Goal: Transaction & Acquisition: Purchase product/service

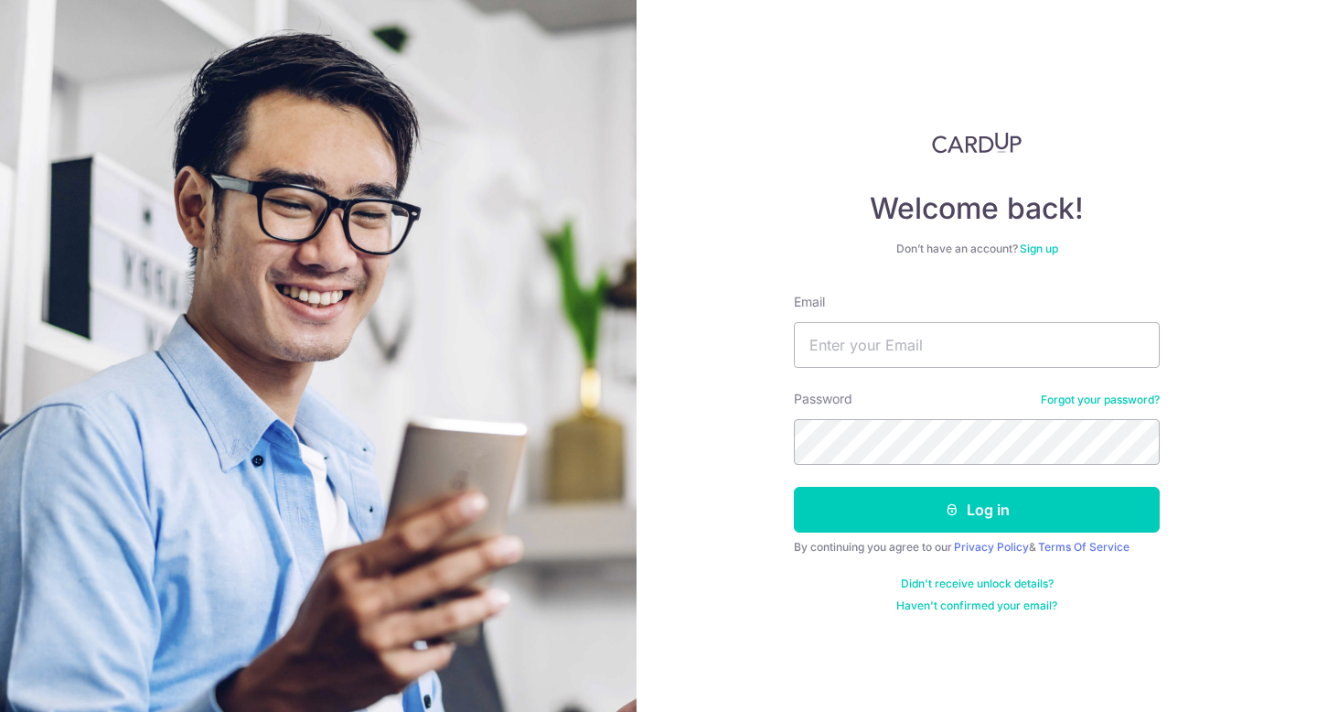
type input "[EMAIL_ADDRESS][DOMAIN_NAME]"
click at [794, 487] on button "Log in" at bounding box center [977, 510] width 366 height 46
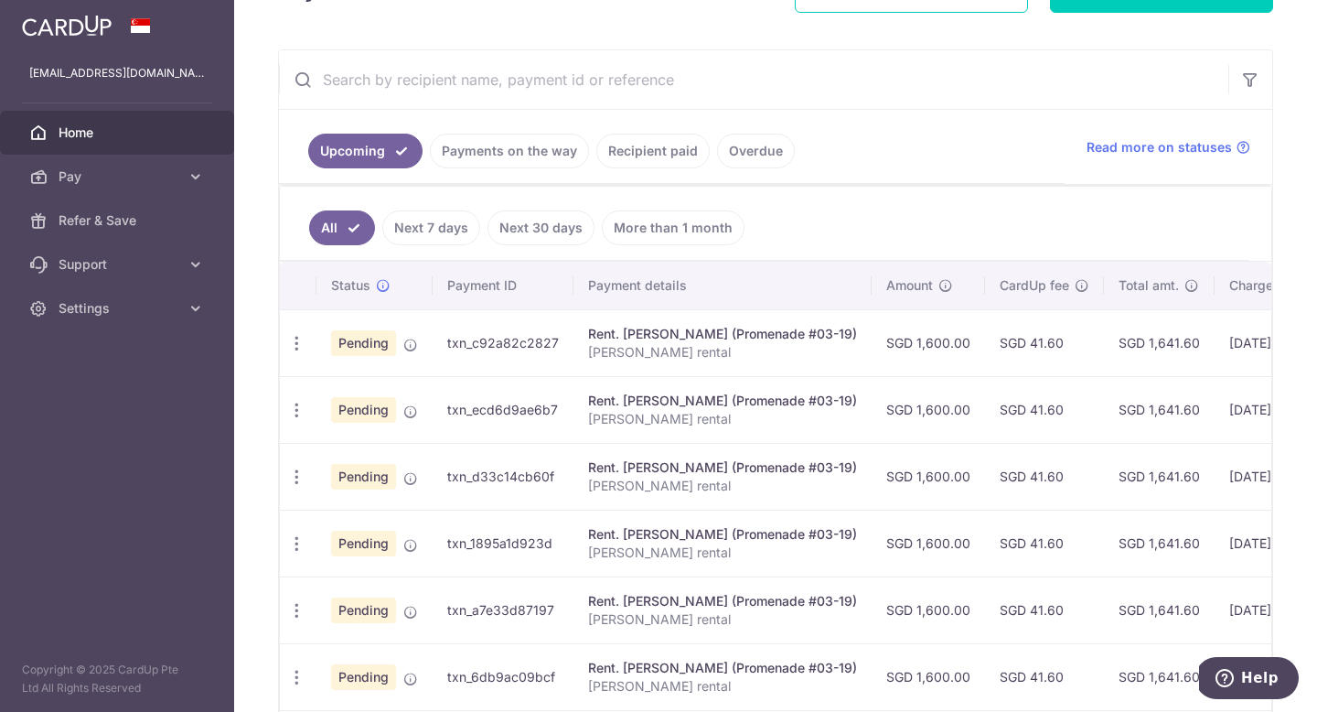
scroll to position [327, 0]
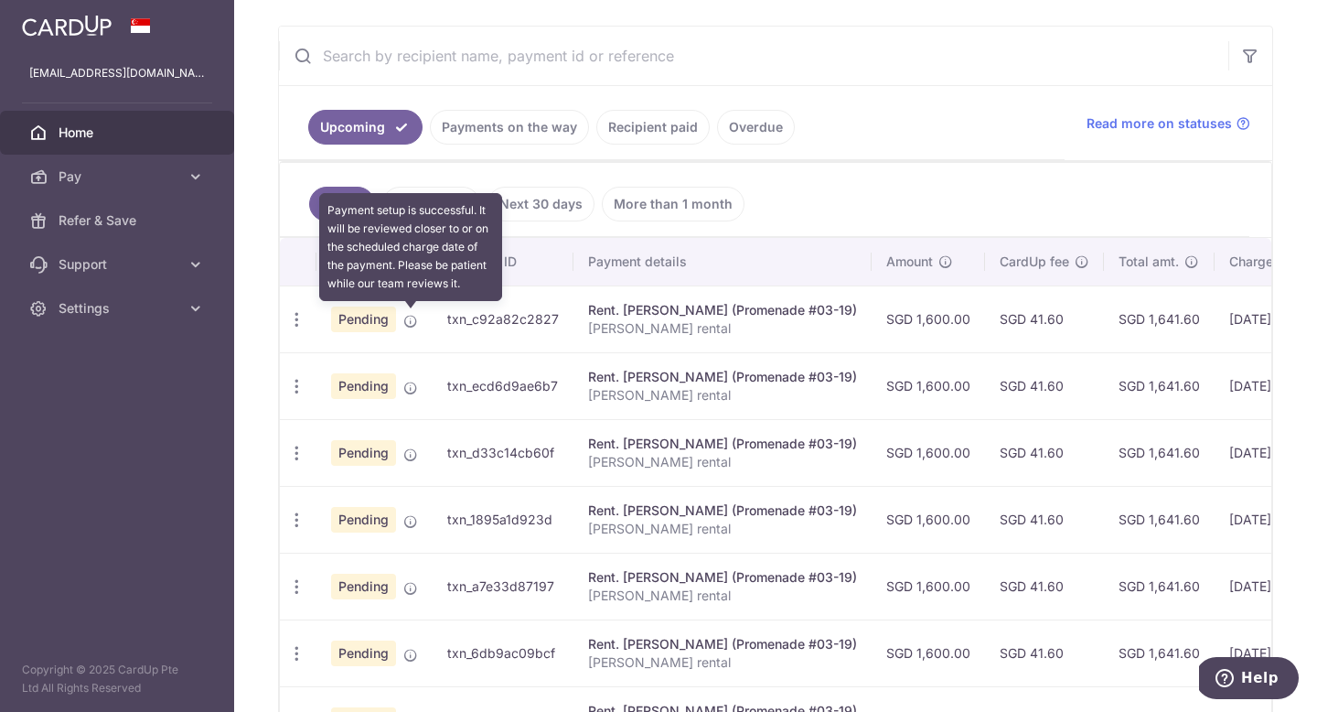
click at [410, 317] on icon at bounding box center [410, 321] width 15 height 15
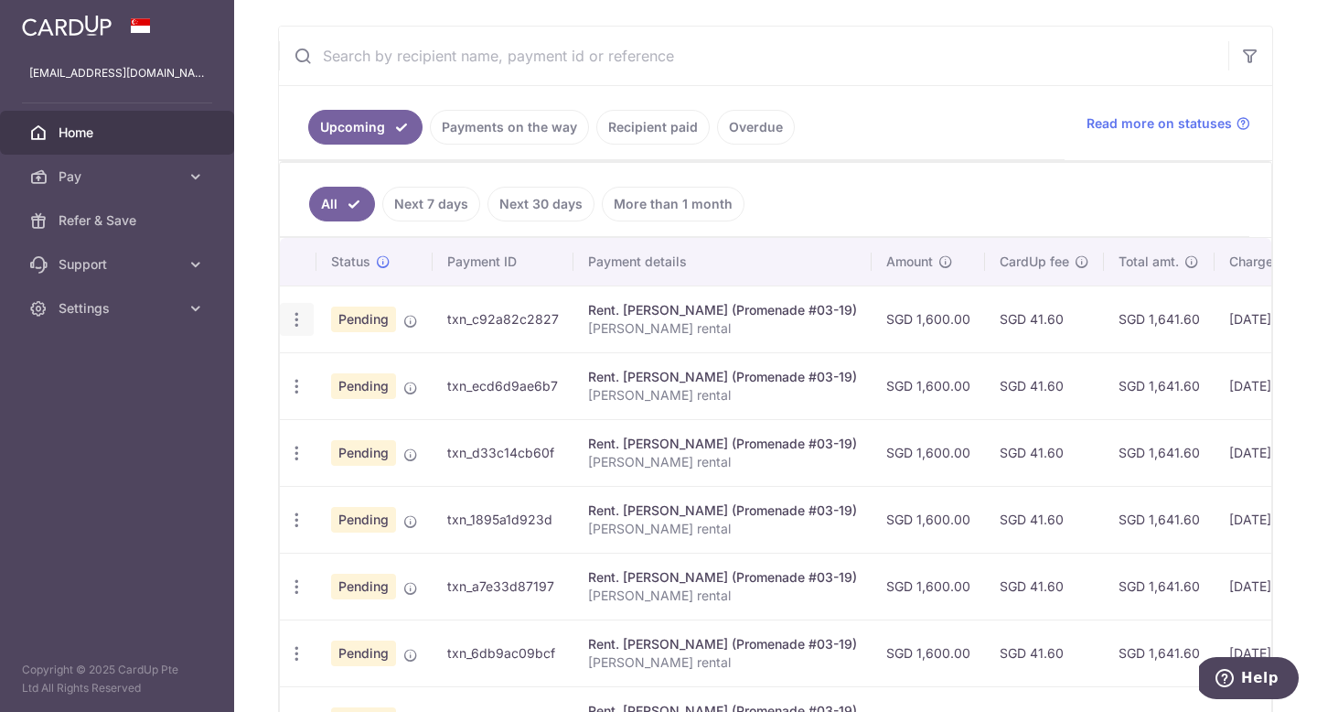
click at [301, 321] on icon "button" at bounding box center [296, 319] width 19 height 19
click at [329, 416] on link "Cancel payment" at bounding box center [376, 414] width 190 height 46
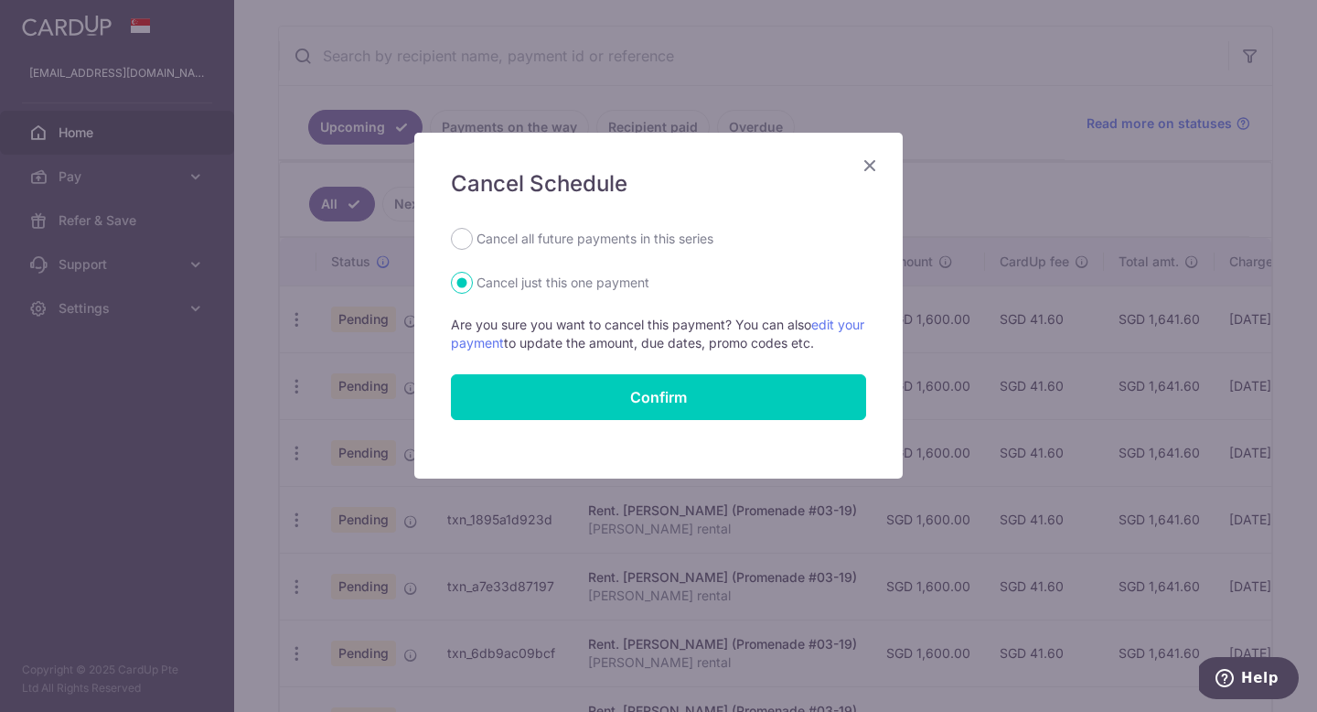
click at [551, 237] on label "Cancel all future payments in this series" at bounding box center [595, 239] width 237 height 22
click at [473, 237] on input "Cancel all future payments in this series" at bounding box center [462, 239] width 22 height 22
radio input "true"
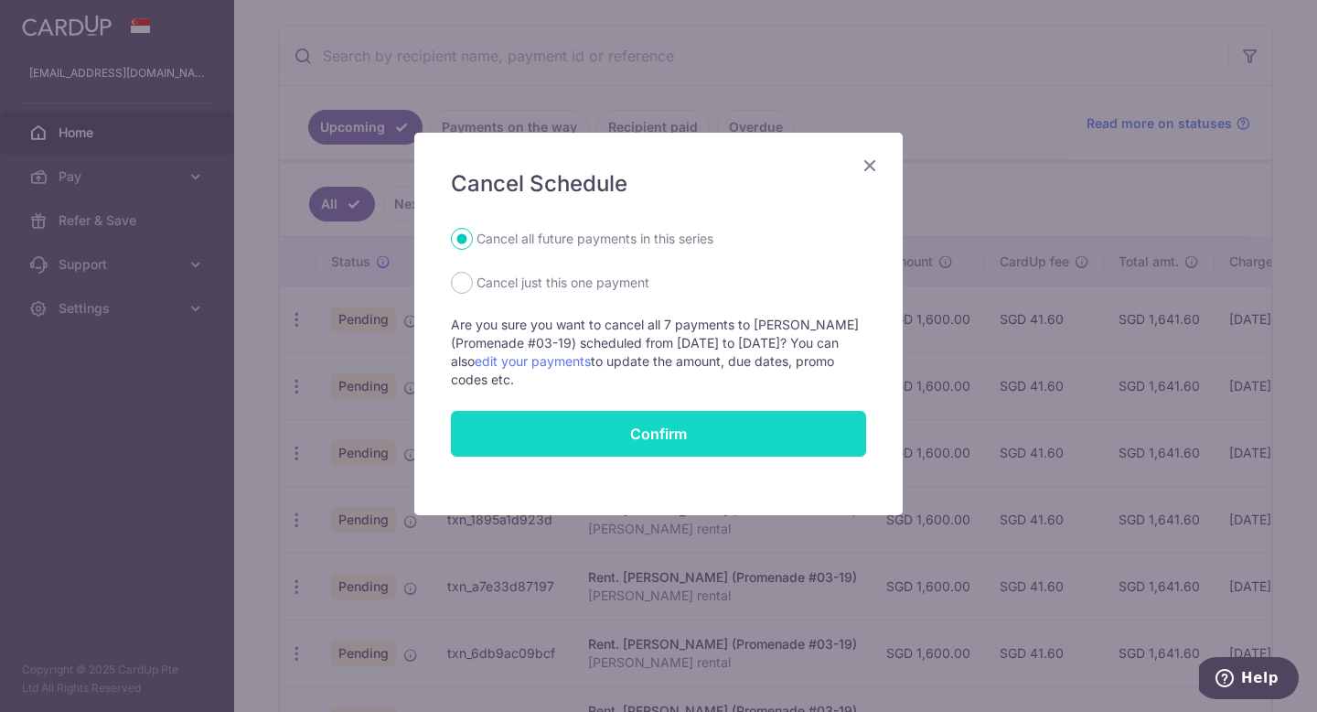
click at [557, 430] on button "Confirm" at bounding box center [658, 434] width 415 height 46
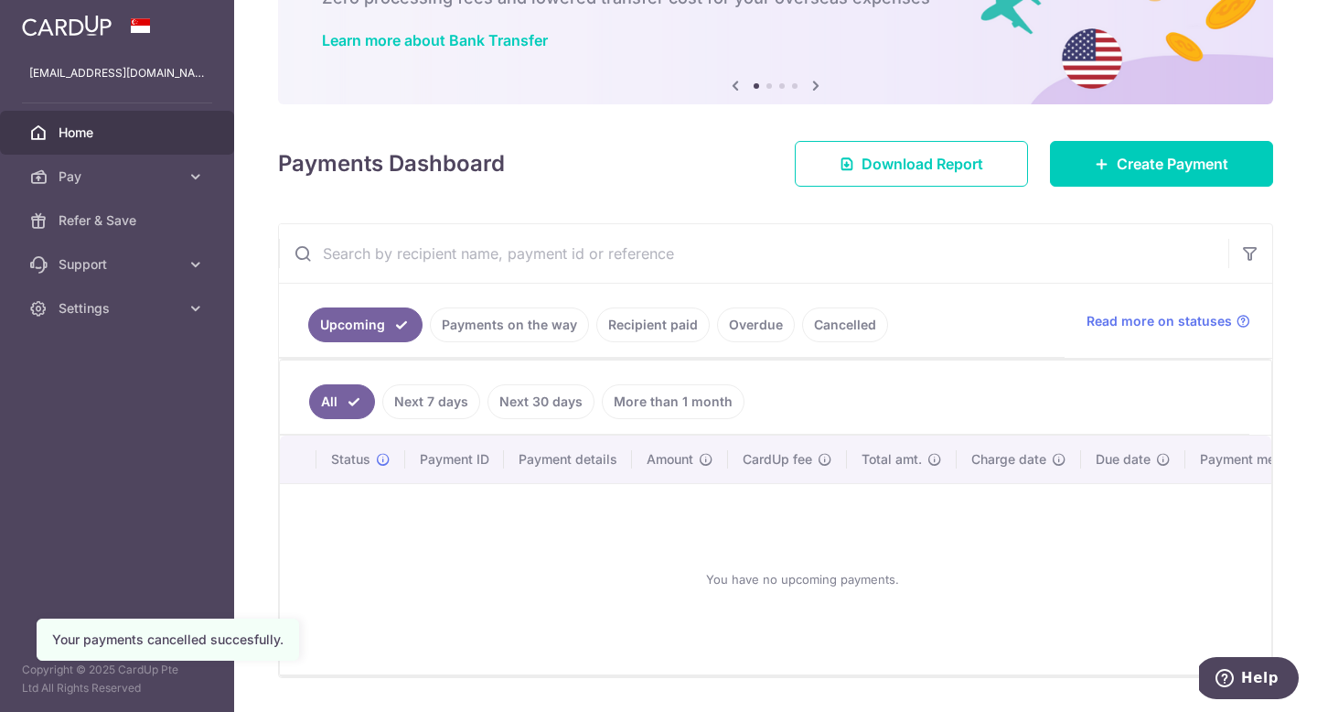
scroll to position [146, 0]
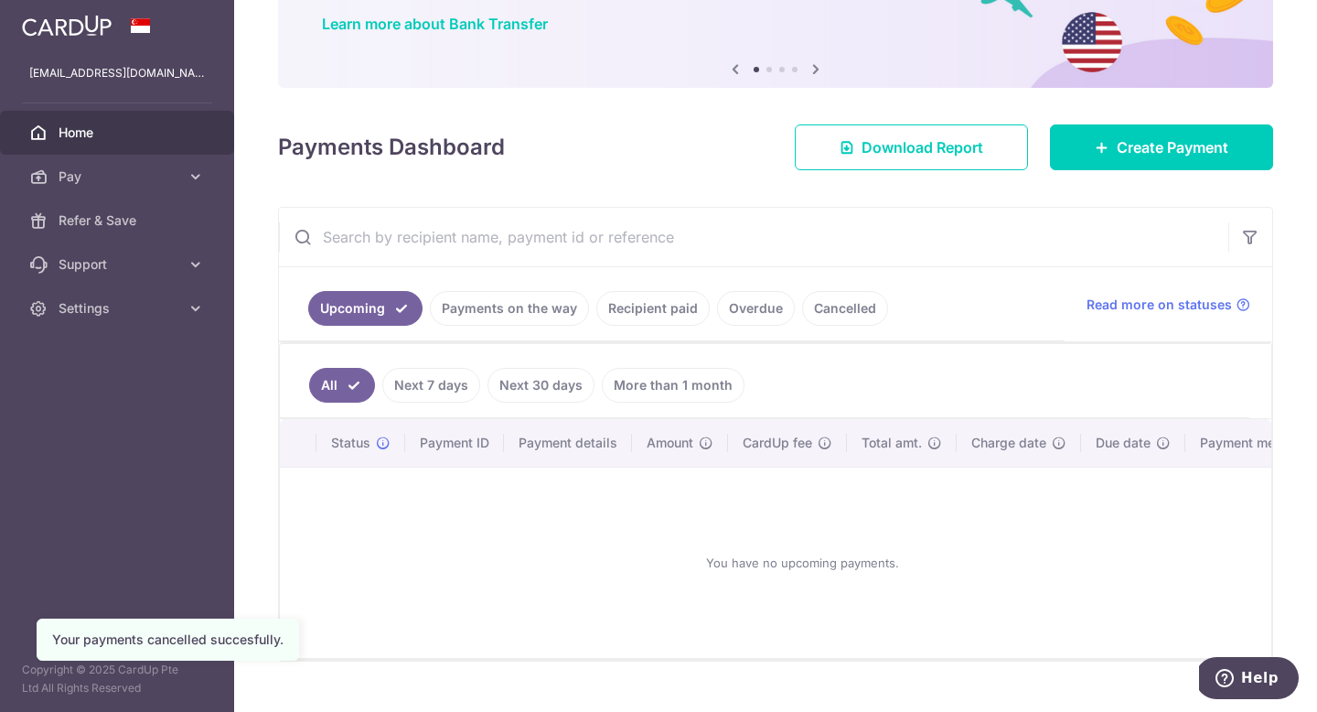
click at [533, 376] on link "Next 30 days" at bounding box center [540, 385] width 107 height 35
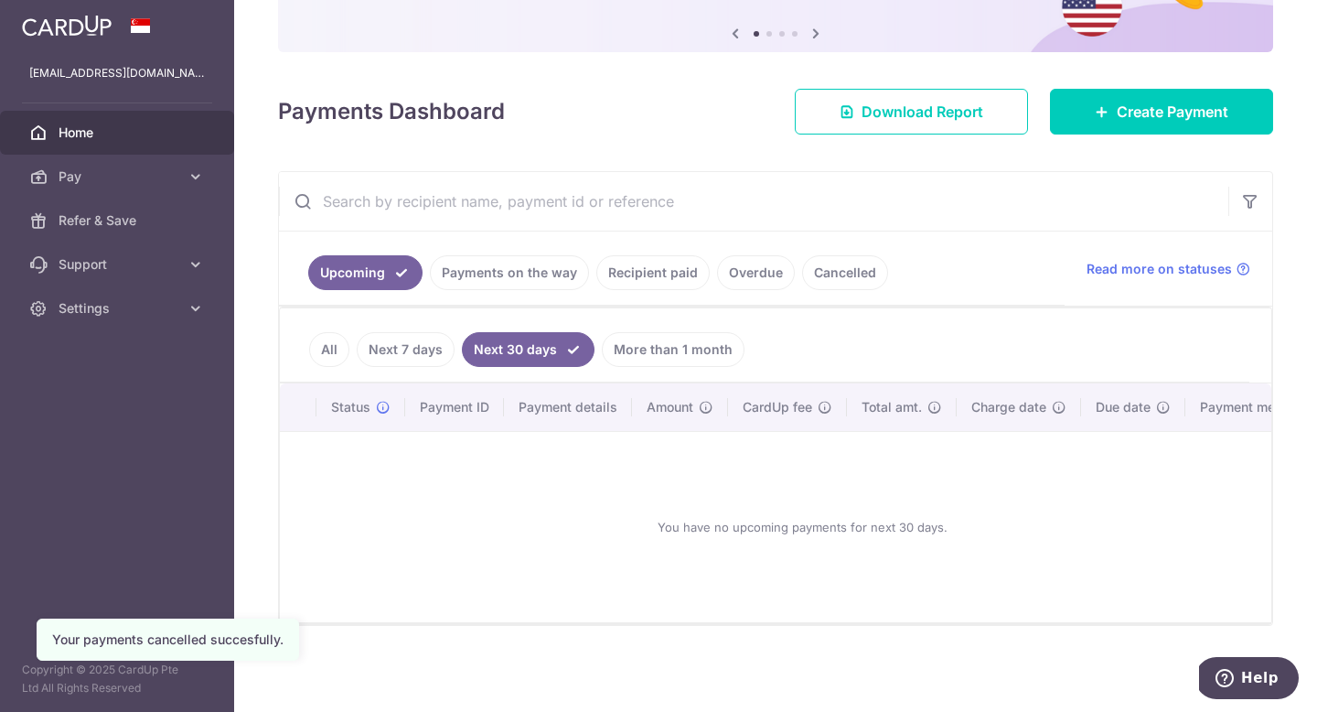
click at [648, 335] on link "More than 1 month" at bounding box center [673, 349] width 143 height 35
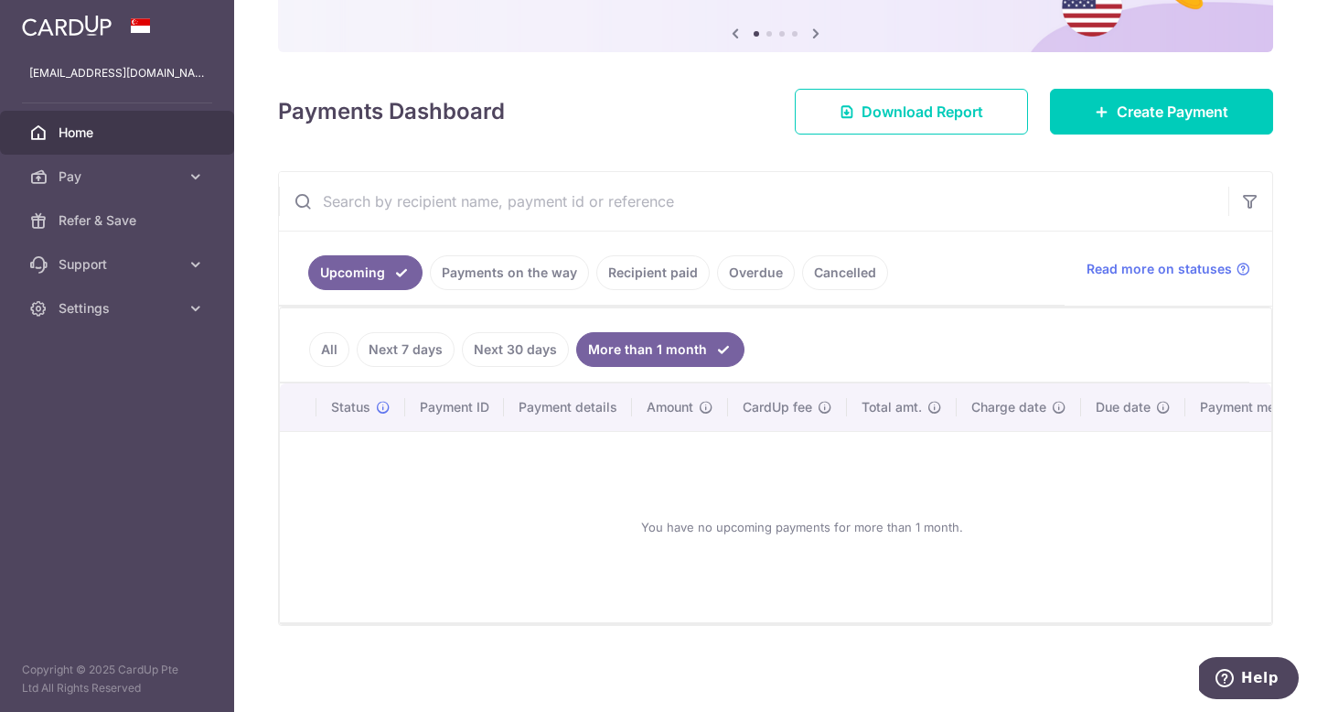
click at [335, 342] on link "All" at bounding box center [329, 349] width 40 height 35
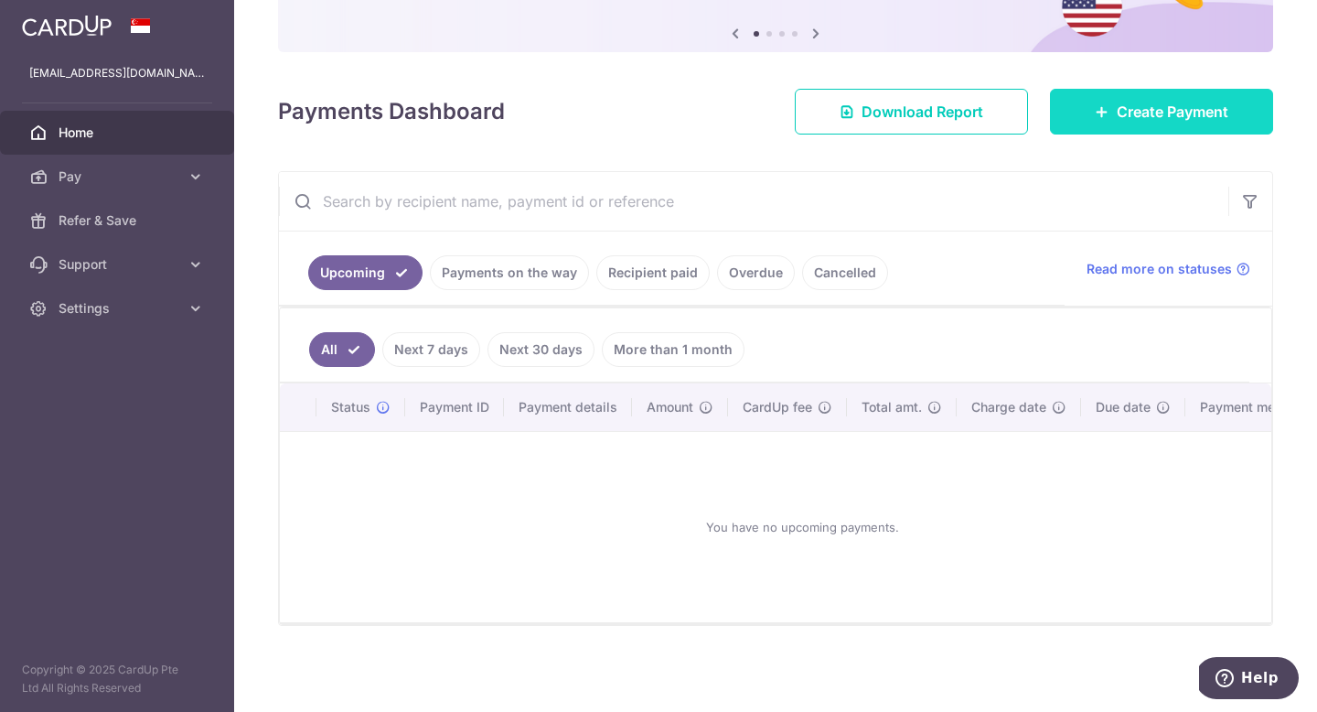
click at [1113, 89] on link "Create Payment" at bounding box center [1161, 112] width 223 height 46
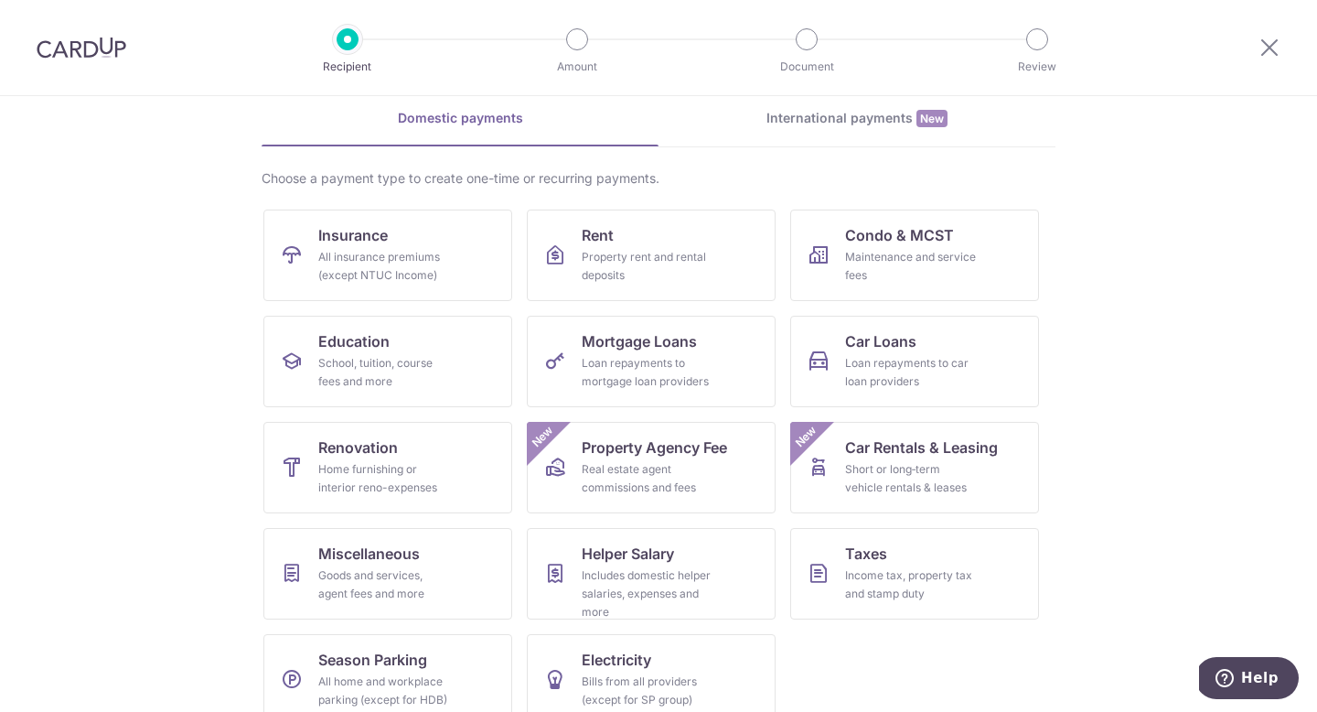
scroll to position [82, 0]
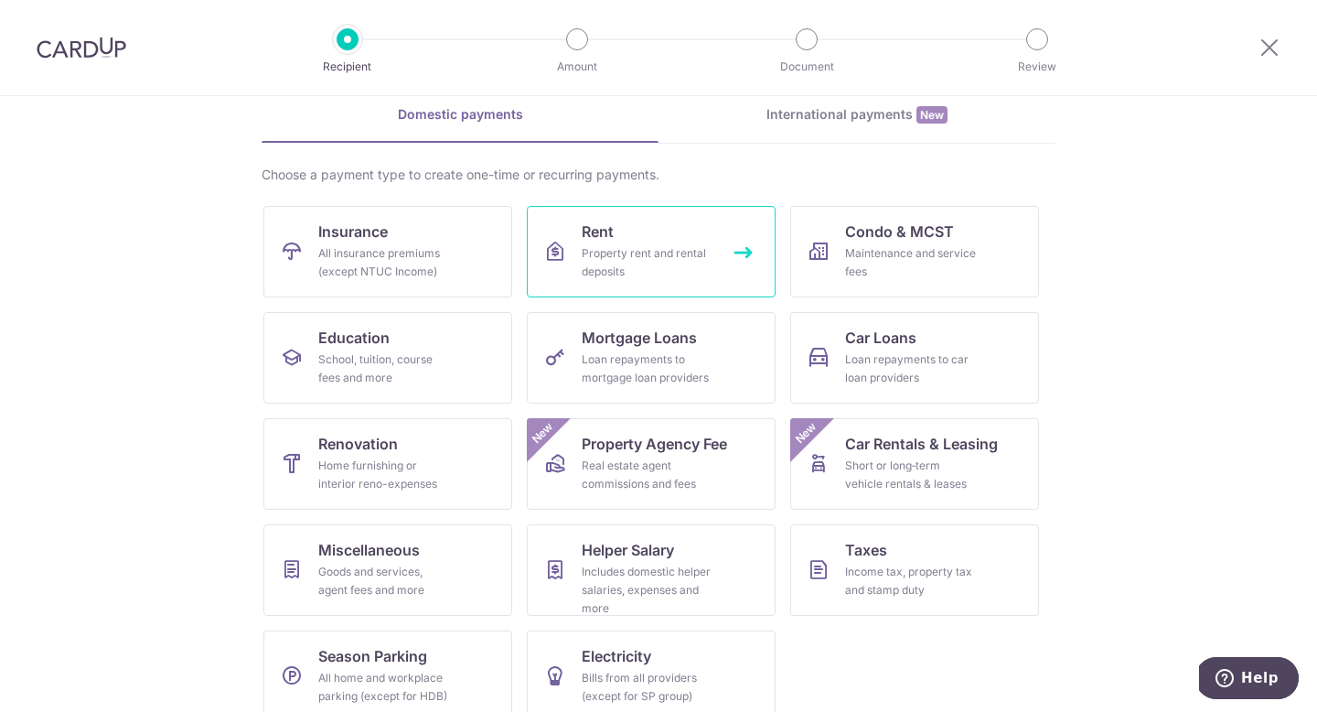
click at [615, 239] on link "Rent Property rent and rental deposits" at bounding box center [651, 251] width 249 height 91
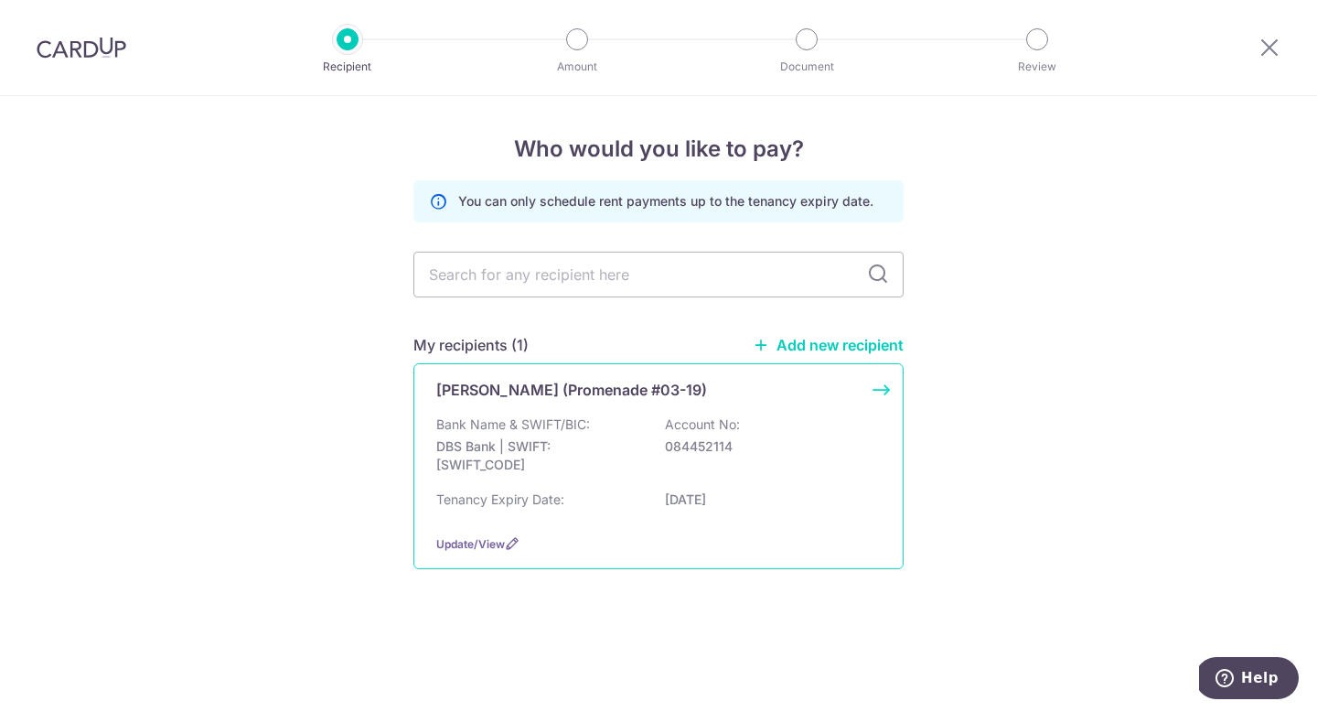
click at [523, 437] on p "DBS Bank | SWIFT: DBSSSGSGXXX" at bounding box center [538, 455] width 205 height 37
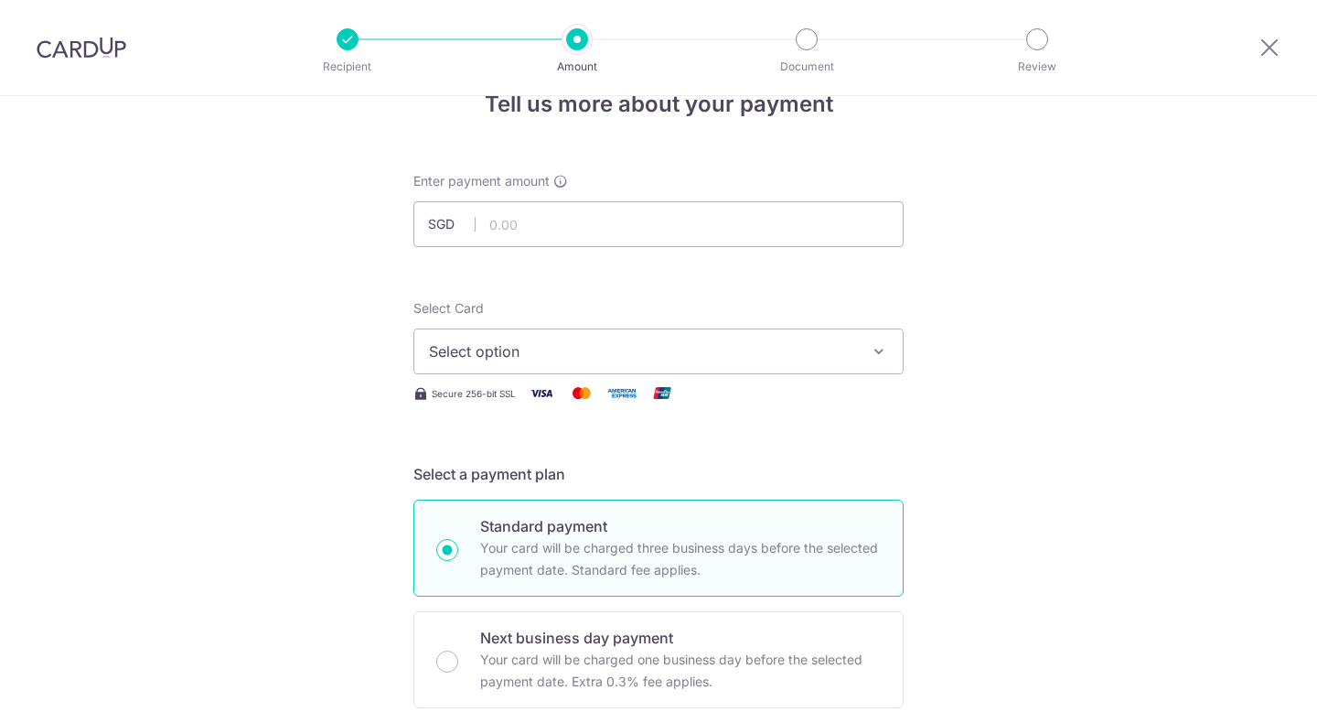
scroll to position [49, 0]
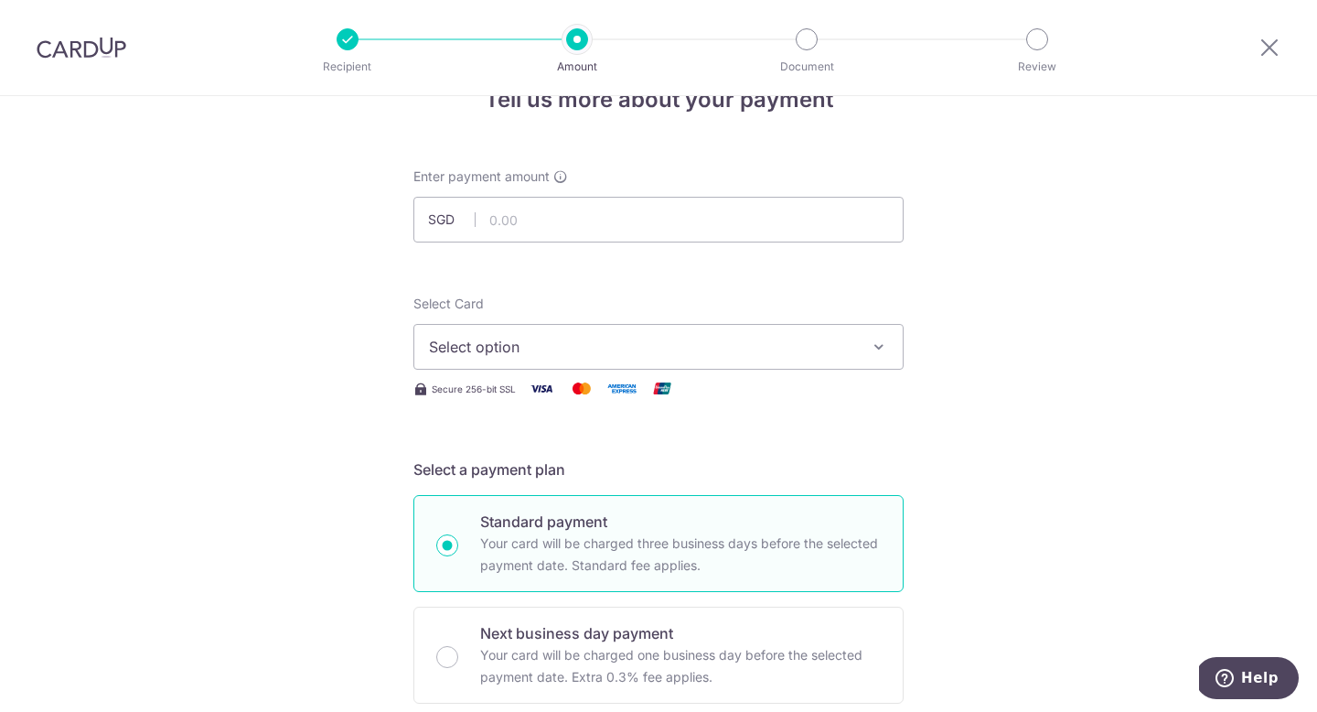
click at [343, 49] on div "Recipient Amount Document Review" at bounding box center [692, 47] width 785 height 95
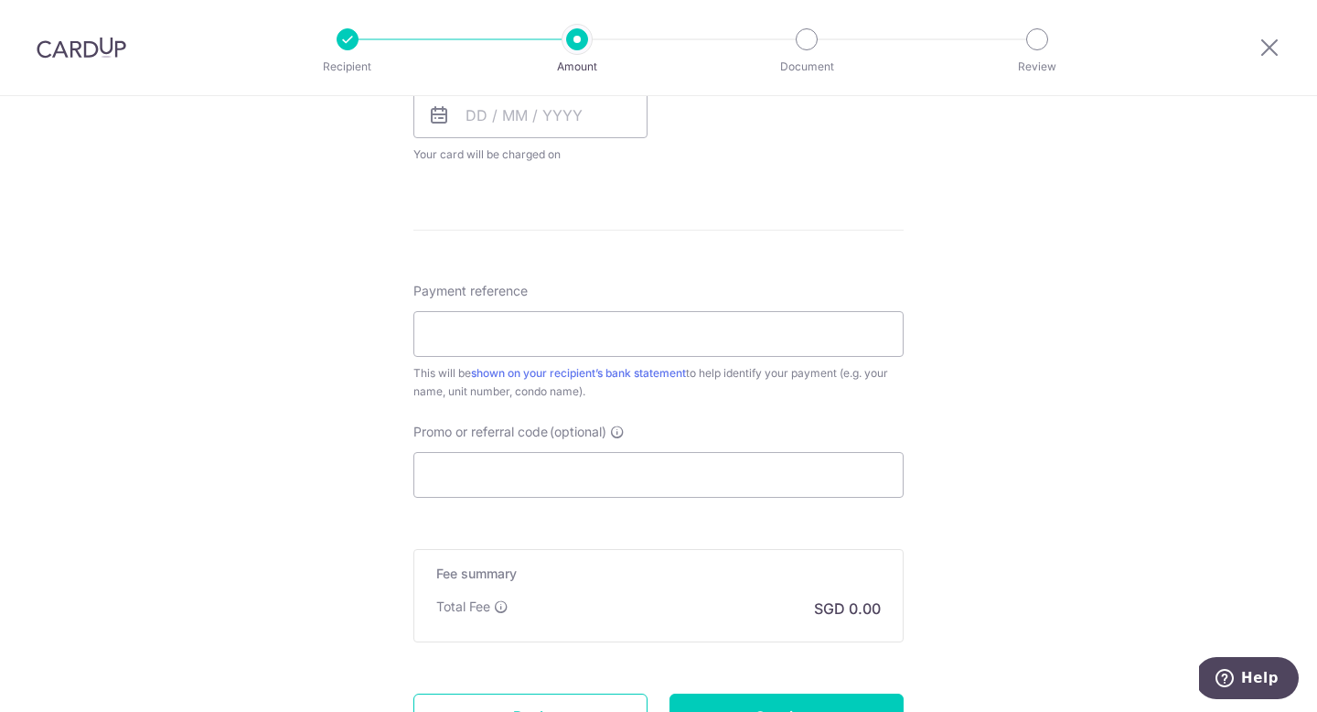
scroll to position [1039, 0]
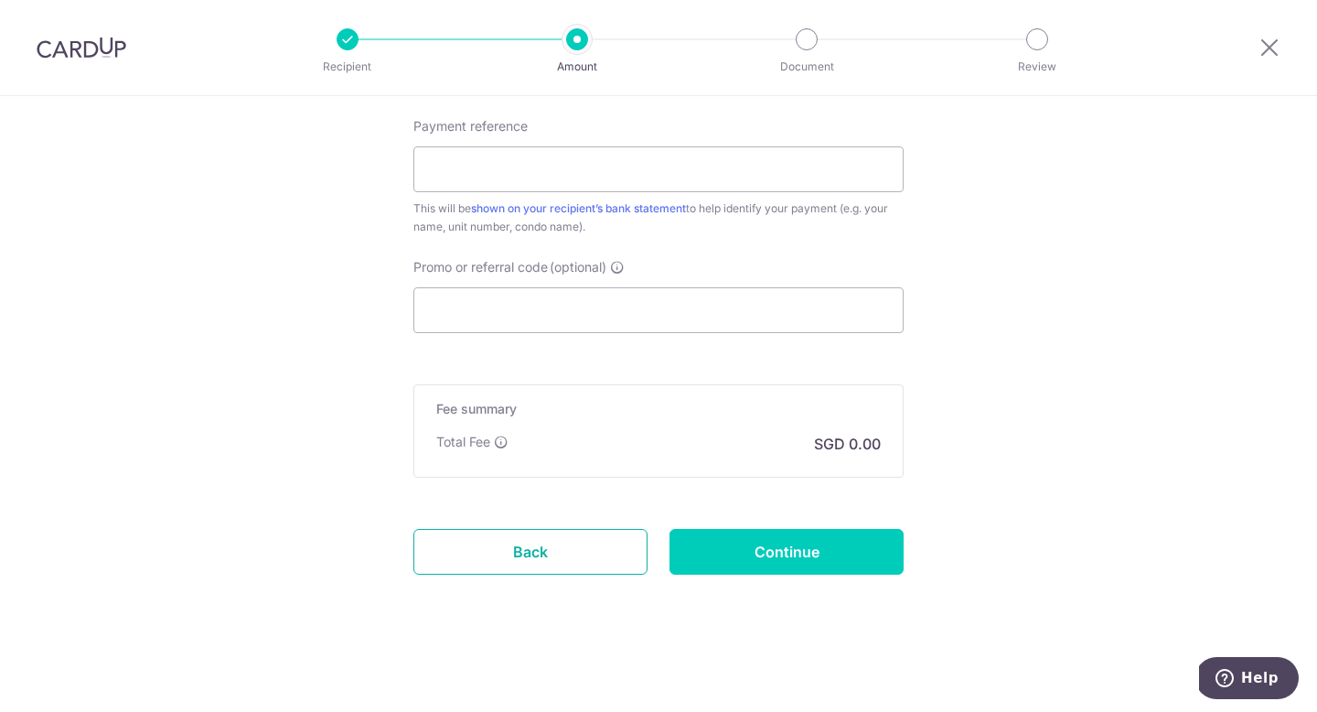
click at [445, 560] on link "Back" at bounding box center [530, 552] width 234 height 46
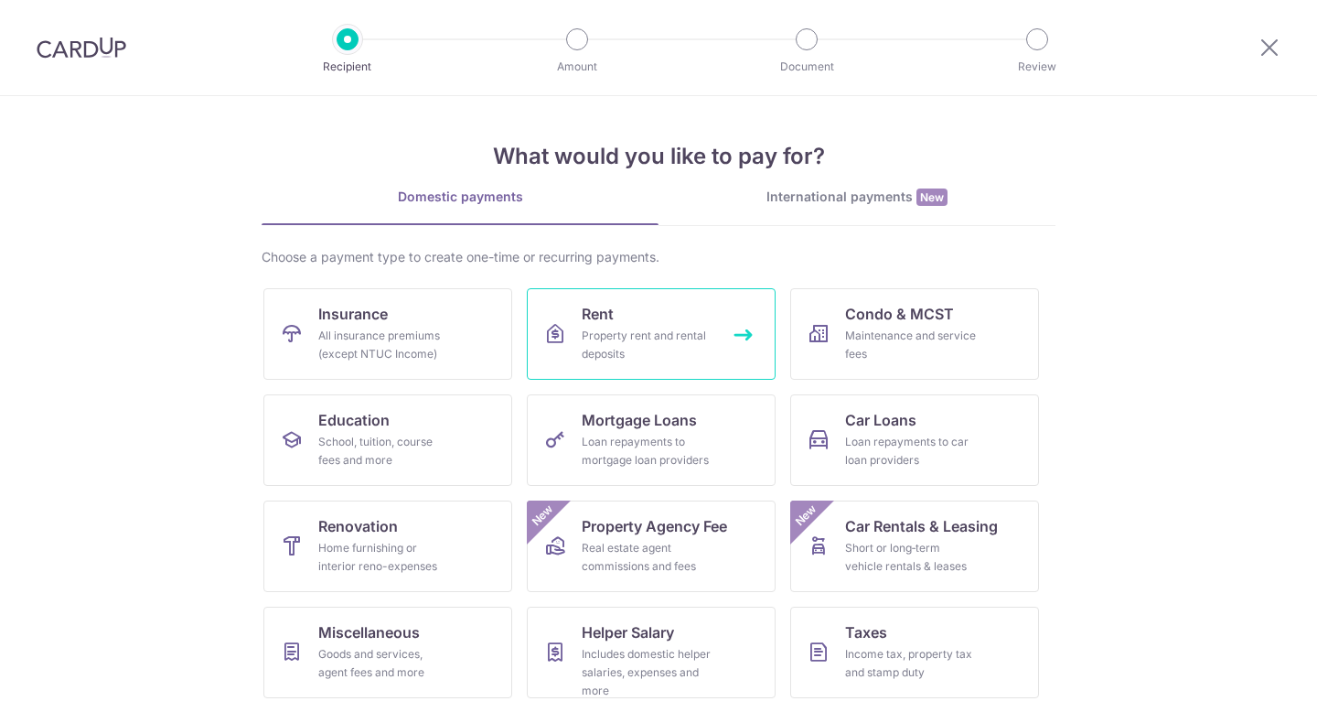
click at [637, 337] on div "Property rent and rental deposits" at bounding box center [648, 345] width 132 height 37
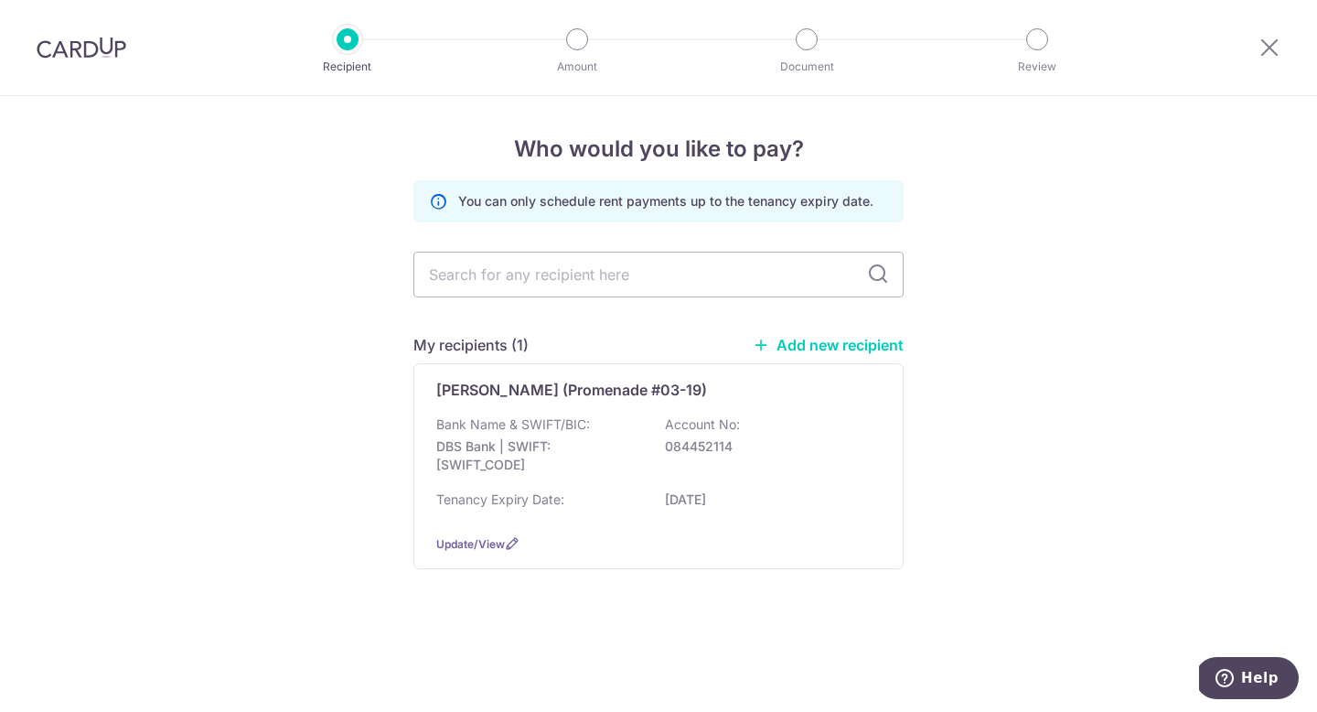
click at [830, 348] on link "Add new recipient" at bounding box center [828, 345] width 151 height 18
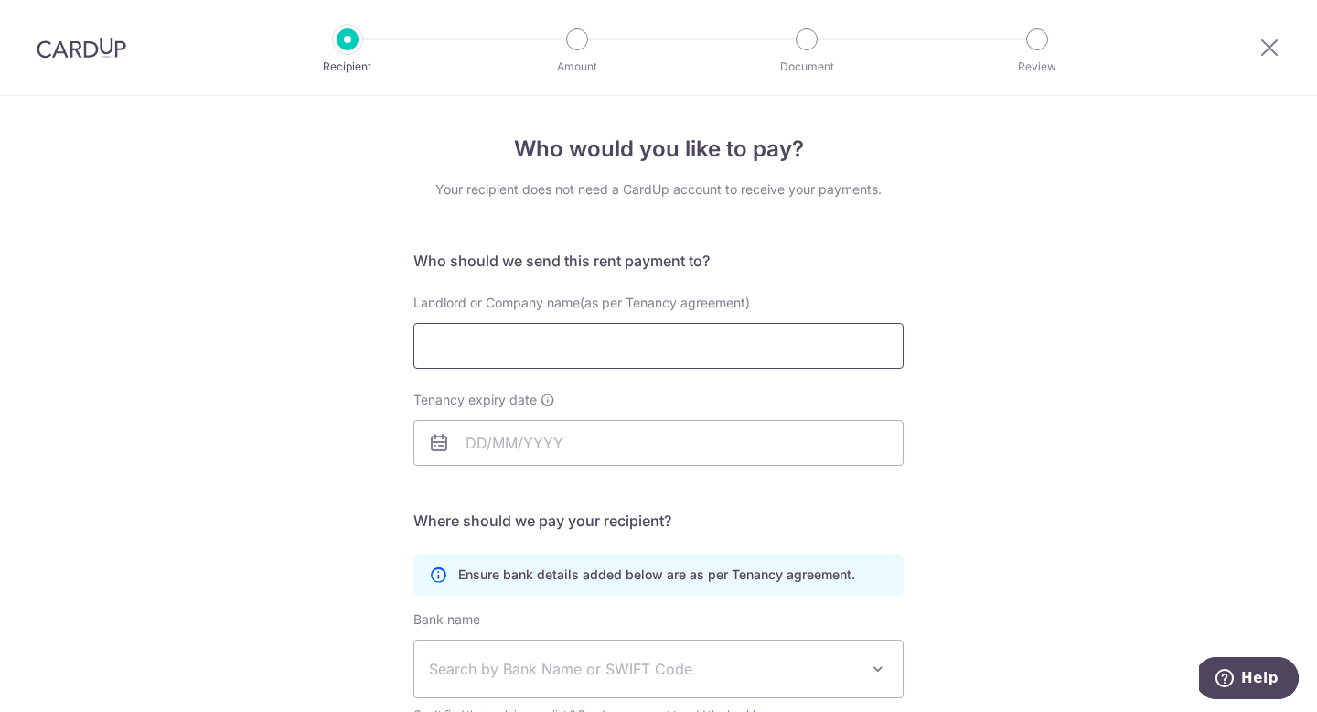
click at [830, 348] on input "Landlord or Company name(as per Tenancy agreement)" at bounding box center [658, 346] width 490 height 46
type input "Ong Kang Seng"
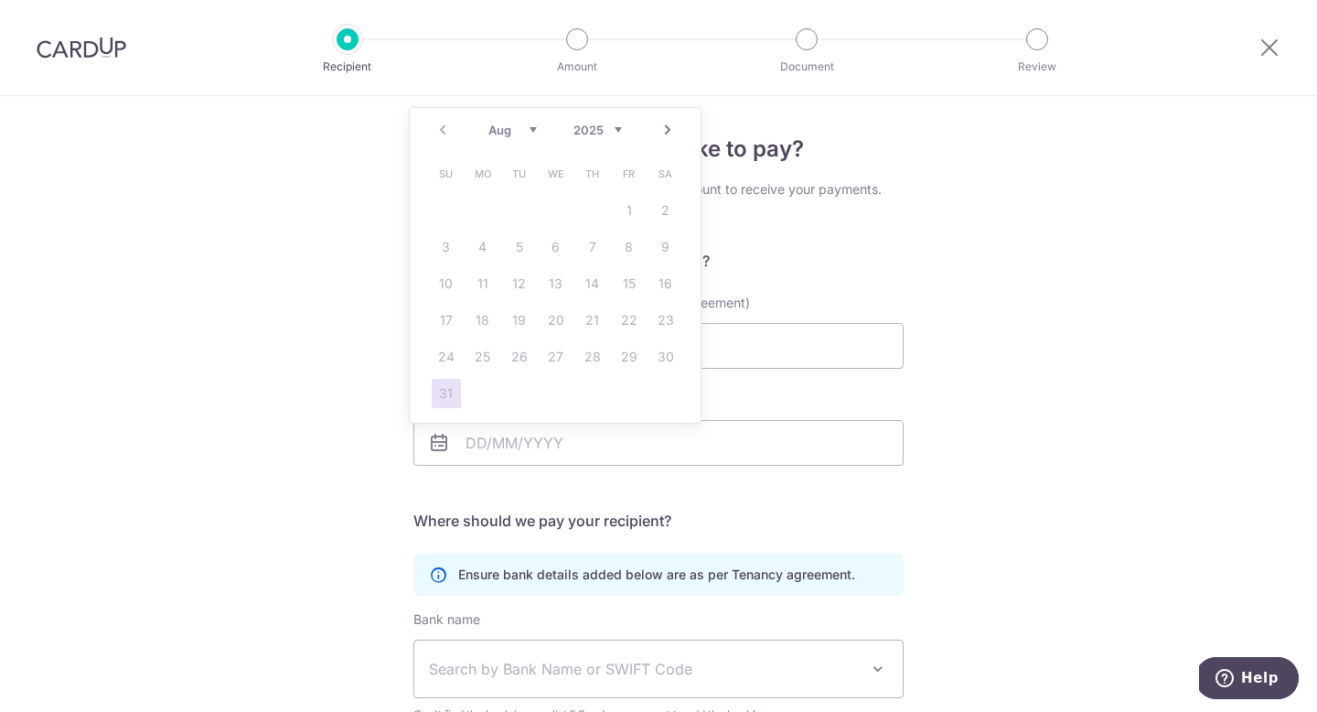
click at [528, 126] on select "Aug Sep Oct Nov Dec" at bounding box center [512, 130] width 48 height 15
click at [616, 131] on select "2025 2026 2027 2028 2029 2030 2031 2032 2033 2034 2035" at bounding box center [597, 130] width 48 height 15
click at [519, 127] on select "Jan Feb Mar Apr May Jun Jul Aug Sep Oct Nov Dec" at bounding box center [512, 130] width 48 height 15
click at [516, 357] on link "30" at bounding box center [519, 356] width 29 height 29
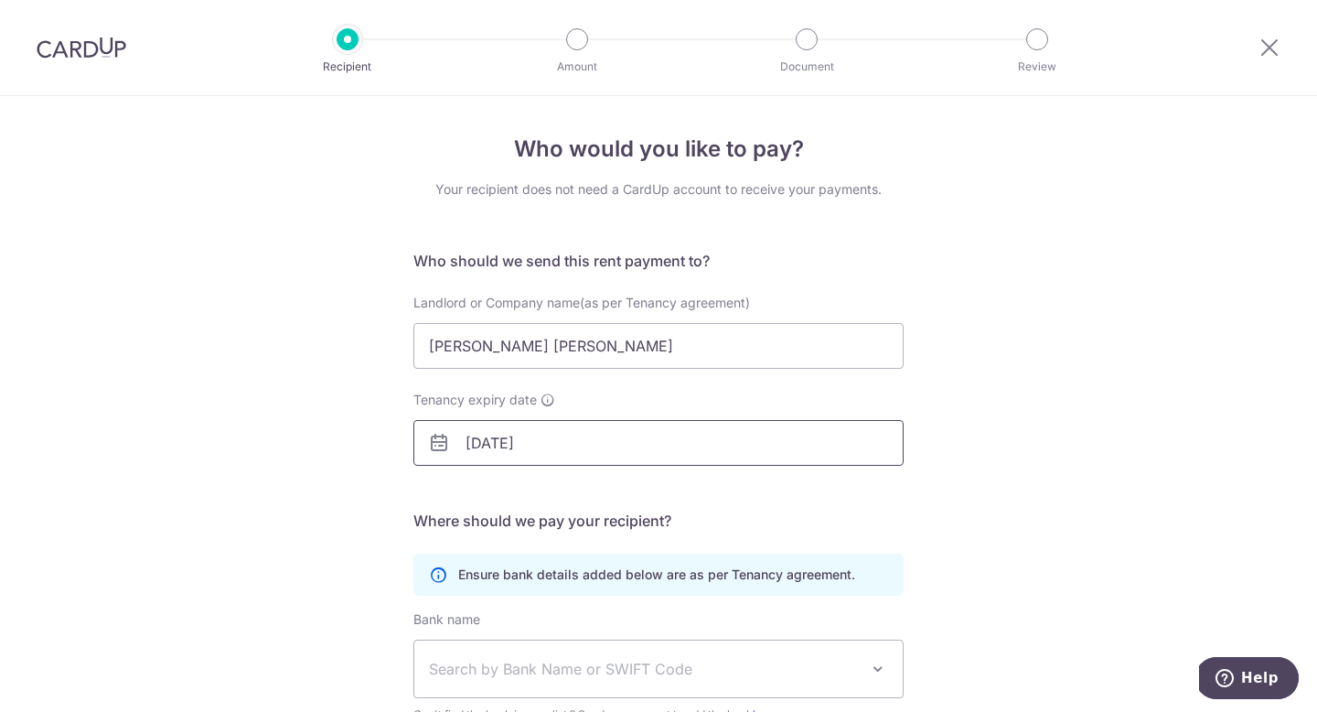
click at [550, 453] on input "30/06/2026" at bounding box center [658, 443] width 490 height 46
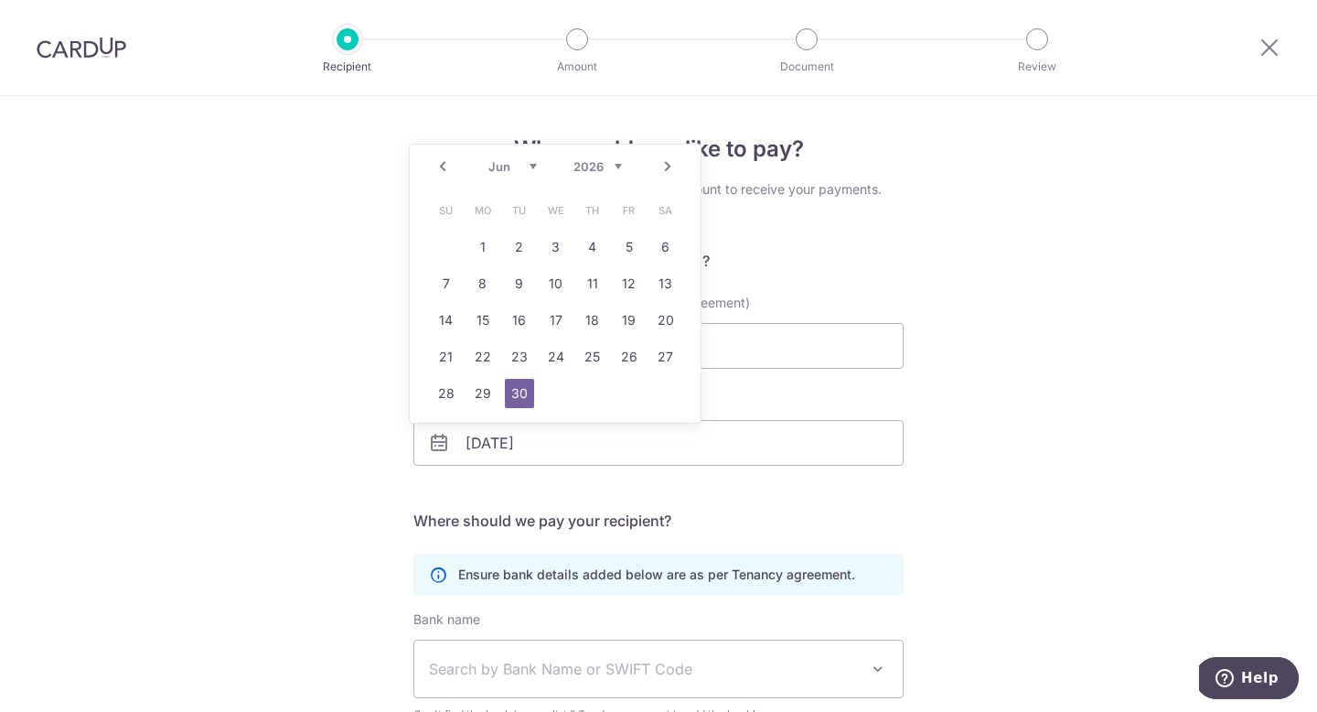
click at [536, 166] on select "Jan Feb Mar Apr May Jun Jul Aug Sep Oct Nov Dec" at bounding box center [512, 166] width 48 height 15
click at [562, 397] on link "30" at bounding box center [555, 393] width 29 height 29
type input "[DATE]"
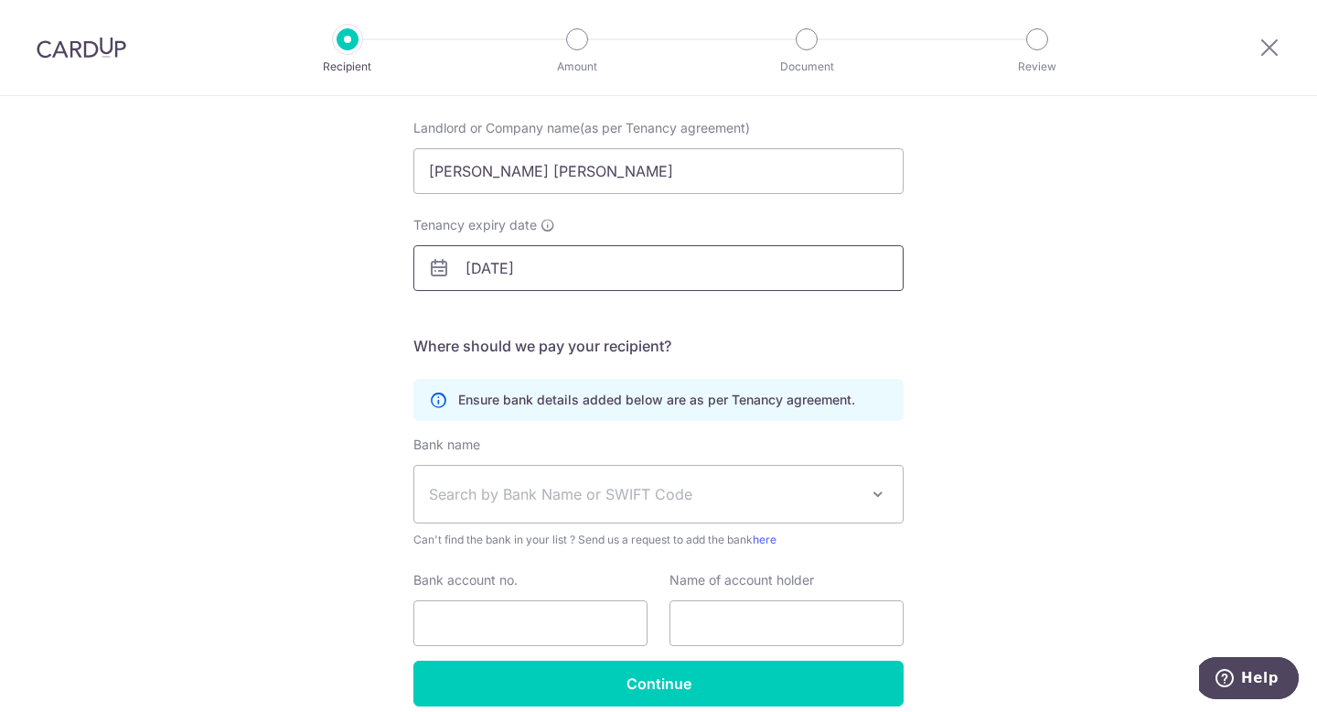
scroll to position [182, 0]
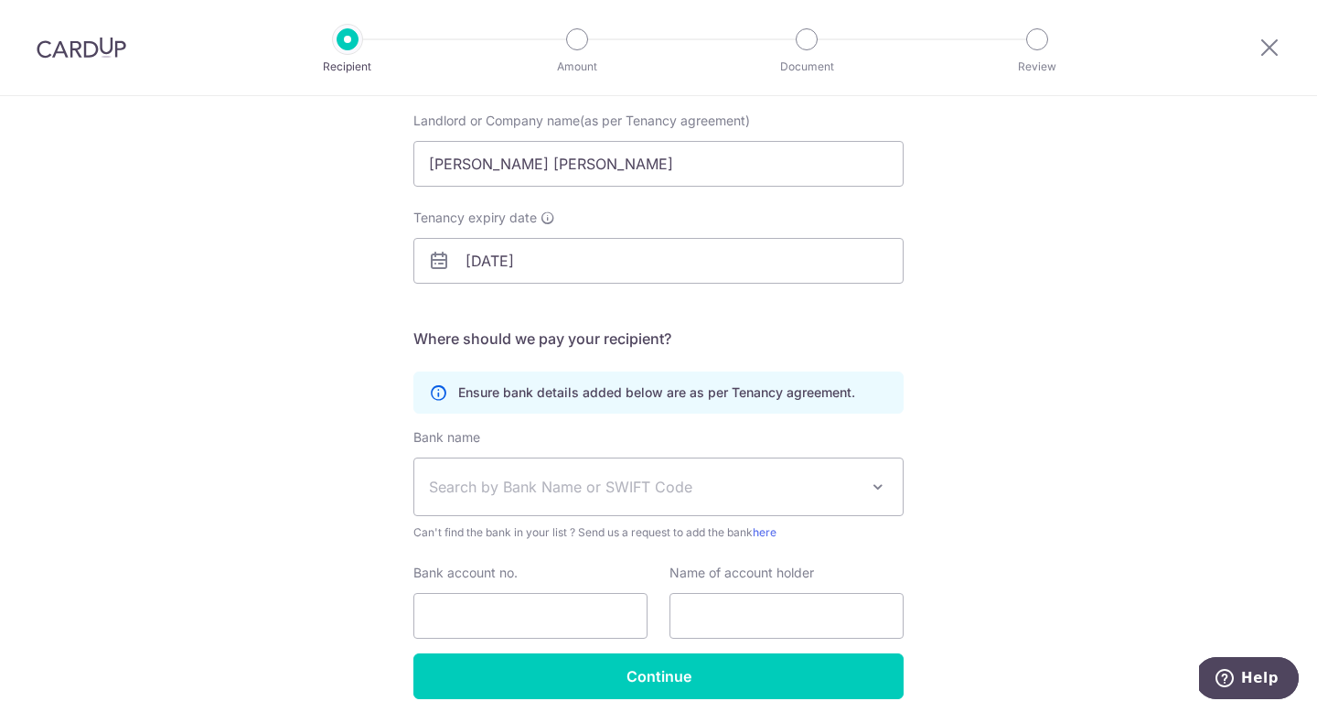
click at [637, 490] on span "Search by Bank Name or SWIFT Code" at bounding box center [644, 487] width 430 height 22
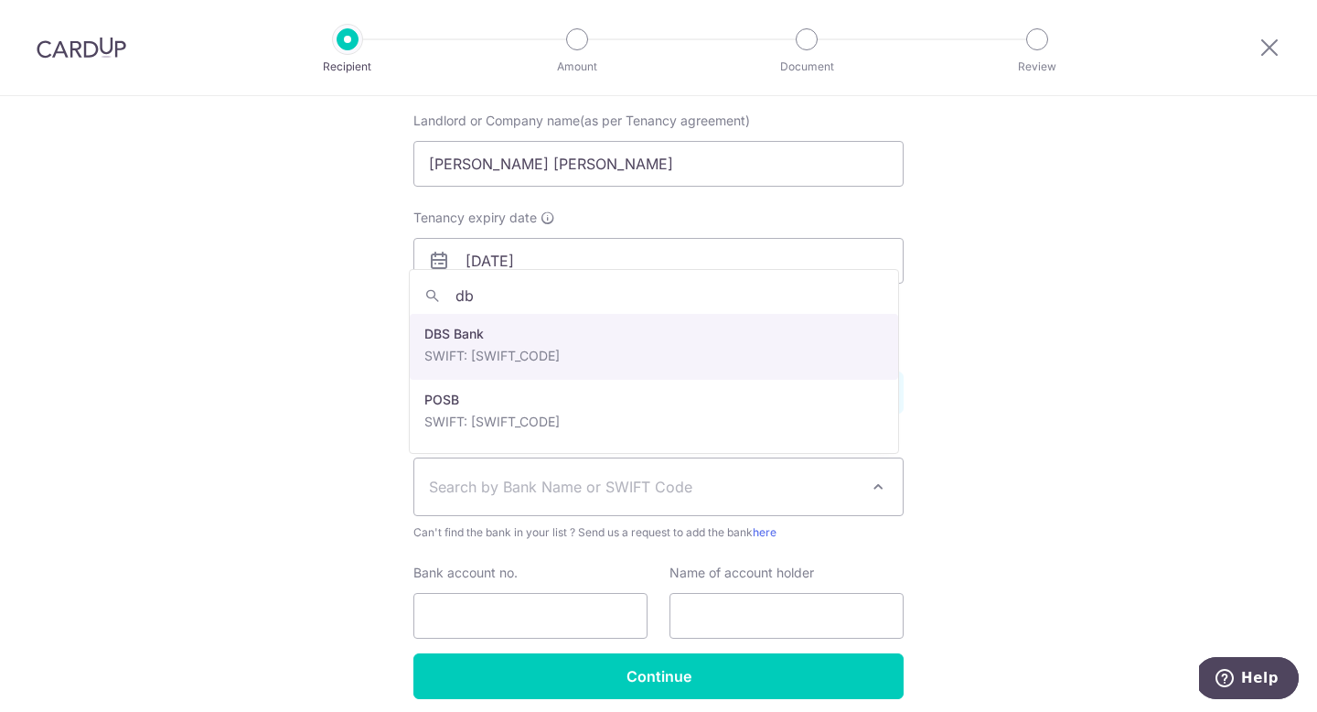
type input "dbs"
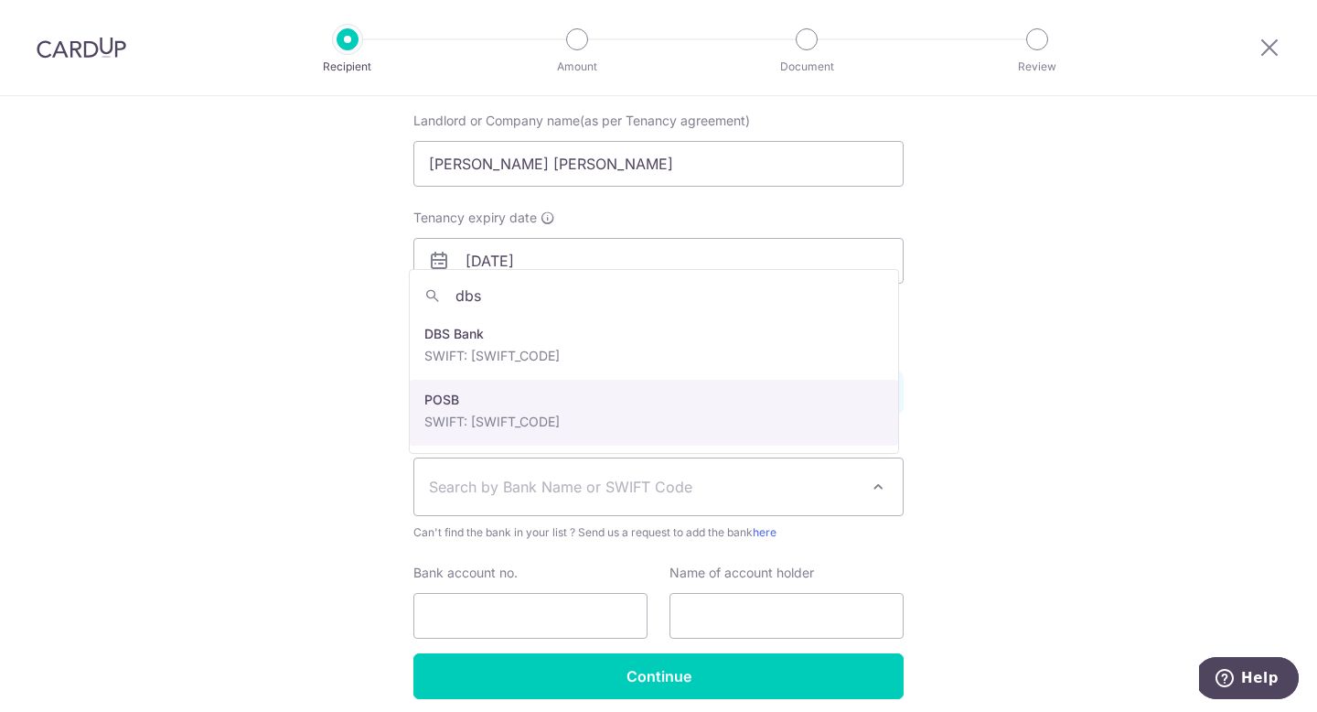
select select "19"
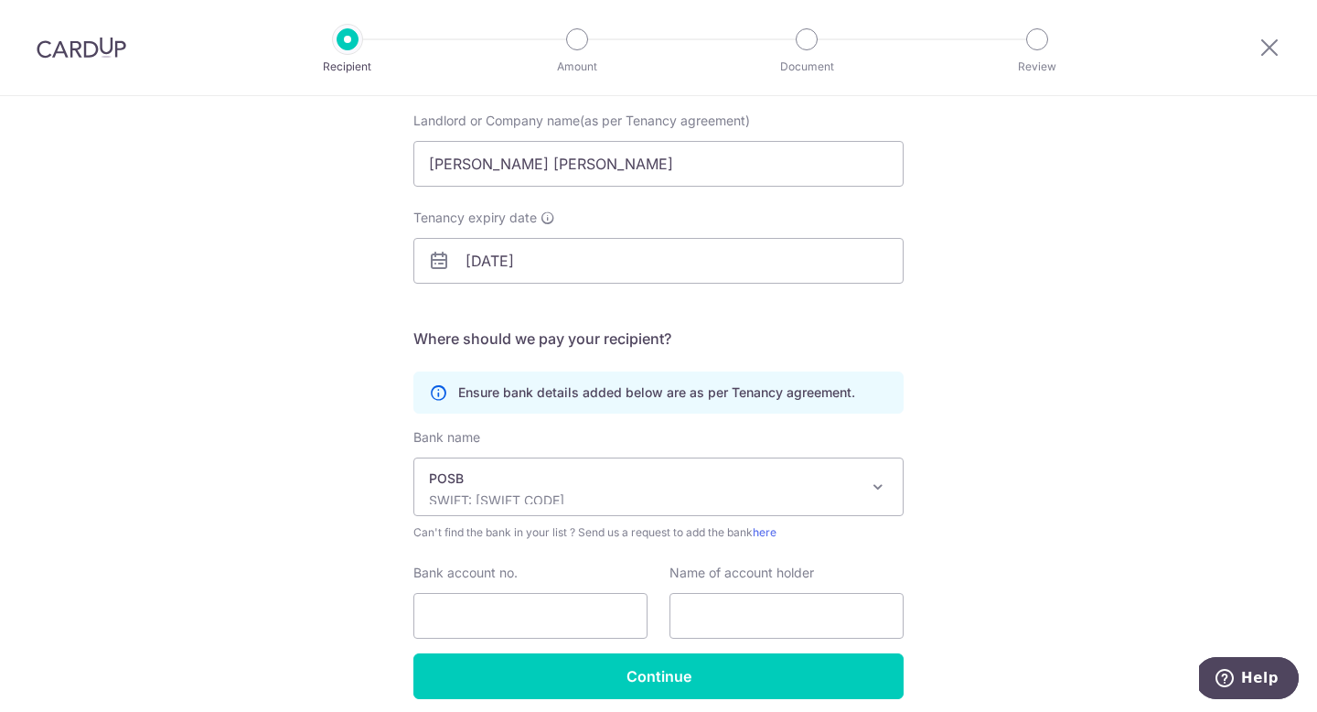
scroll to position [248, 0]
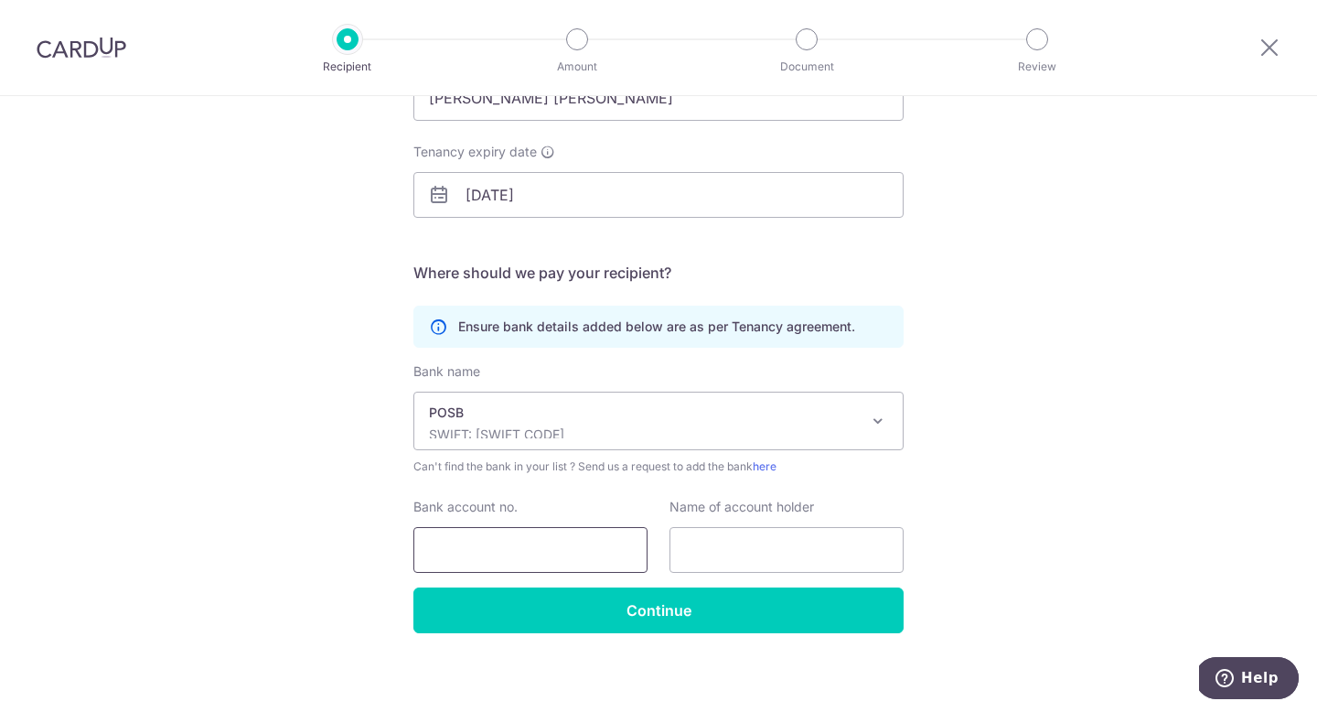
click at [498, 552] on input "Bank account no." at bounding box center [530, 550] width 234 height 46
type input "084452114"
click at [769, 536] on input "text" at bounding box center [786, 550] width 234 height 46
type input "Ong Kang Seng"
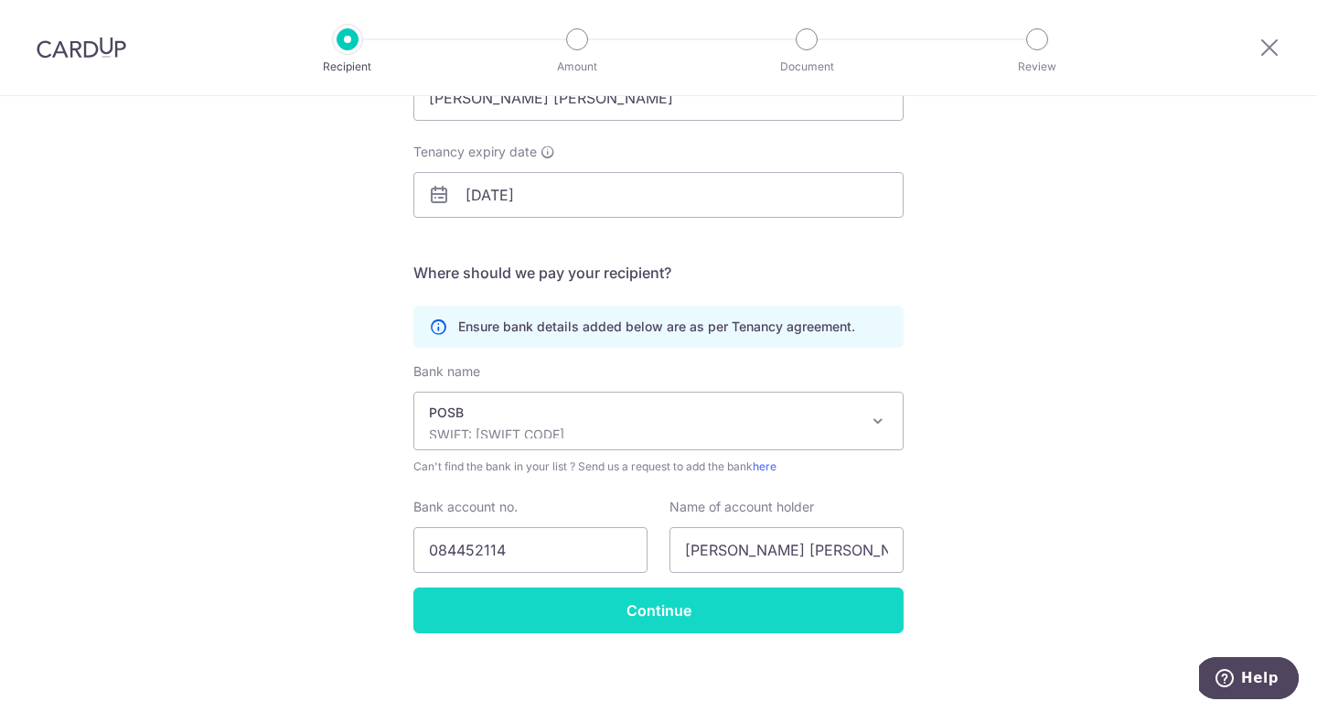
click at [553, 599] on input "Continue" at bounding box center [658, 610] width 490 height 46
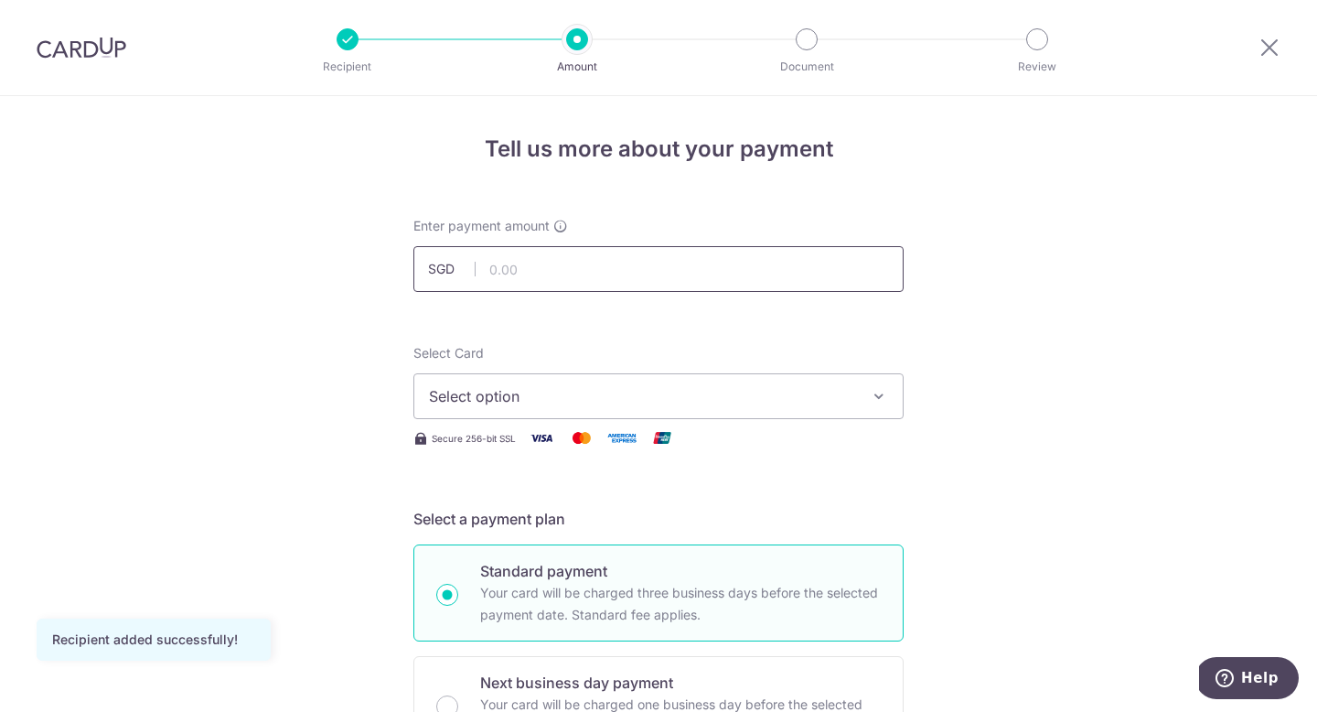
click at [622, 269] on input "text" at bounding box center [658, 269] width 490 height 46
type input "1,600.00"
click at [875, 401] on icon "button" at bounding box center [879, 396] width 18 height 18
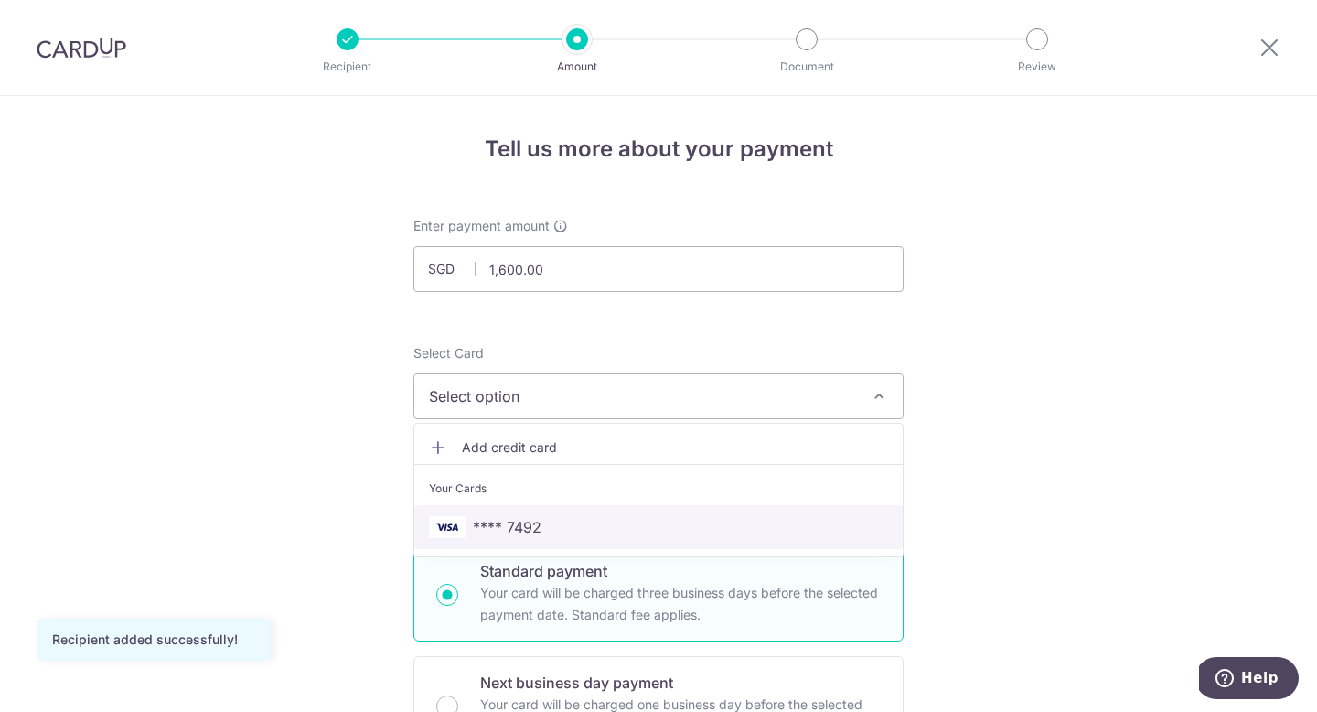
click at [662, 530] on span "**** 7492" at bounding box center [658, 527] width 459 height 22
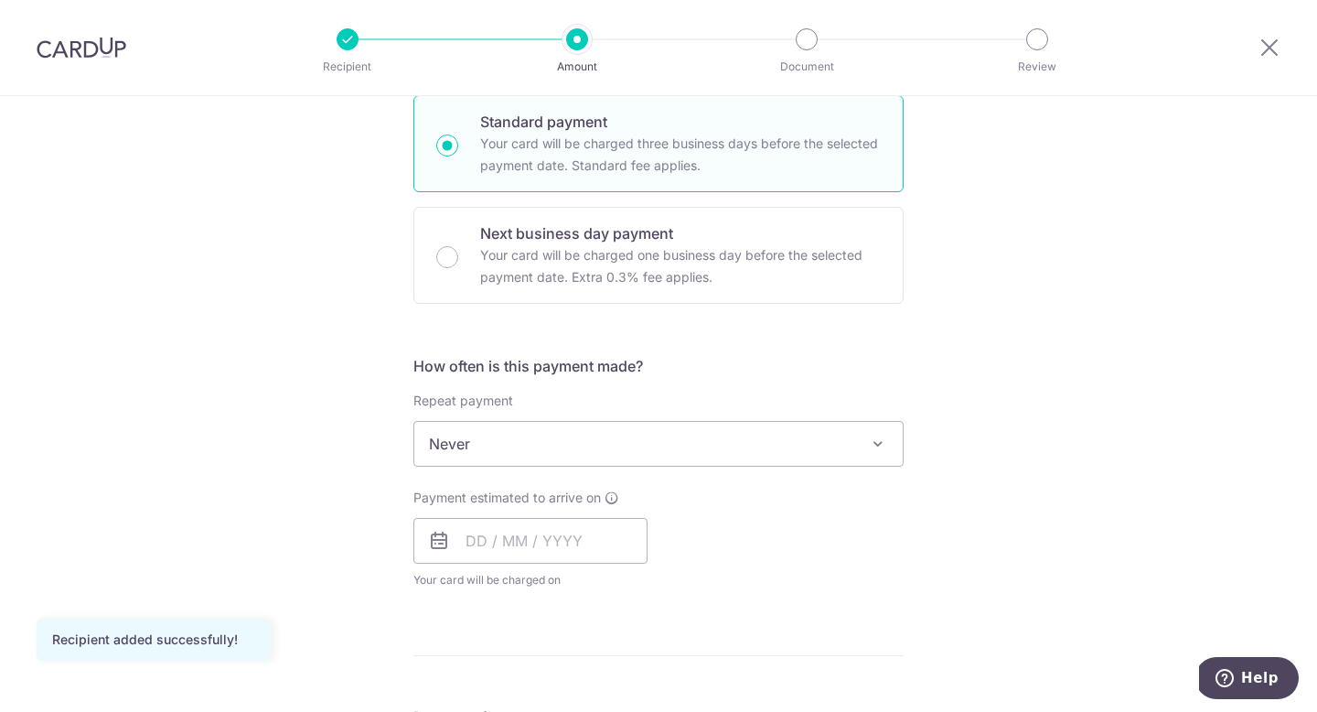
scroll to position [455, 0]
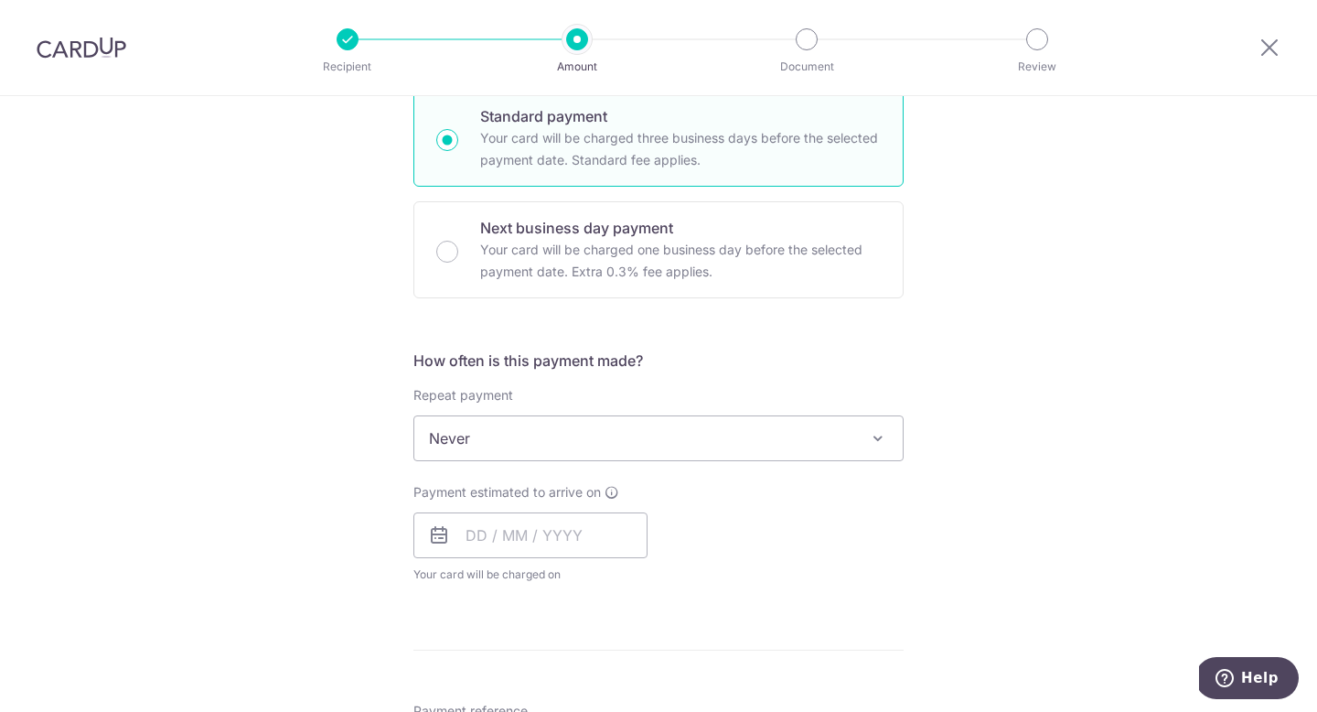
click at [766, 438] on span "Never" at bounding box center [658, 438] width 488 height 44
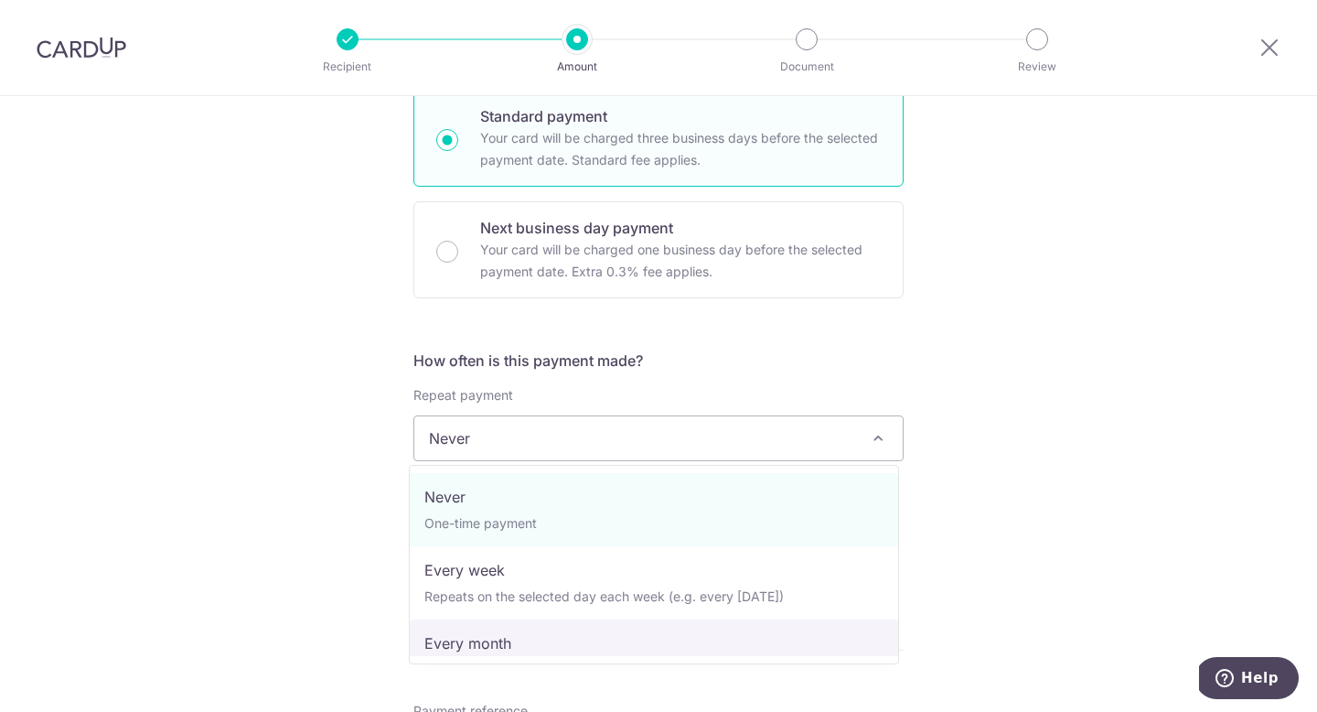
select select "3"
type input "[DATE]"
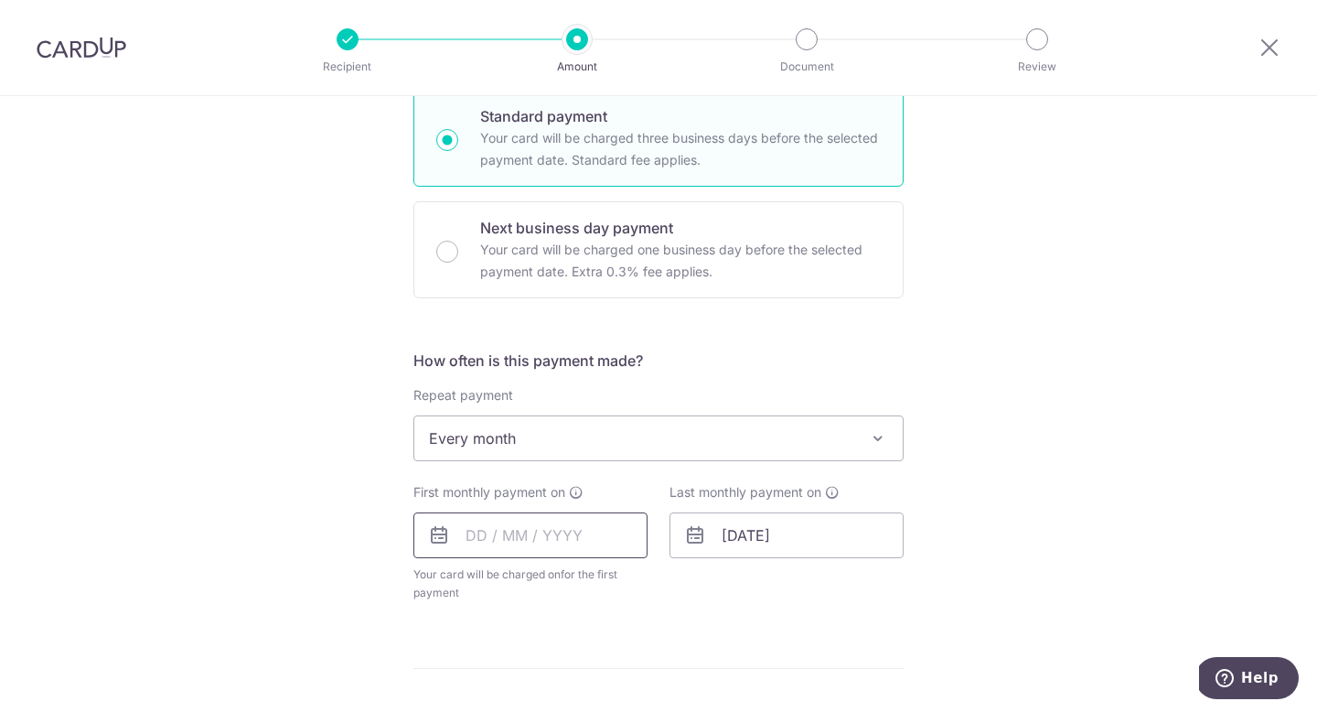
click at [546, 536] on input "text" at bounding box center [530, 535] width 234 height 46
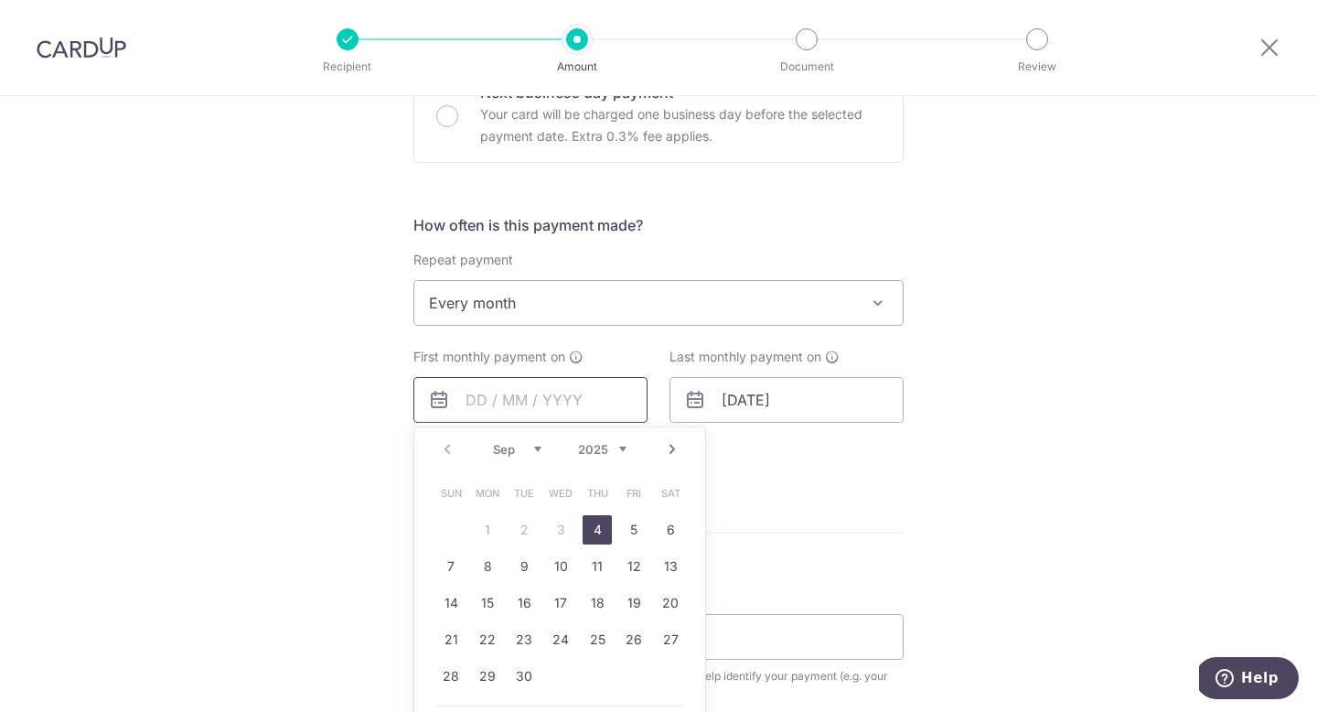
scroll to position [592, 0]
click at [780, 565] on form "Enter payment amount SGD 1,600.00 1600.00 Recipient added successfully! Select …" at bounding box center [658, 358] width 490 height 1466
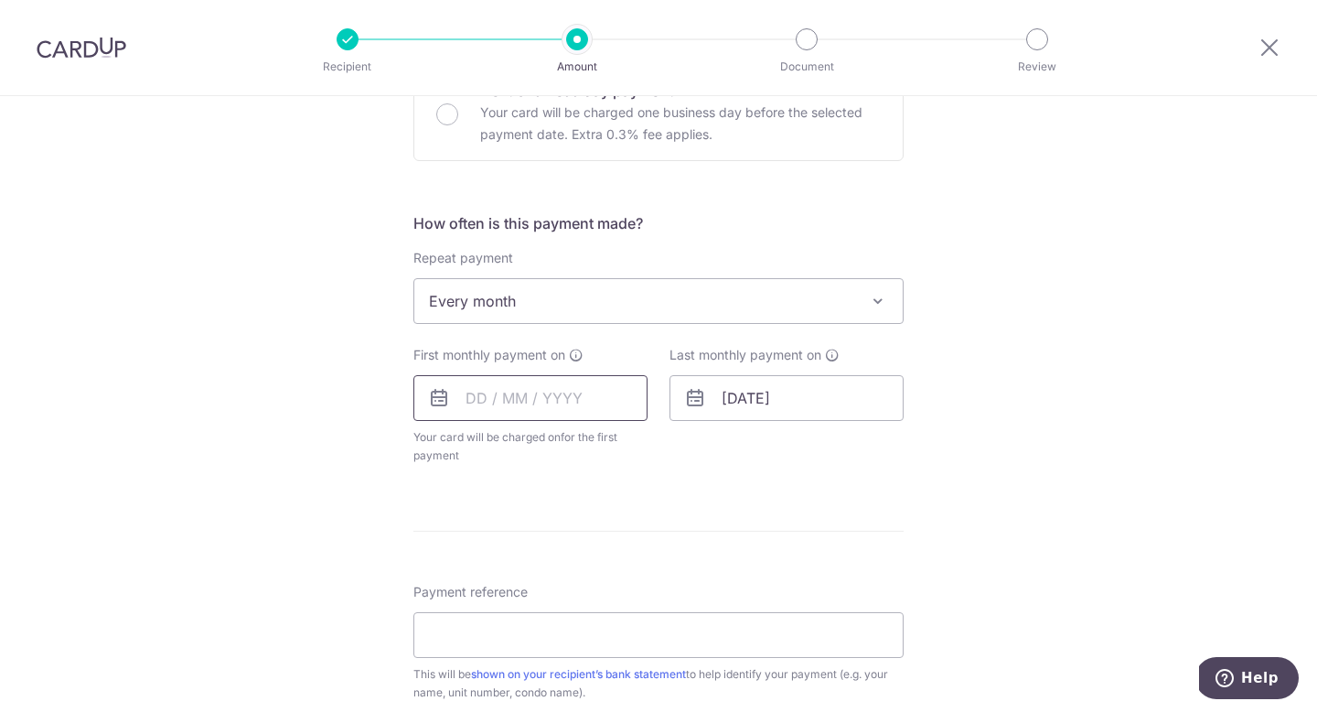
click at [545, 393] on input "text" at bounding box center [530, 398] width 234 height 46
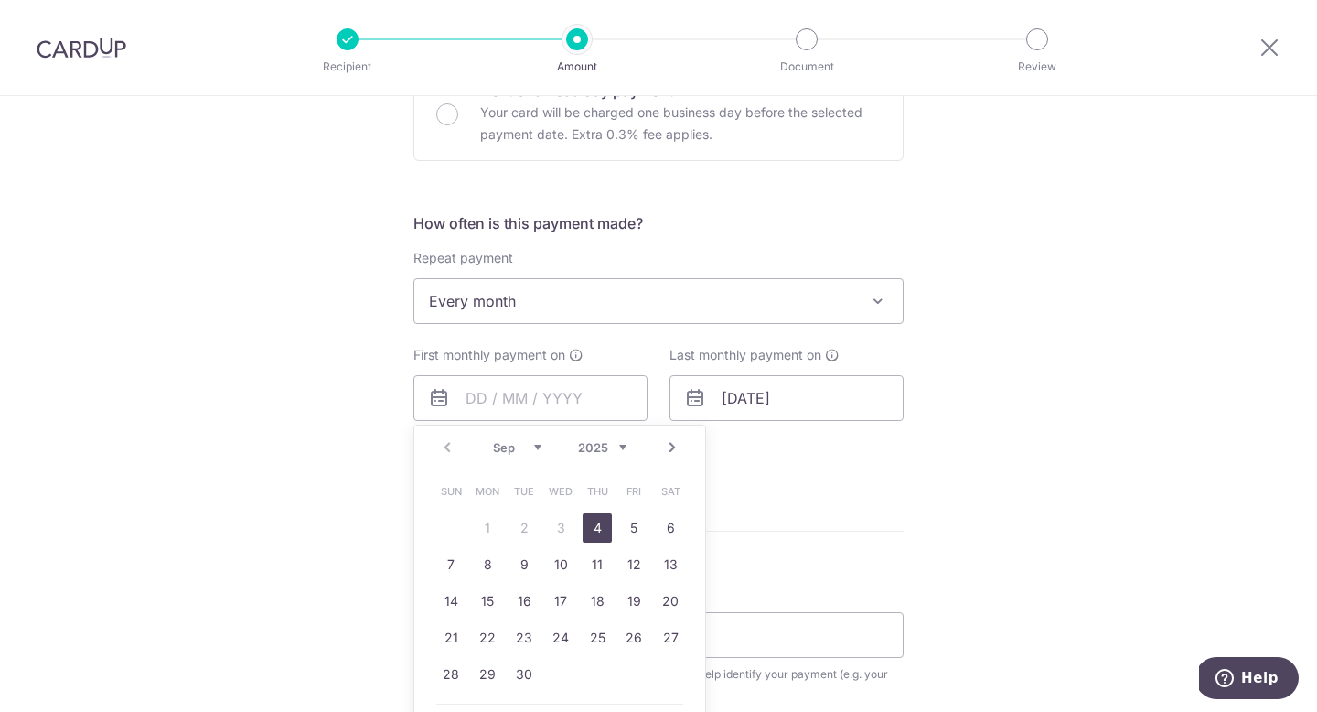
click at [527, 444] on select "Sep Oct Nov Dec" at bounding box center [517, 447] width 48 height 15
click at [551, 524] on link "1" at bounding box center [560, 527] width 29 height 29
type input "[DATE]"
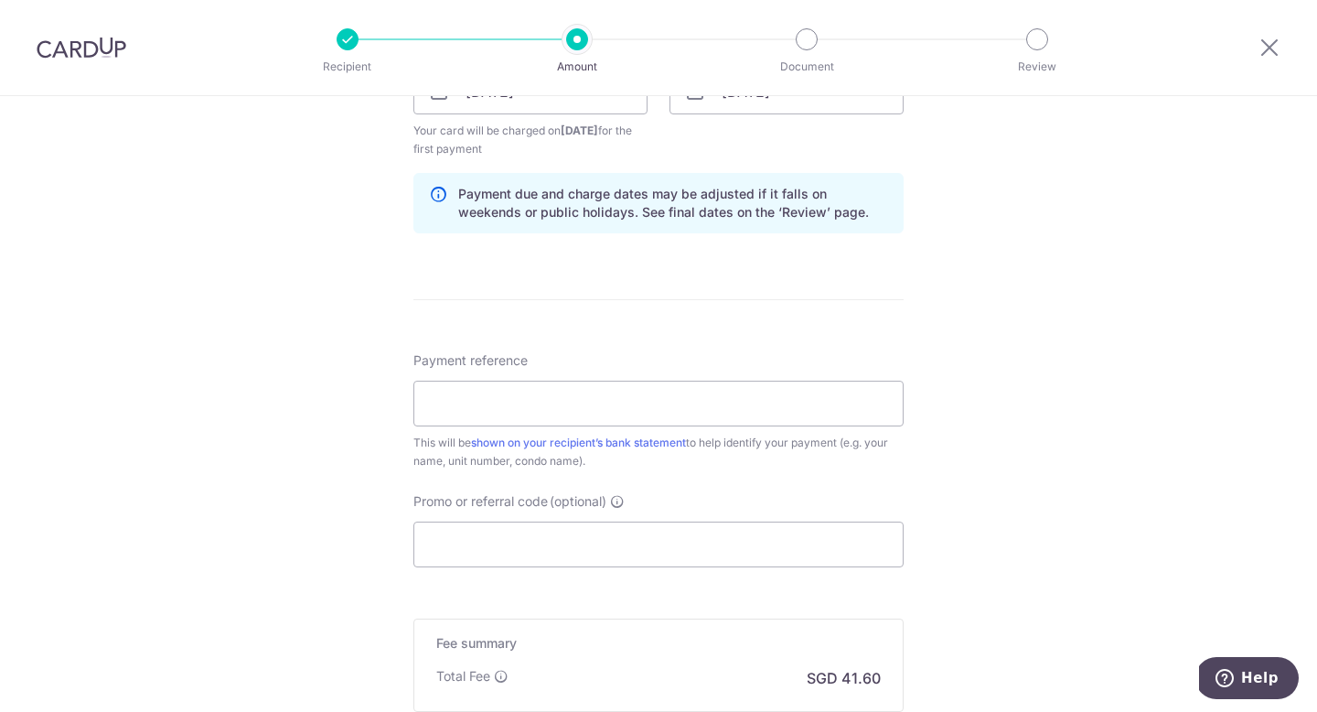
scroll to position [900, 0]
click at [768, 392] on input "Payment reference" at bounding box center [658, 402] width 490 height 46
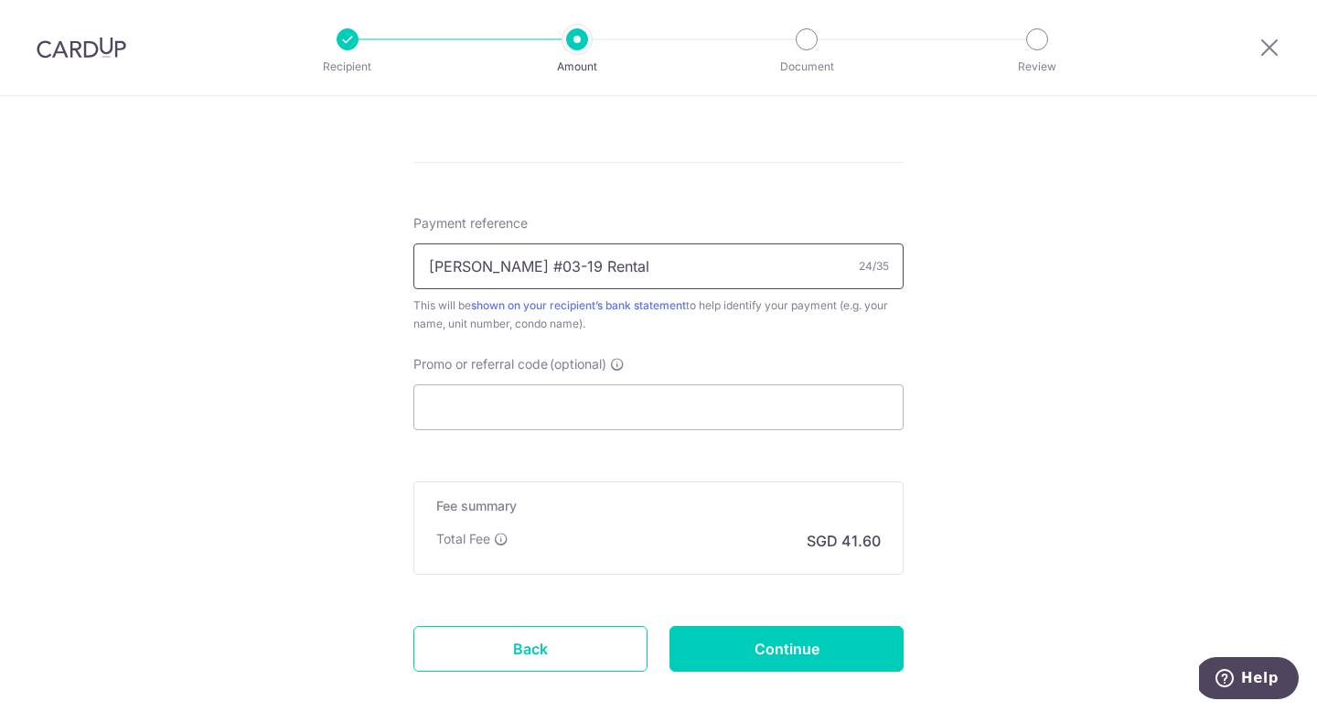
scroll to position [1048, 0]
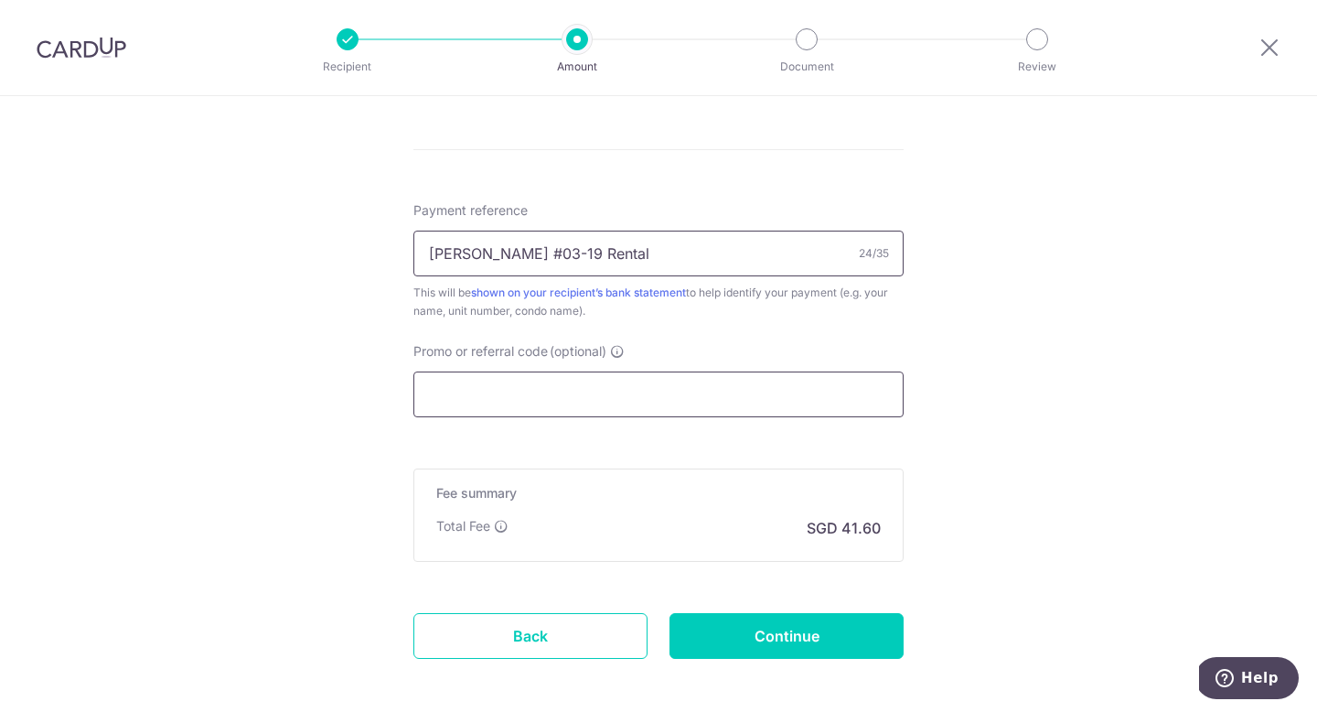
type input "[PERSON_NAME] #03-19 Rental"
click at [736, 392] on input "Promo or referral code (optional)" at bounding box center [658, 394] width 490 height 46
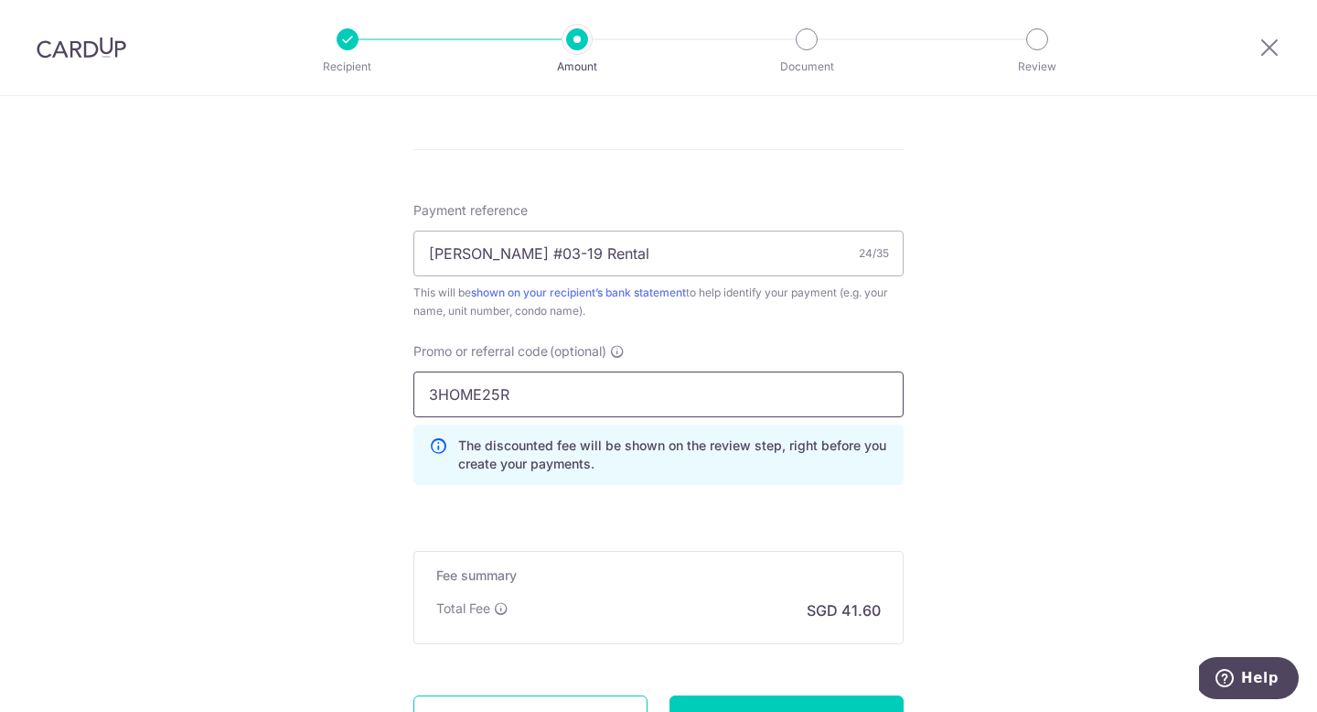
type input "3HOME25R"
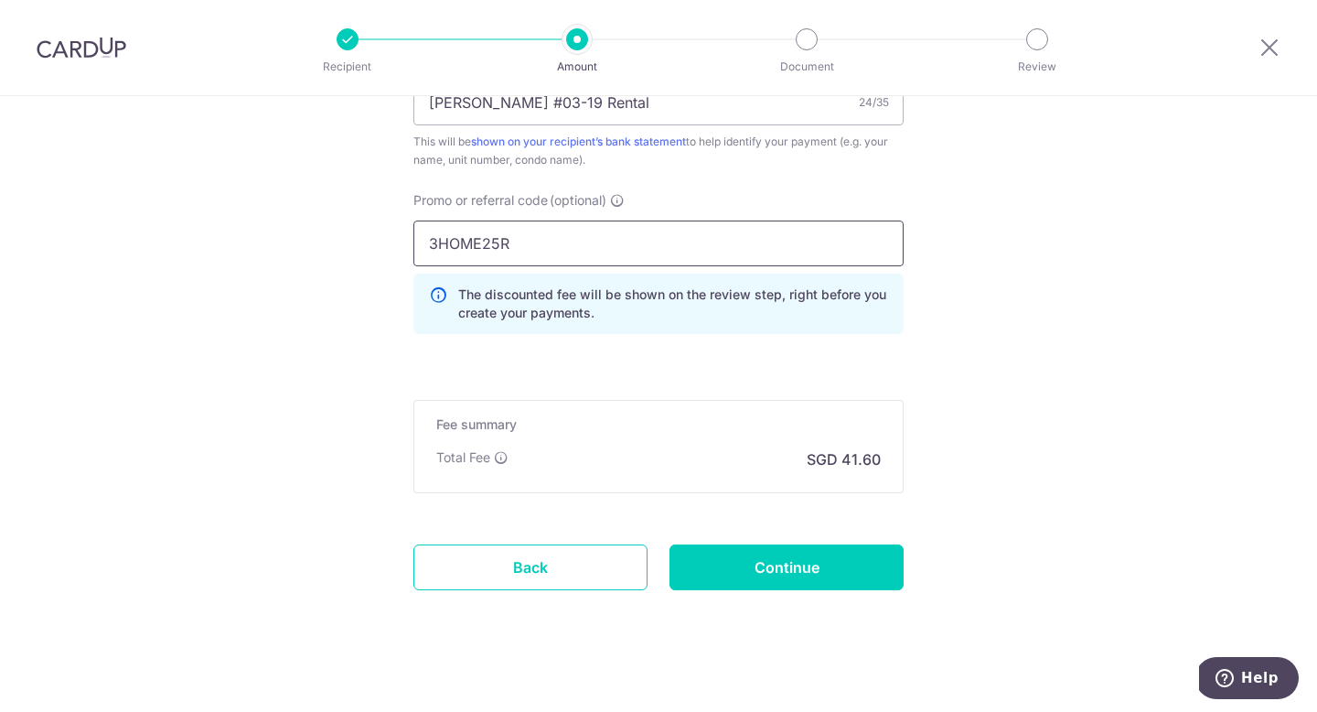
scroll to position [1215, 0]
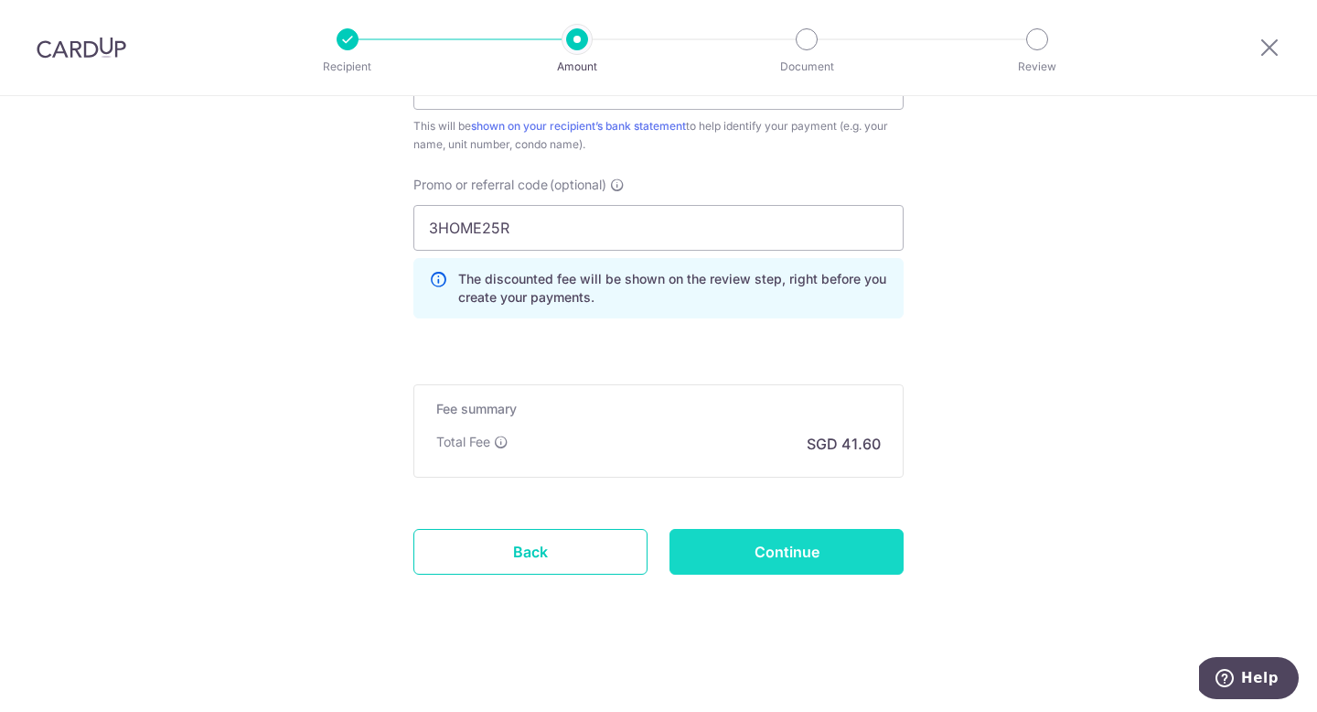
click at [810, 544] on input "Continue" at bounding box center [786, 552] width 234 height 46
type input "Create Schedule"
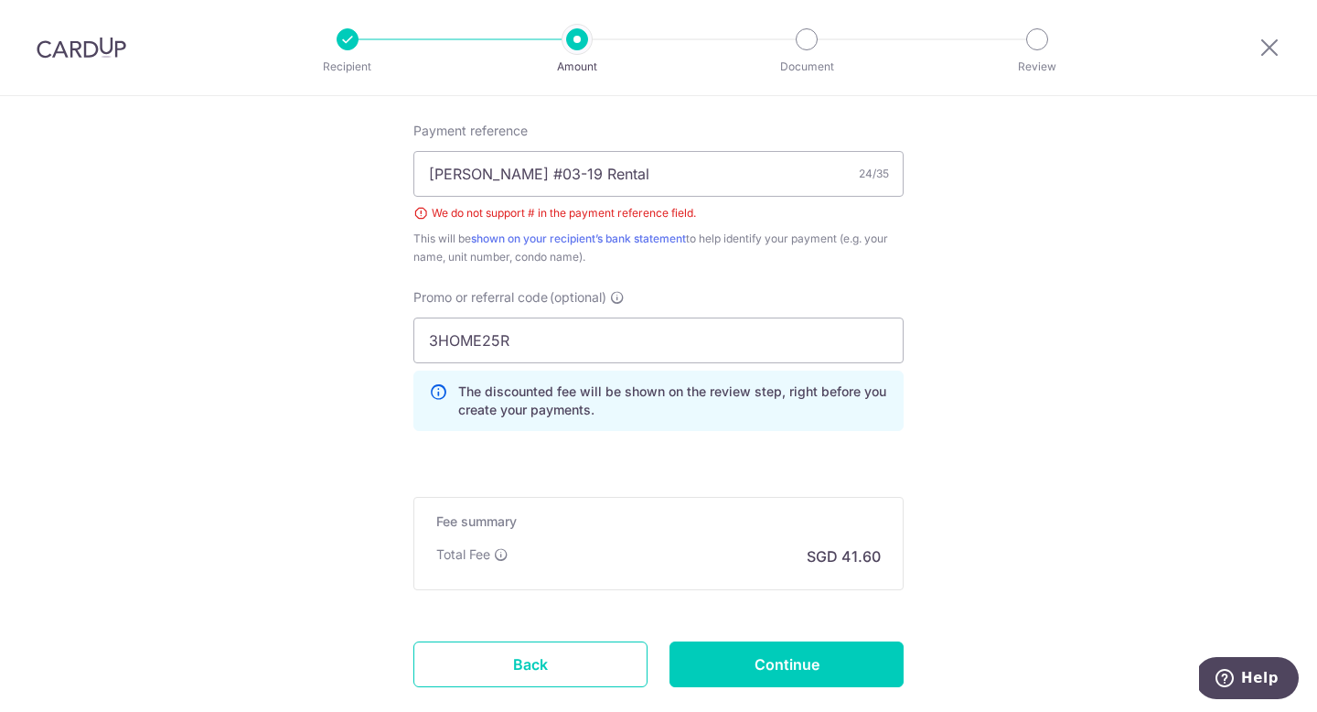
scroll to position [1001, 0]
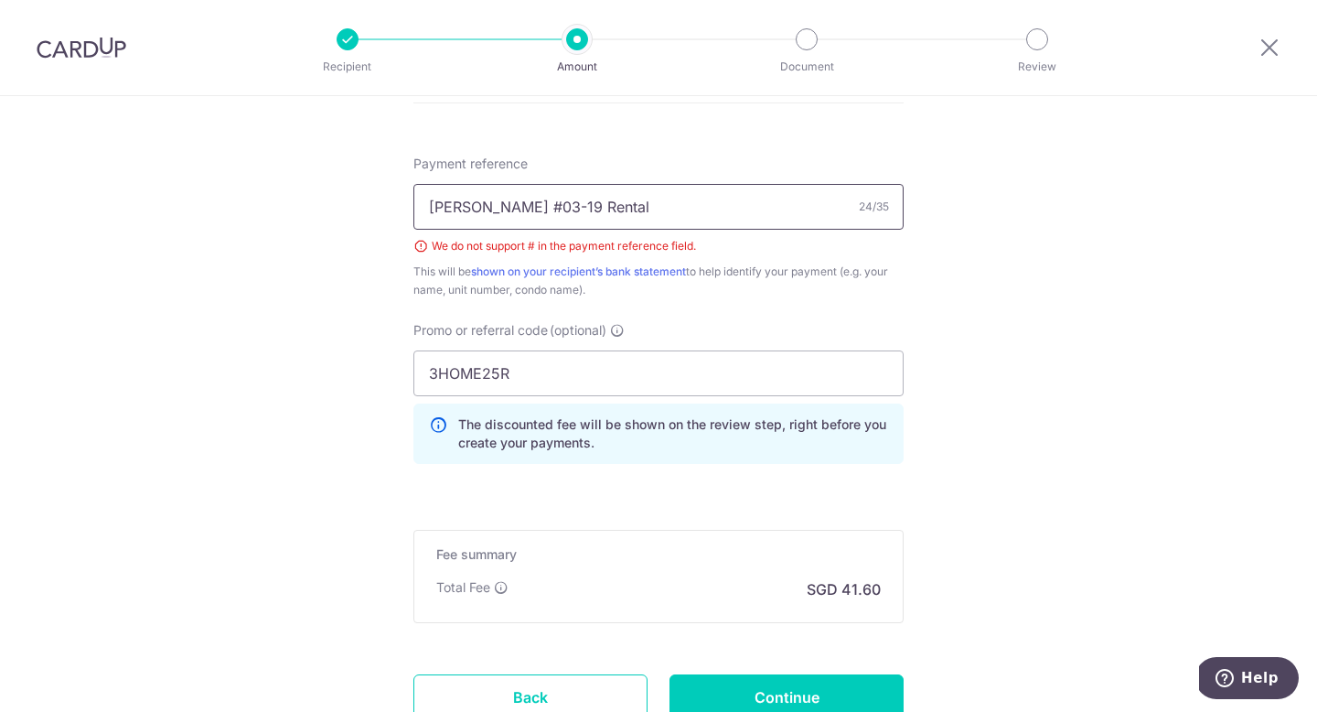
click at [506, 214] on input "Elaine Lau #03-19 Rental" at bounding box center [658, 207] width 490 height 46
type input "Elaine Lau 03-19 Rental"
click at [804, 696] on input "Continue" at bounding box center [786, 697] width 234 height 46
type input "Create Schedule"
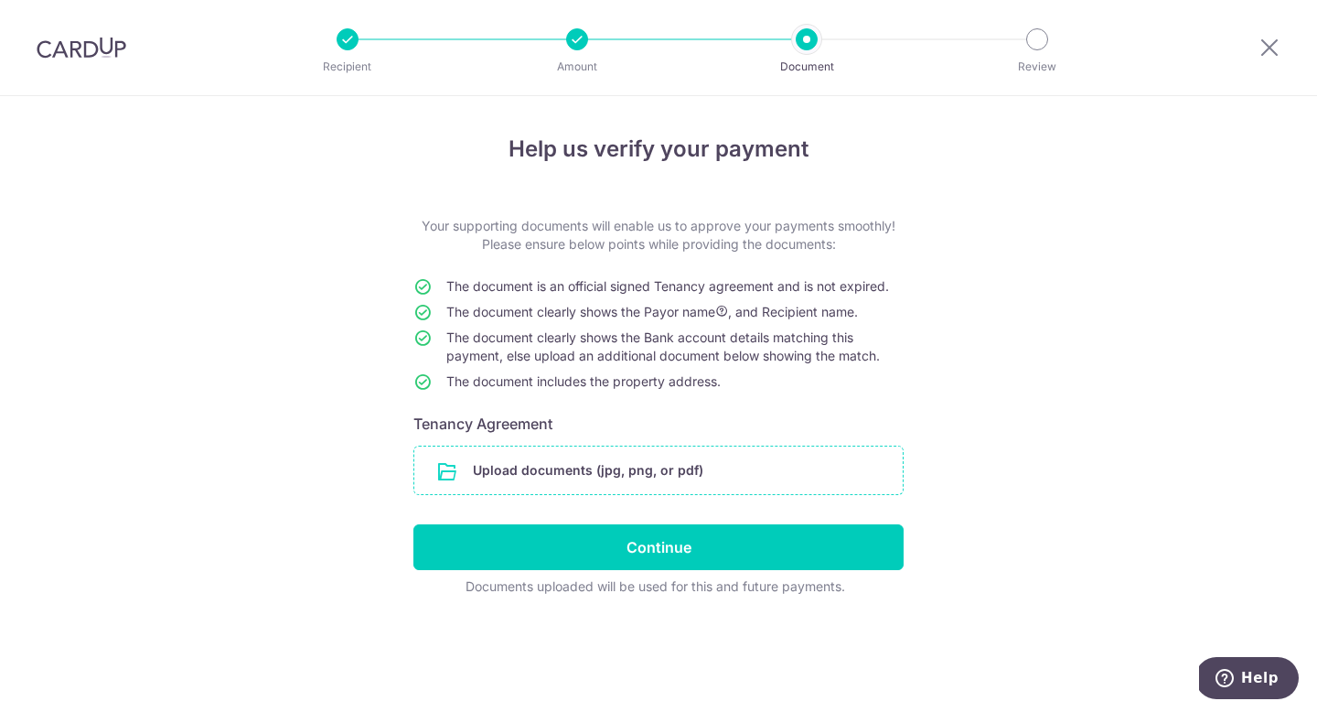
click at [692, 476] on input "file" at bounding box center [658, 470] width 488 height 48
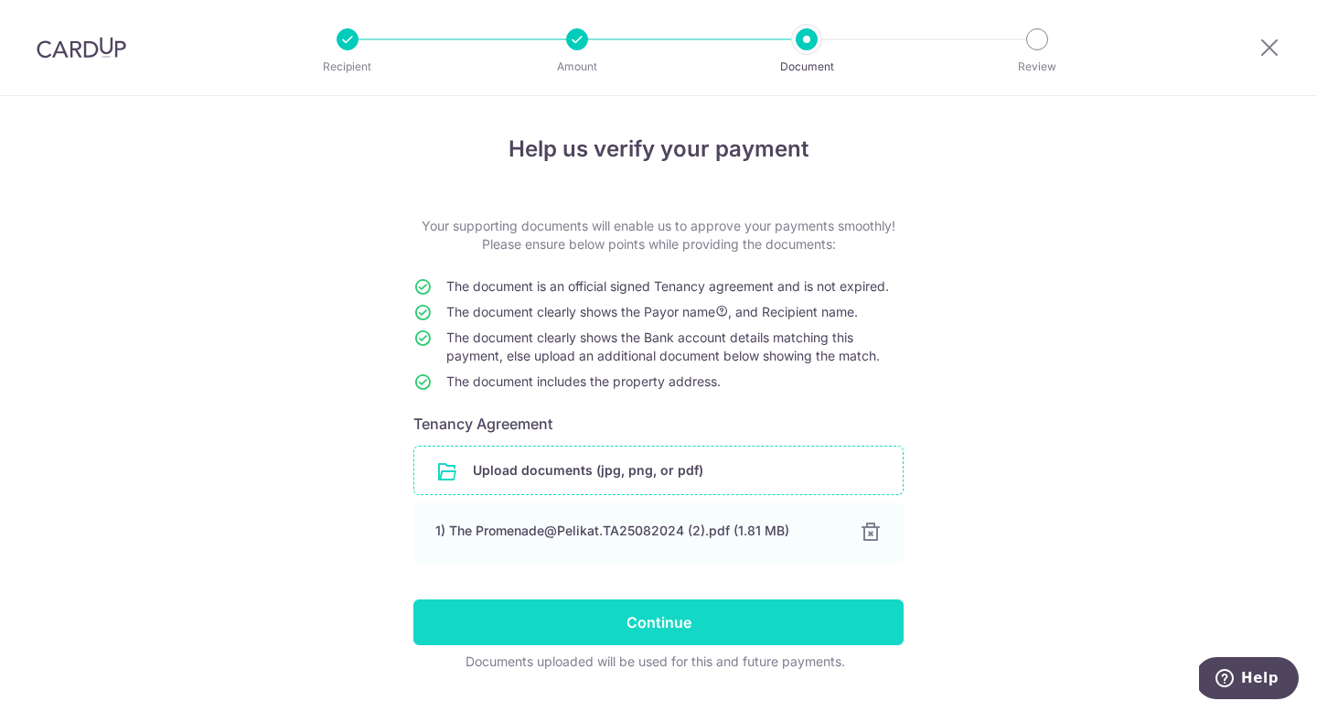
click at [708, 629] on input "Continue" at bounding box center [658, 622] width 490 height 46
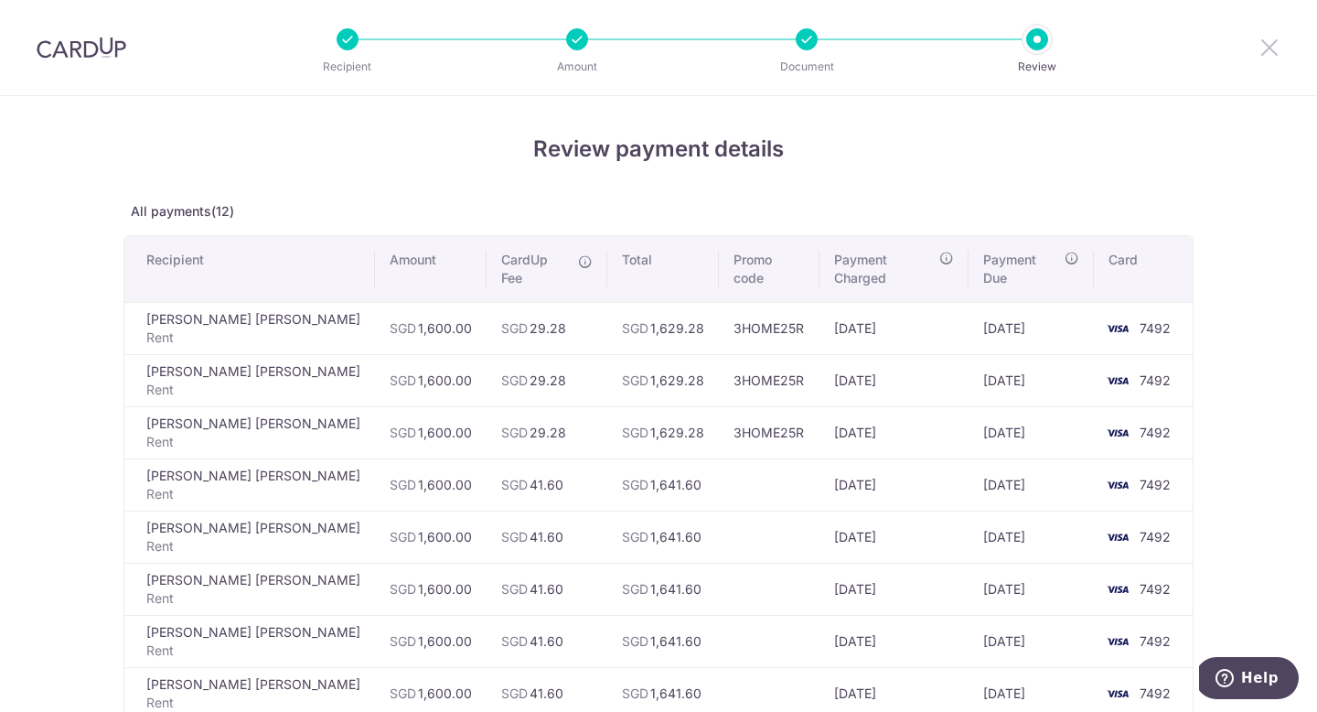
click at [1276, 50] on icon at bounding box center [1269, 47] width 22 height 23
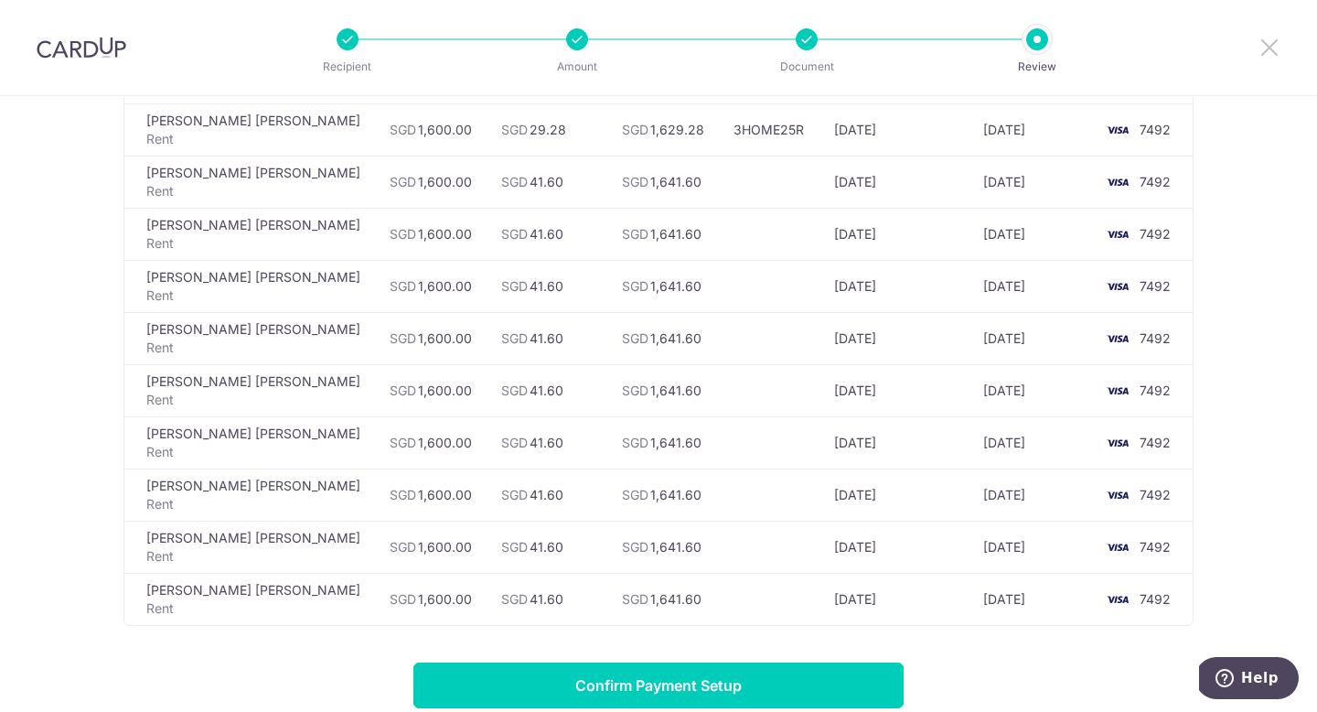
scroll to position [531, 0]
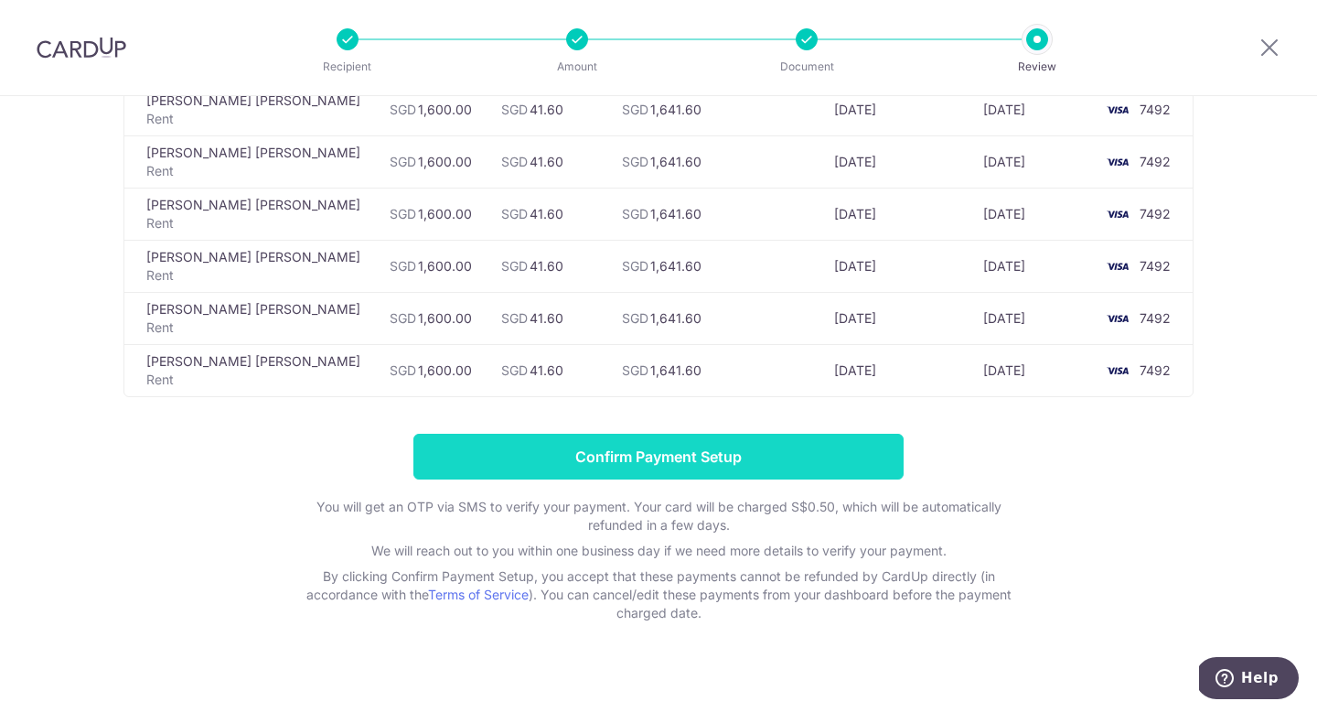
click at [789, 436] on input "Confirm Payment Setup" at bounding box center [658, 457] width 490 height 46
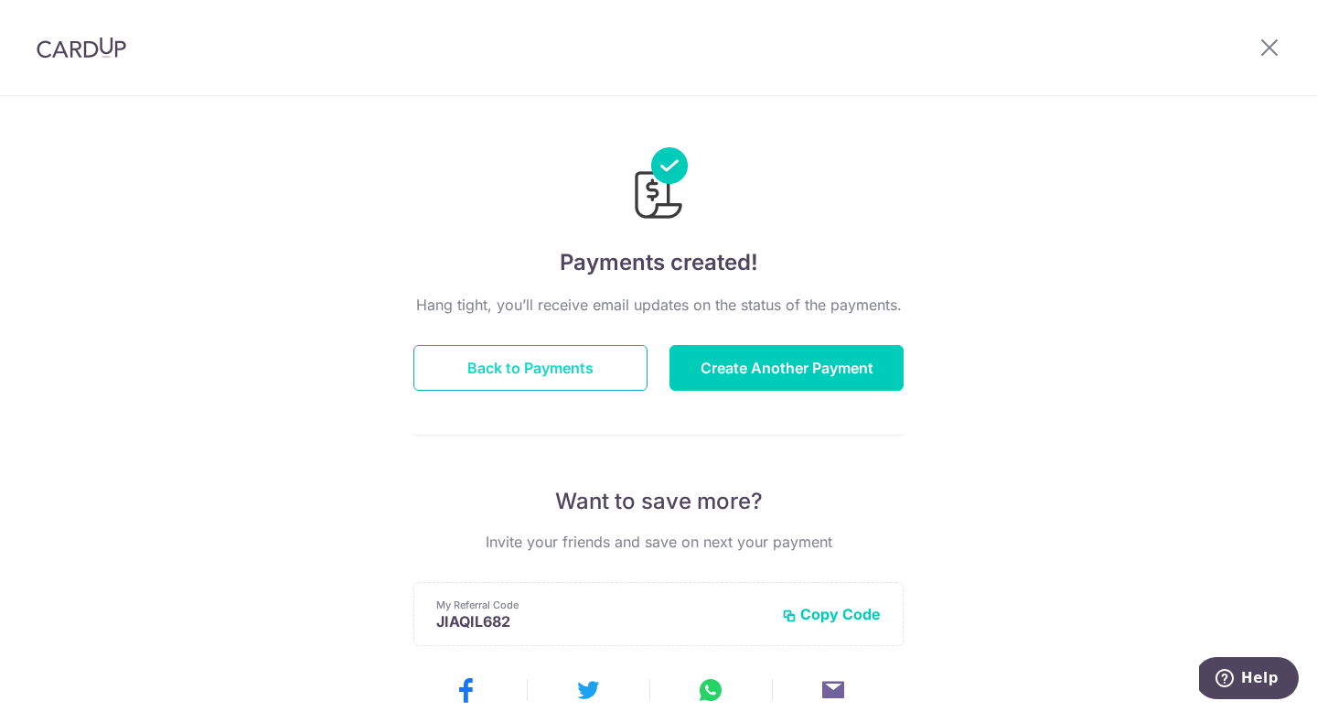
click at [557, 354] on button "Back to Payments" at bounding box center [530, 368] width 234 height 46
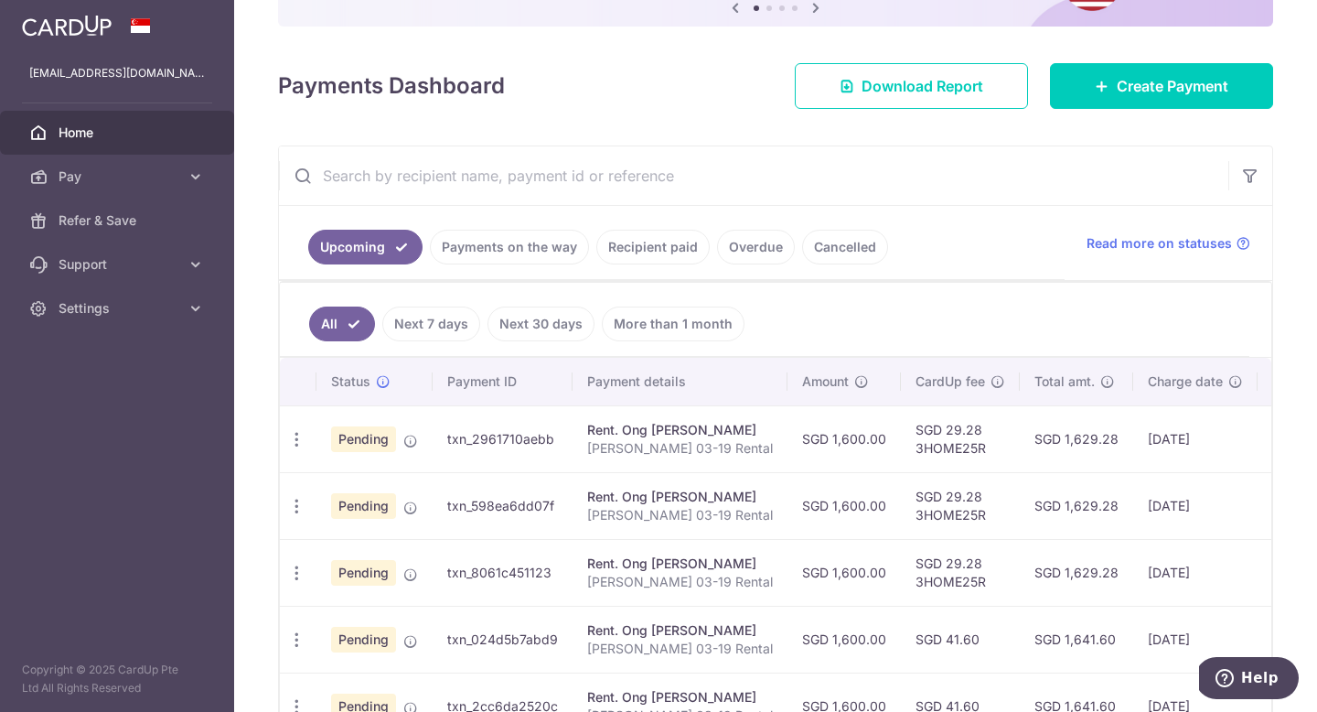
scroll to position [216, 0]
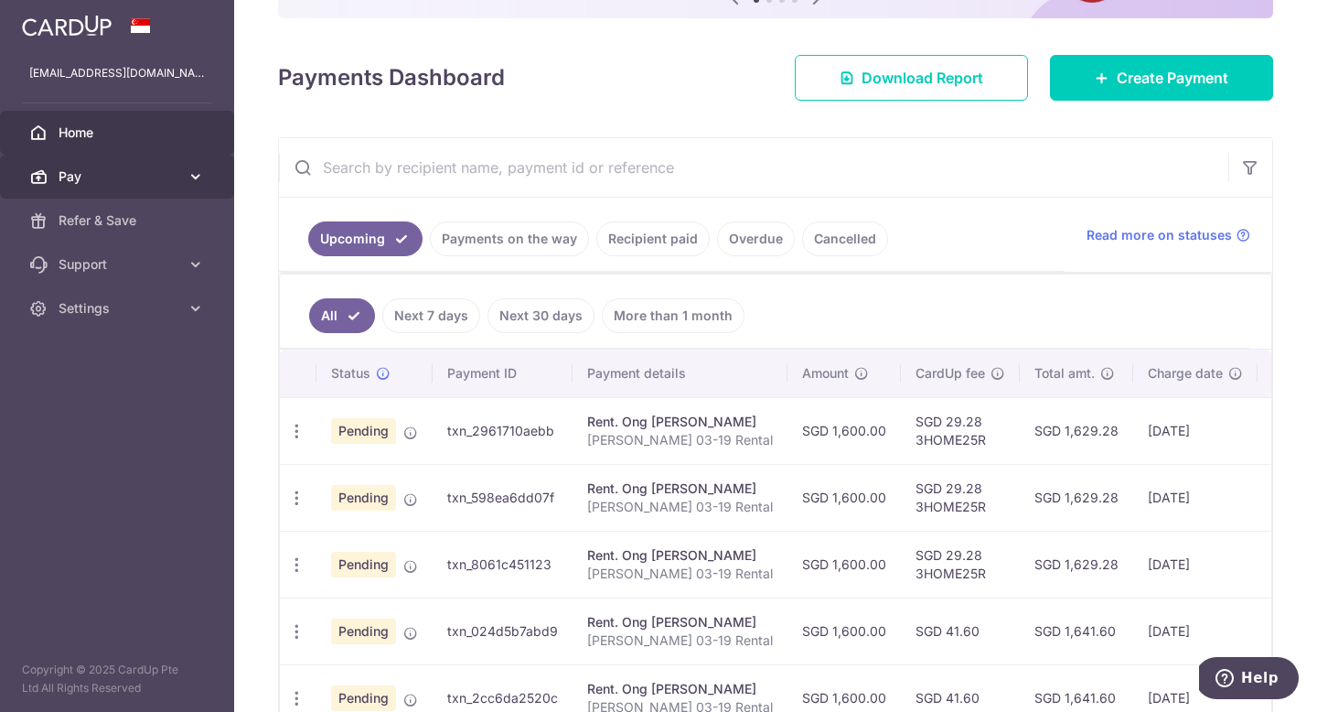
click at [164, 167] on span "Pay" at bounding box center [119, 176] width 121 height 18
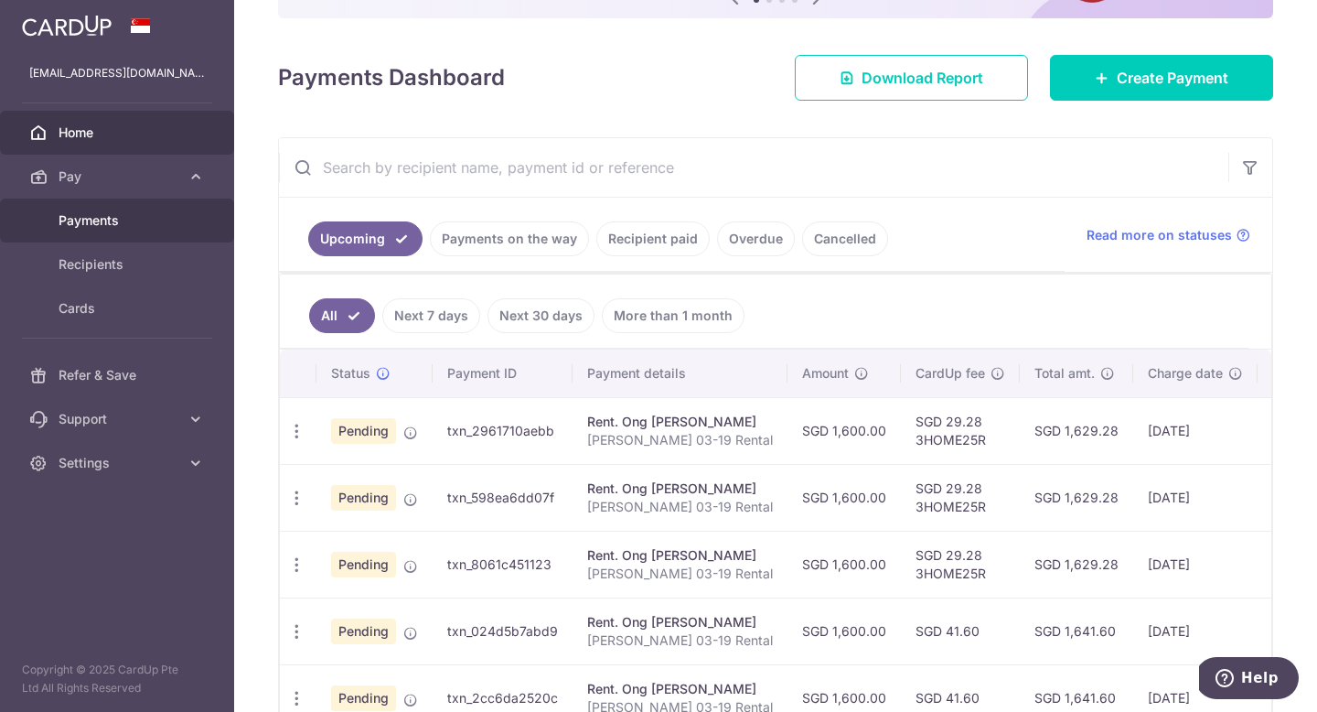
click at [131, 226] on span "Payments" at bounding box center [119, 220] width 121 height 18
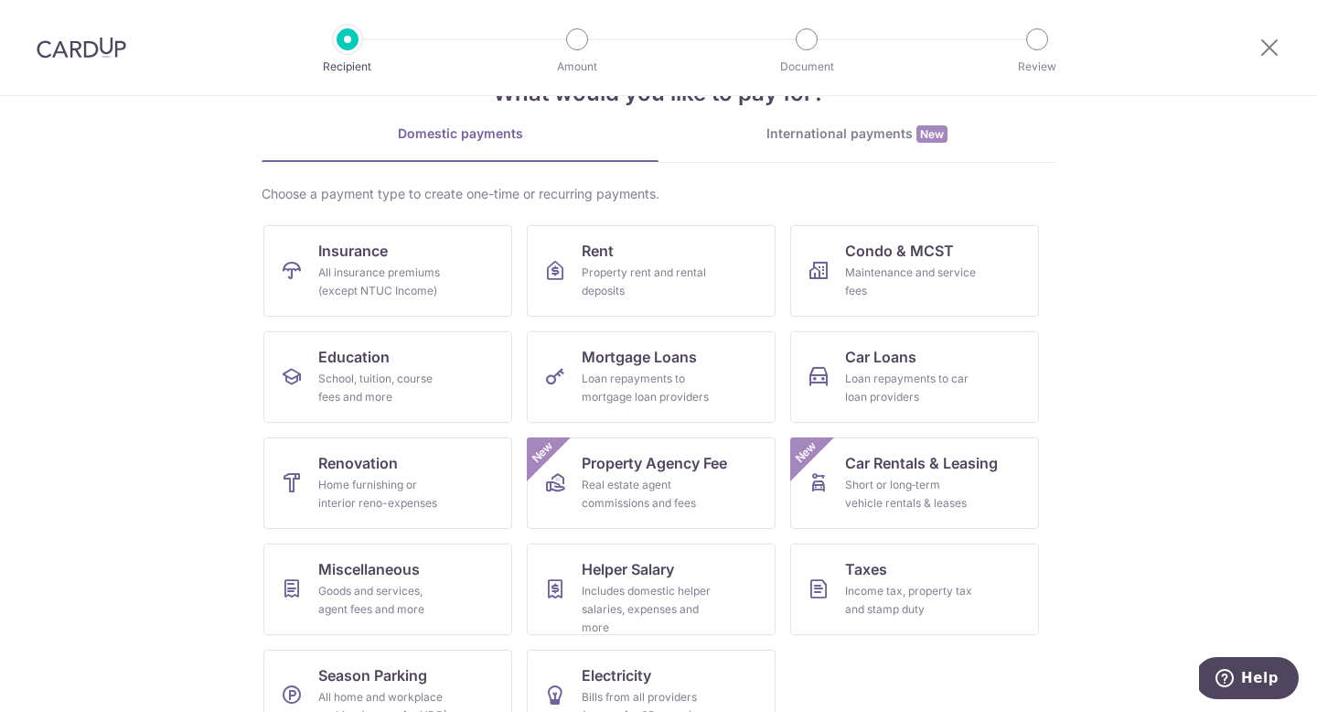
scroll to position [107, 0]
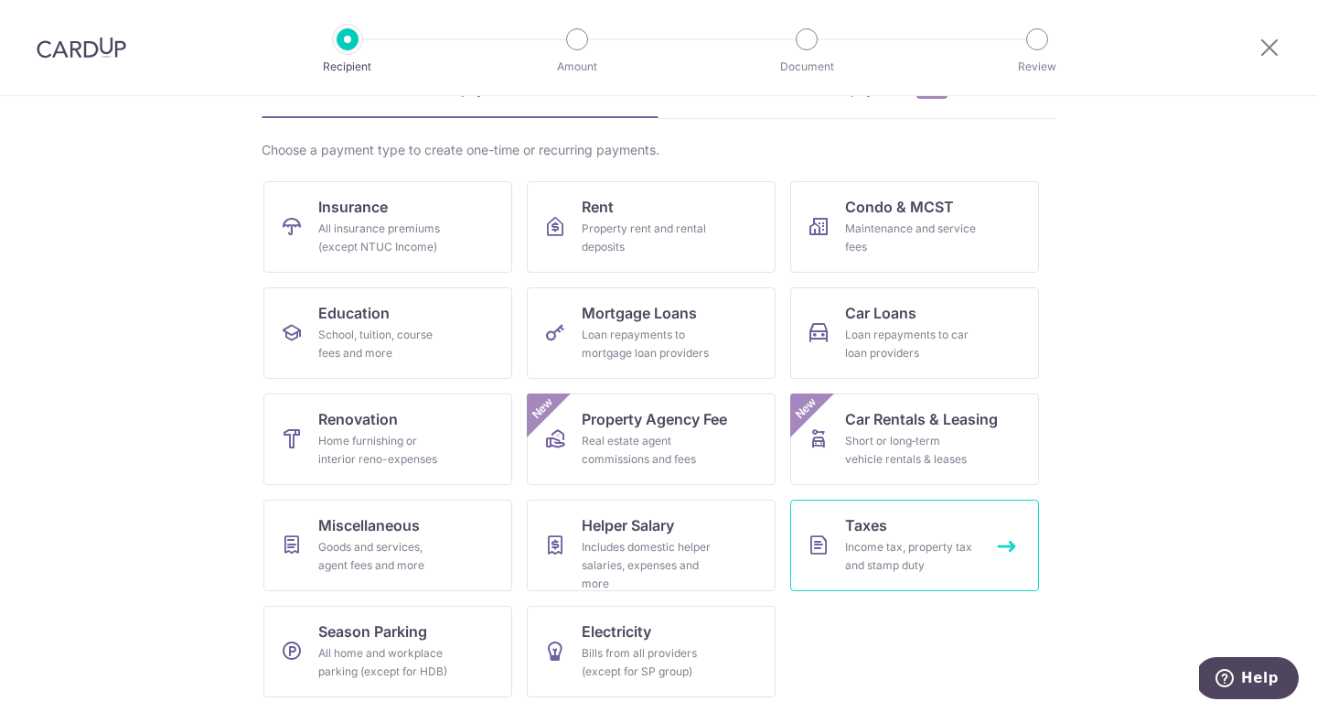
click at [929, 538] on div "Income tax, property tax and stamp duty" at bounding box center [911, 556] width 132 height 37
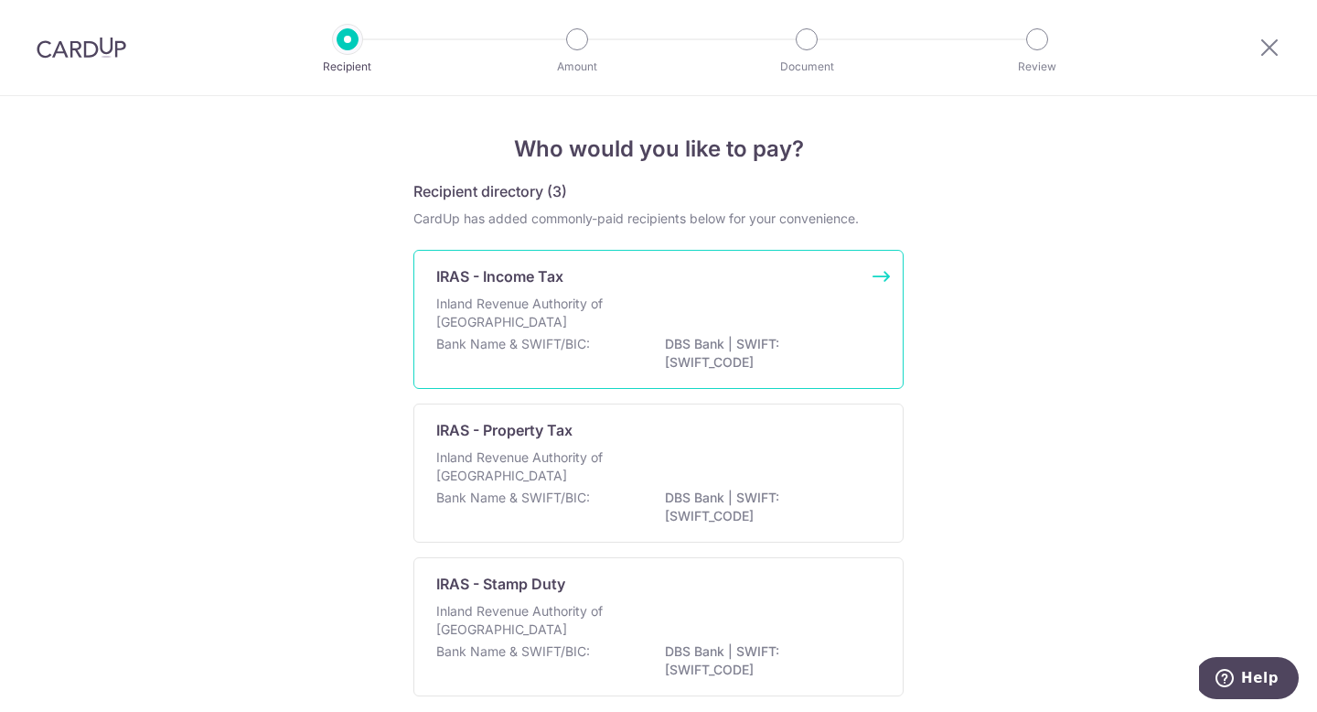
click at [690, 330] on div "Inland Revenue Authority of [GEOGRAPHIC_DATA]" at bounding box center [658, 314] width 444 height 40
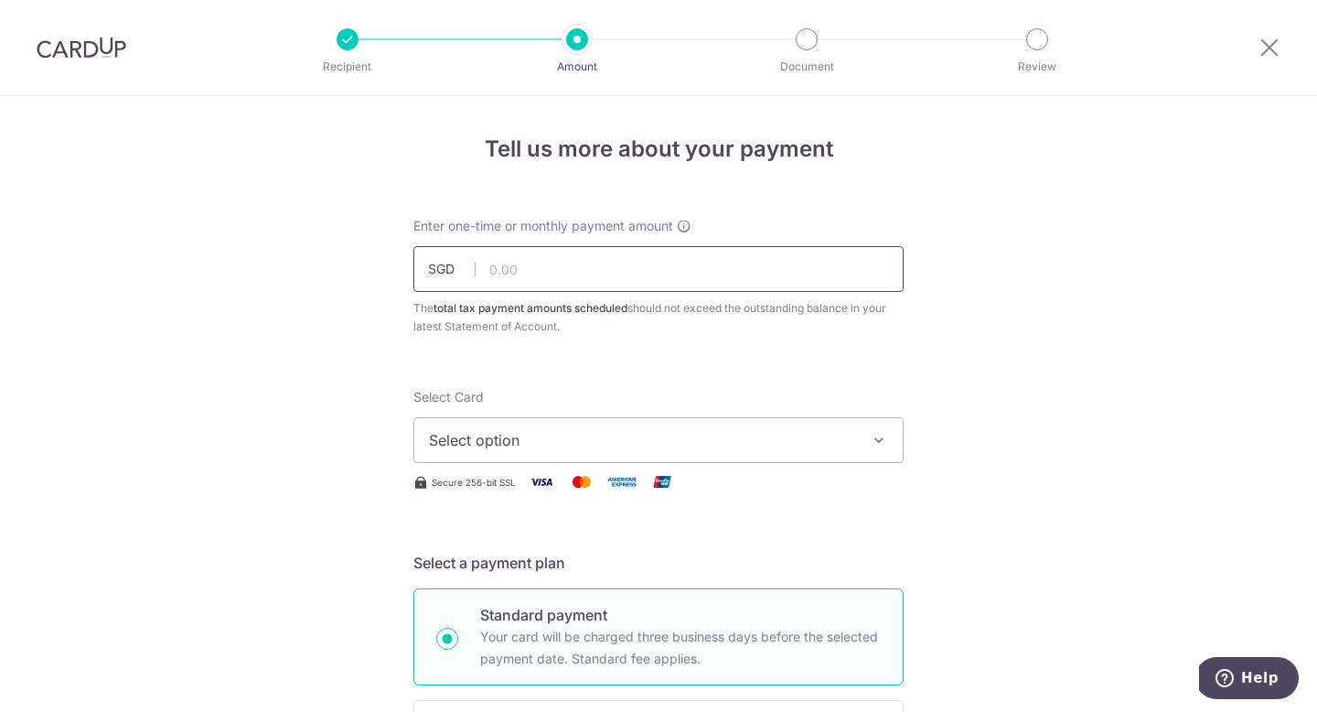
click at [701, 273] on input "text" at bounding box center [658, 269] width 490 height 46
type input "984.20"
click at [853, 444] on button "Select option" at bounding box center [658, 440] width 490 height 46
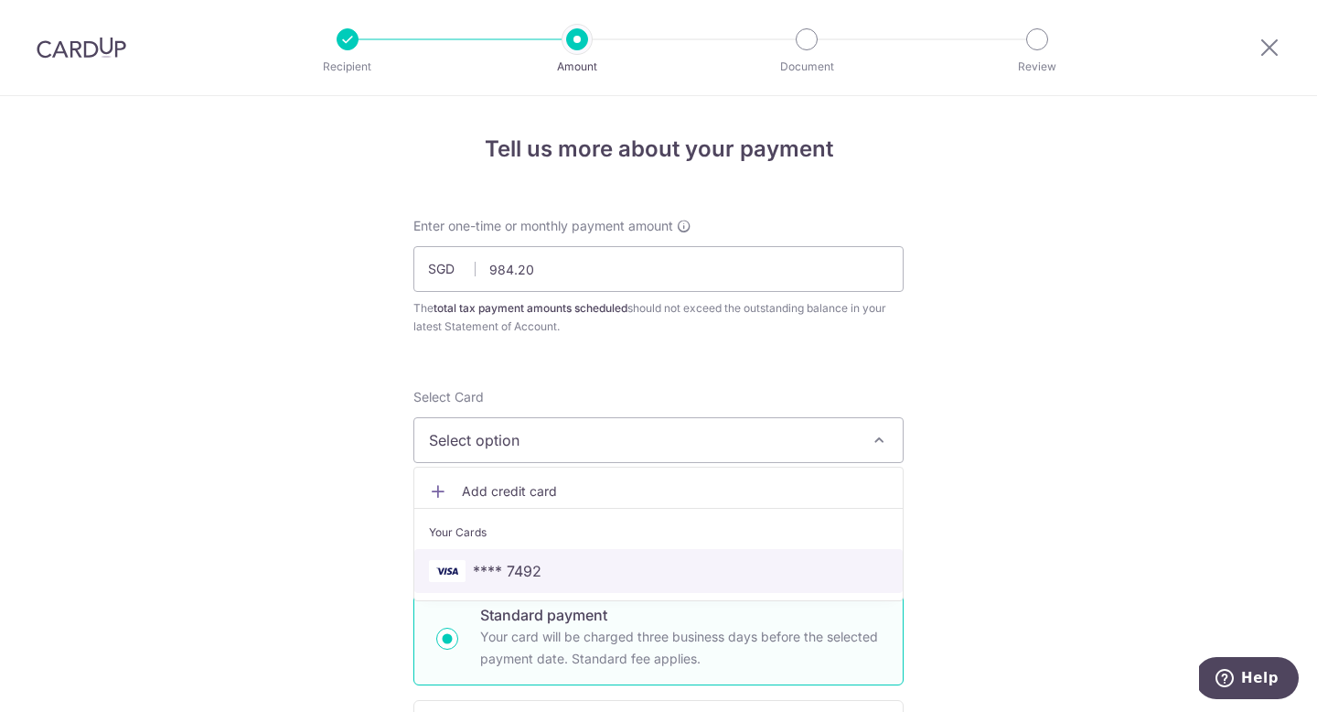
click at [768, 582] on link "**** 7492" at bounding box center [658, 571] width 488 height 44
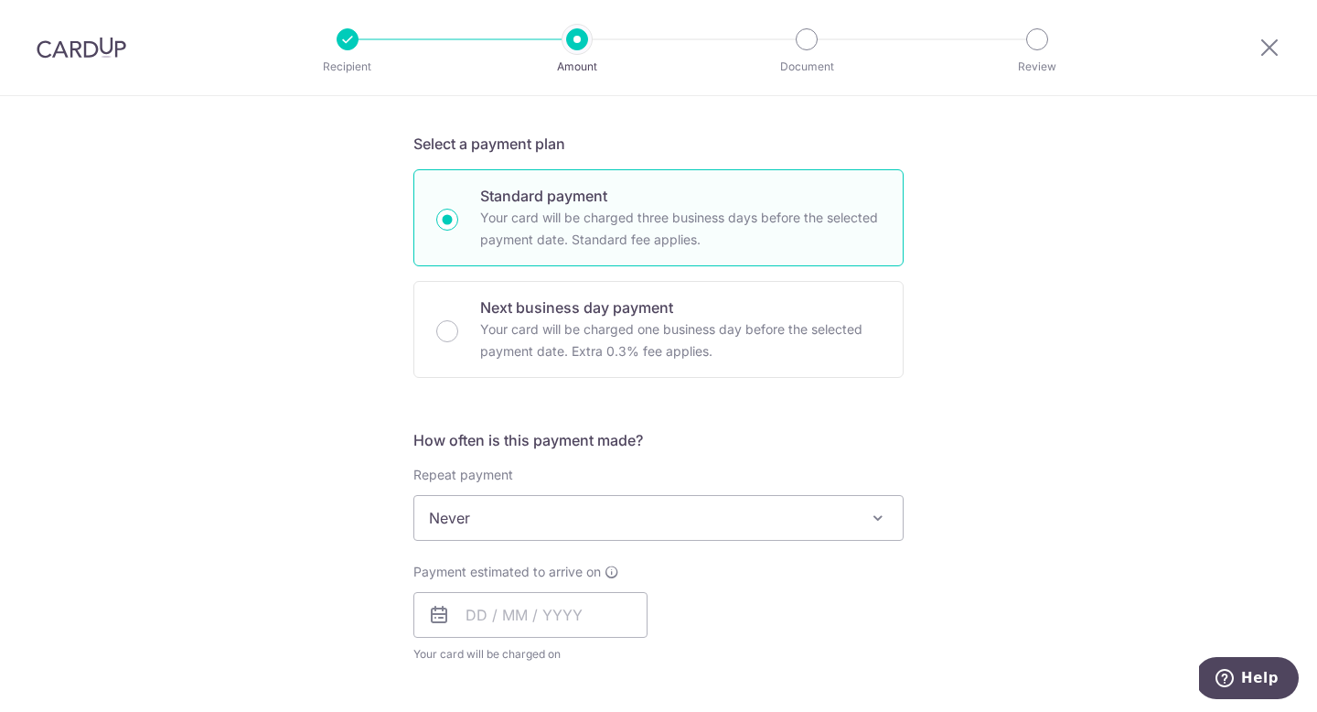
scroll to position [431, 0]
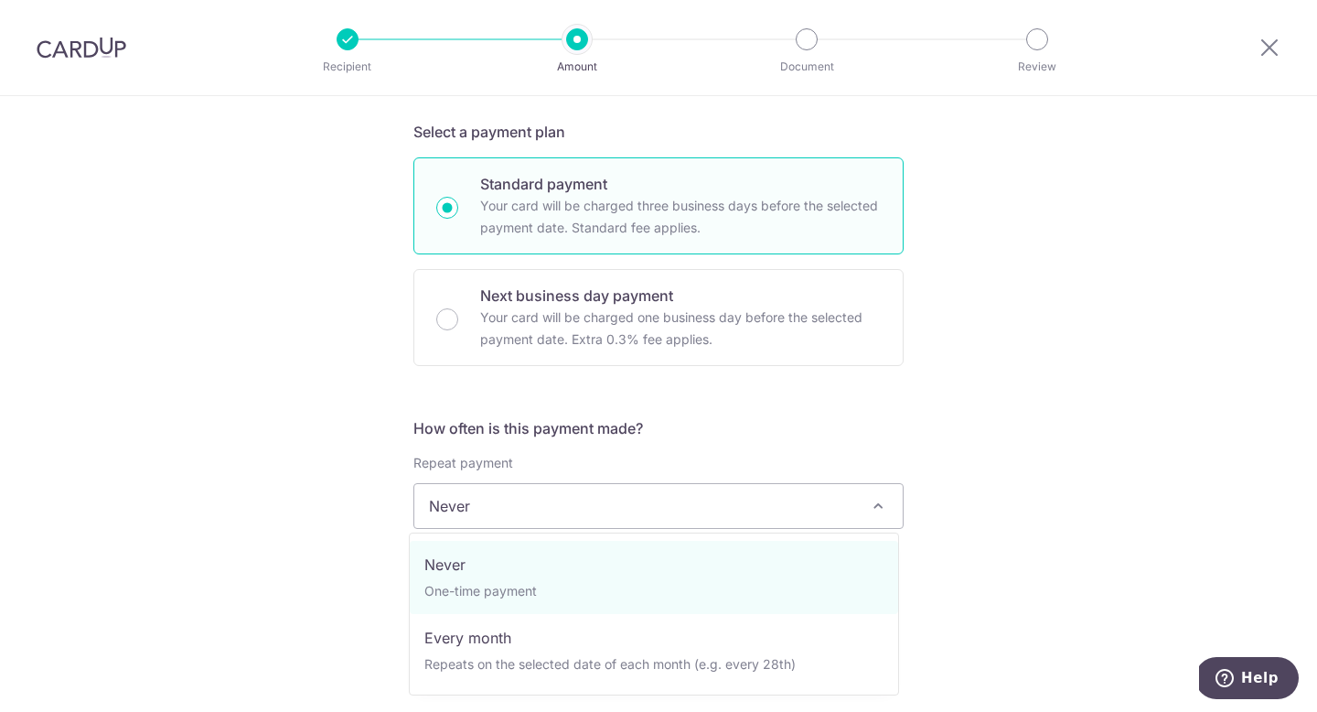
click at [835, 521] on span "Never" at bounding box center [658, 506] width 488 height 44
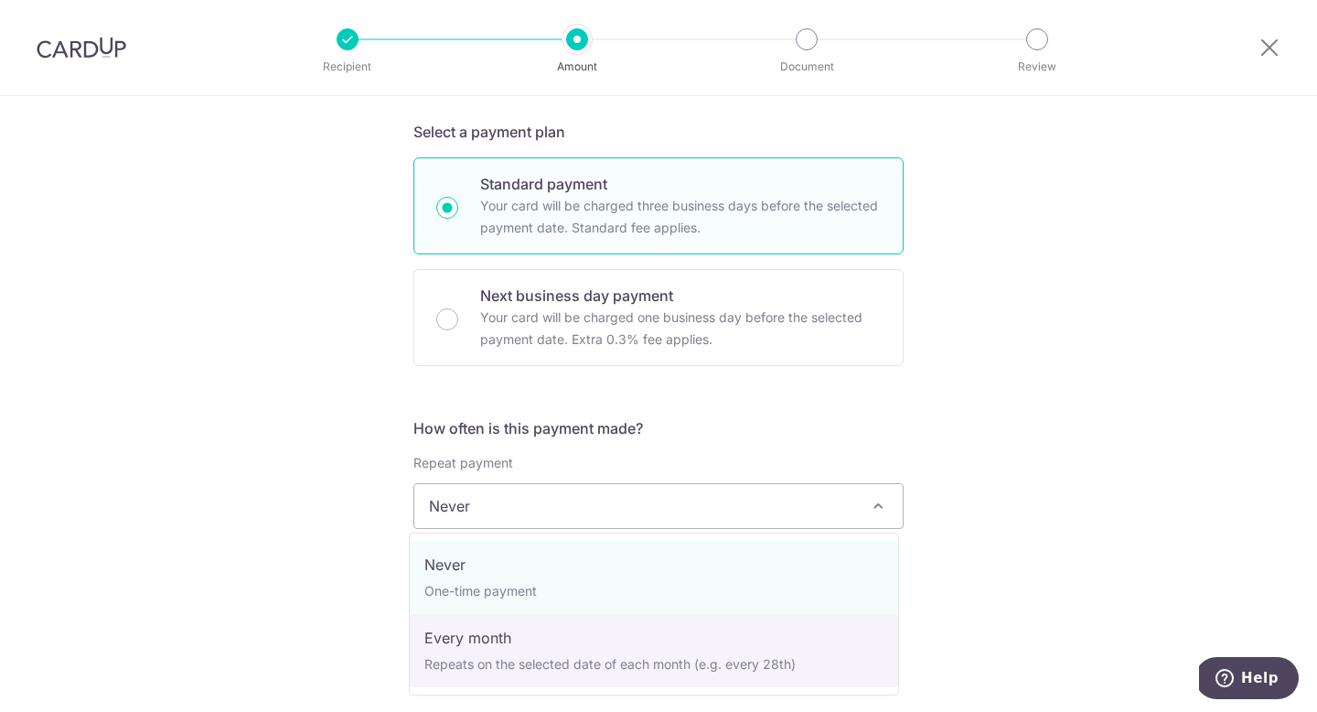
select select "3"
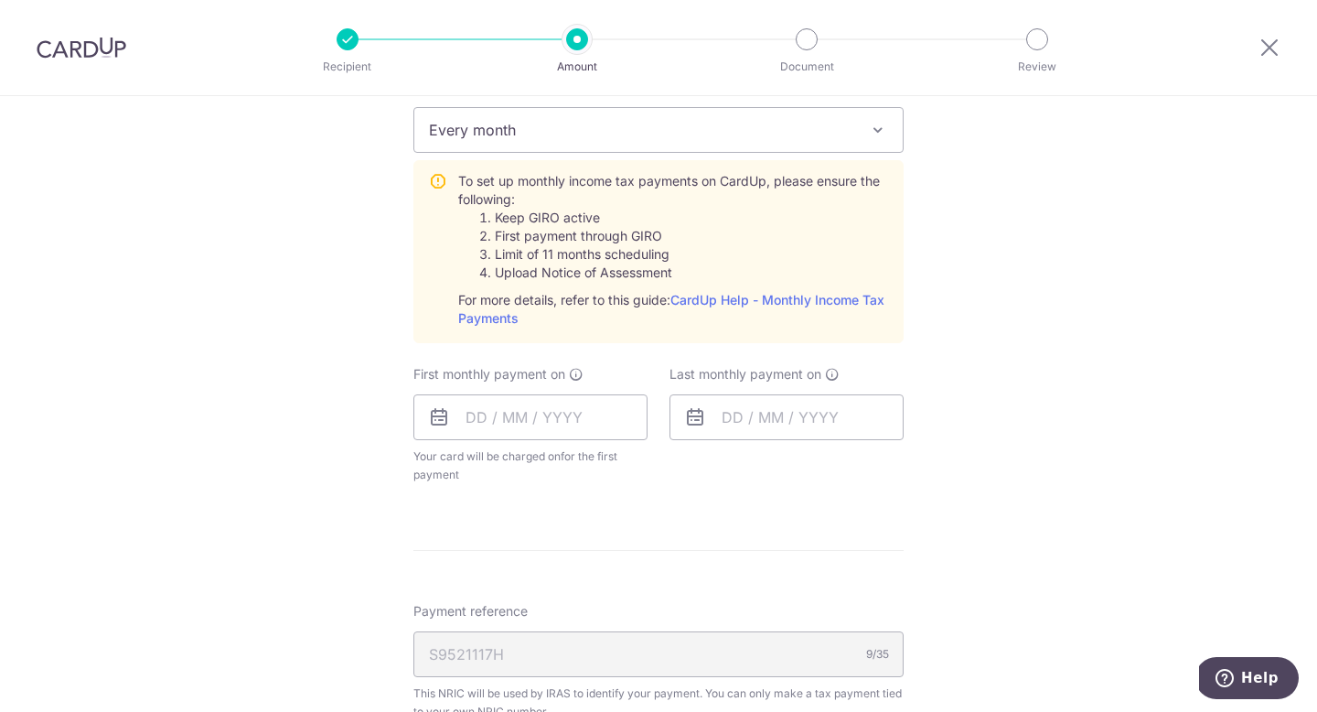
scroll to position [812, 0]
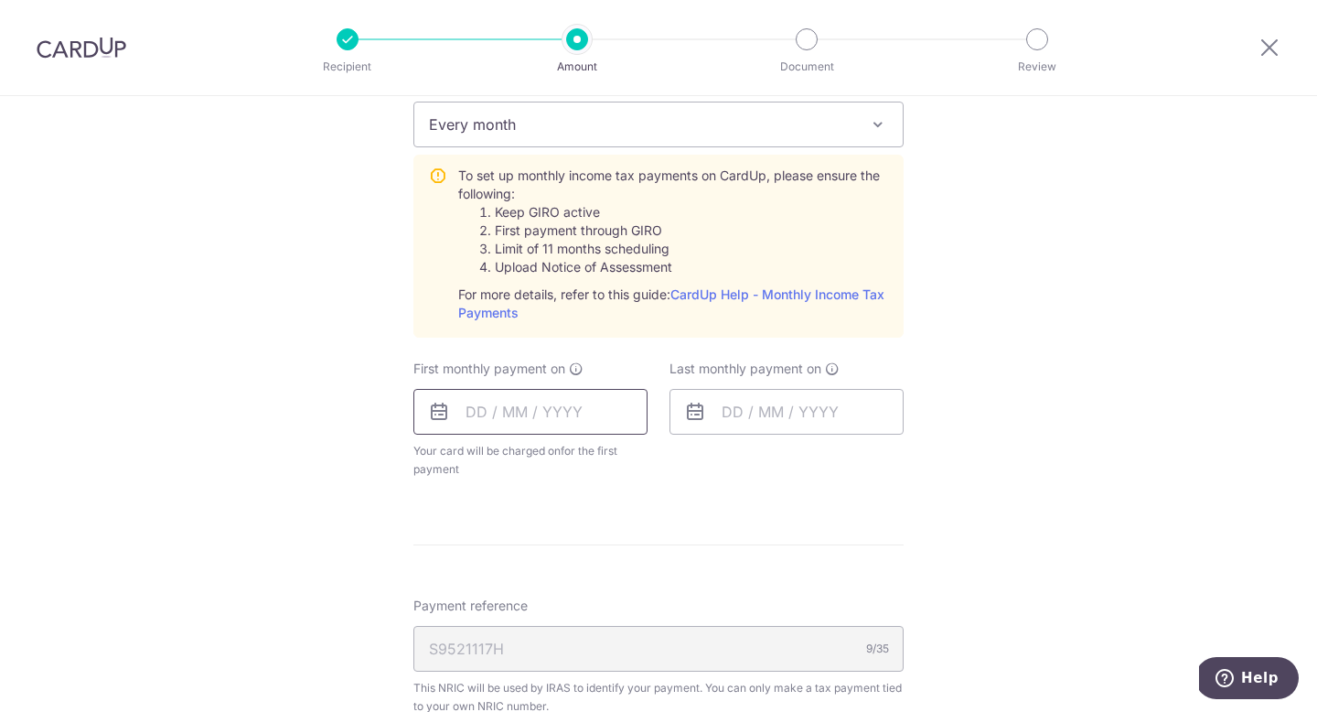
click at [565, 434] on input "text" at bounding box center [530, 412] width 234 height 46
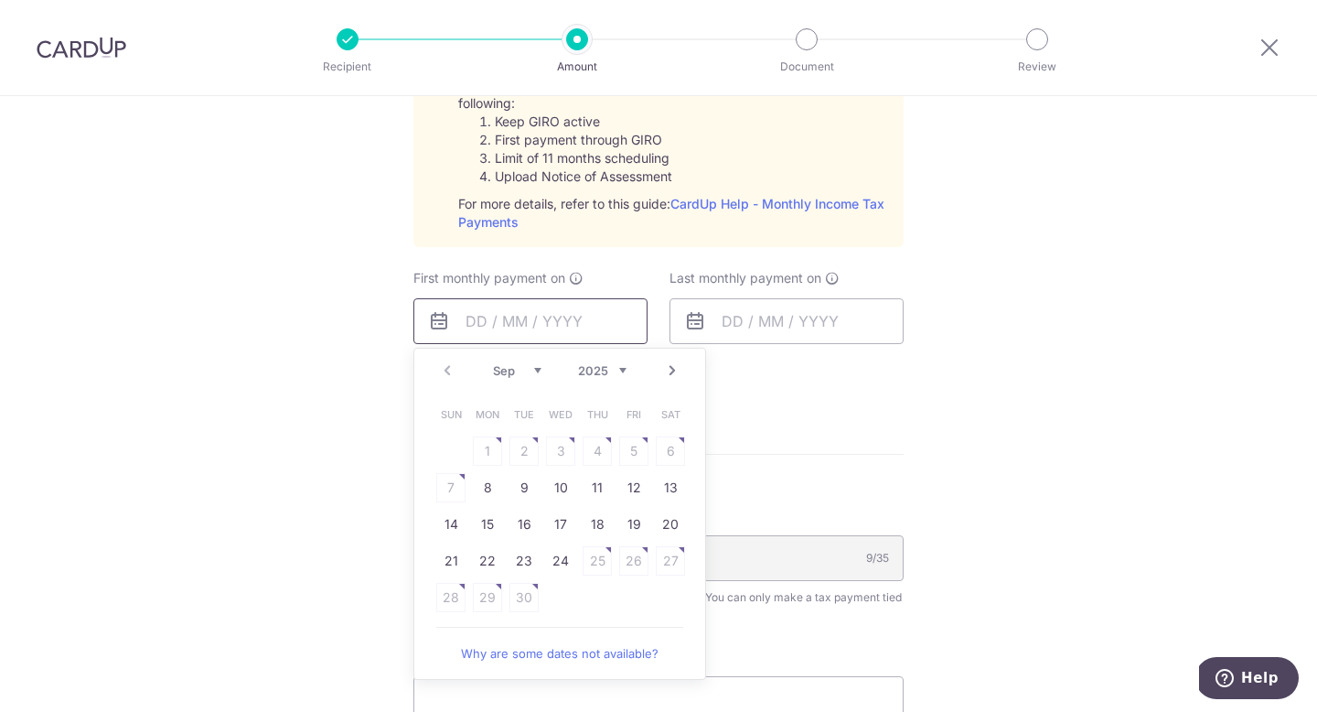
scroll to position [905, 0]
click at [557, 561] on link "24" at bounding box center [560, 557] width 29 height 29
type input "[DATE]"
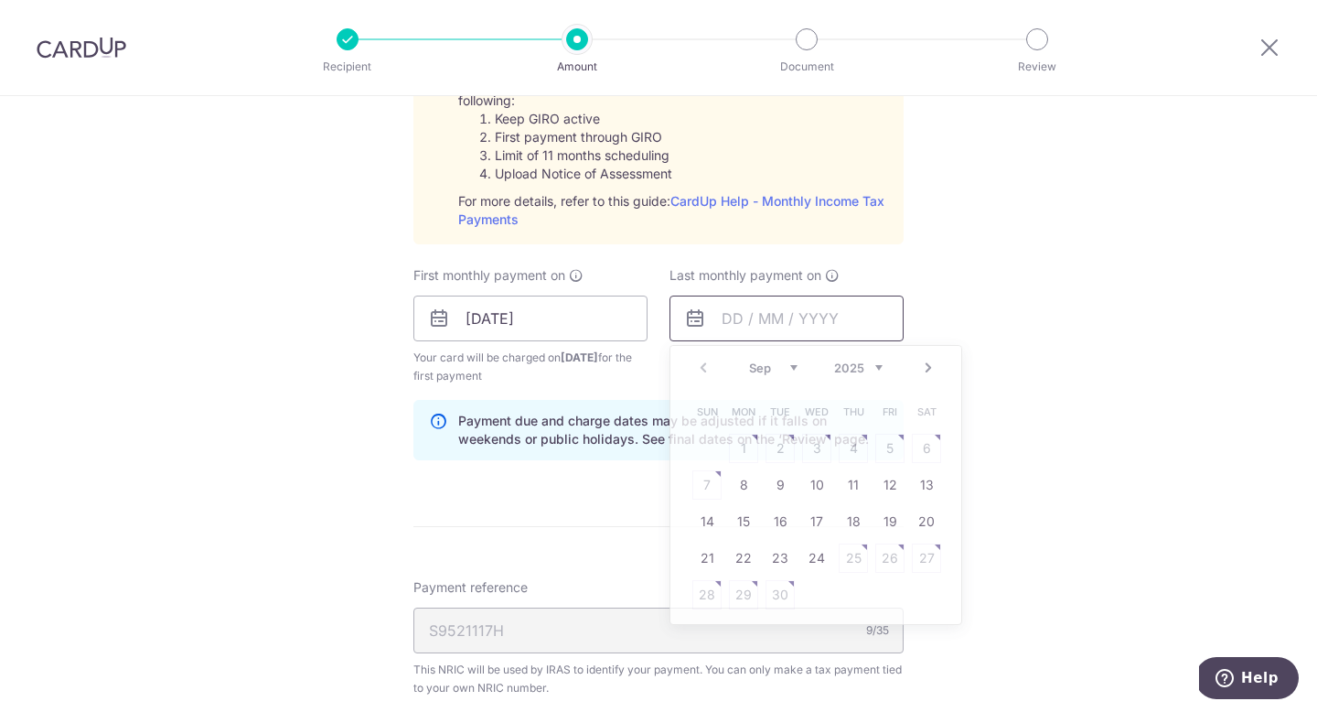
click at [787, 317] on input "text" at bounding box center [786, 318] width 234 height 46
click at [787, 368] on select "Sep Oct Nov Dec" at bounding box center [773, 367] width 48 height 15
click at [861, 367] on select "2025 2026" at bounding box center [858, 367] width 48 height 15
click at [762, 367] on select "Jan Feb Mar Apr May Jun Jul Aug Sep Oct" at bounding box center [773, 367] width 48 height 15
click at [814, 552] on link "25" at bounding box center [816, 557] width 29 height 29
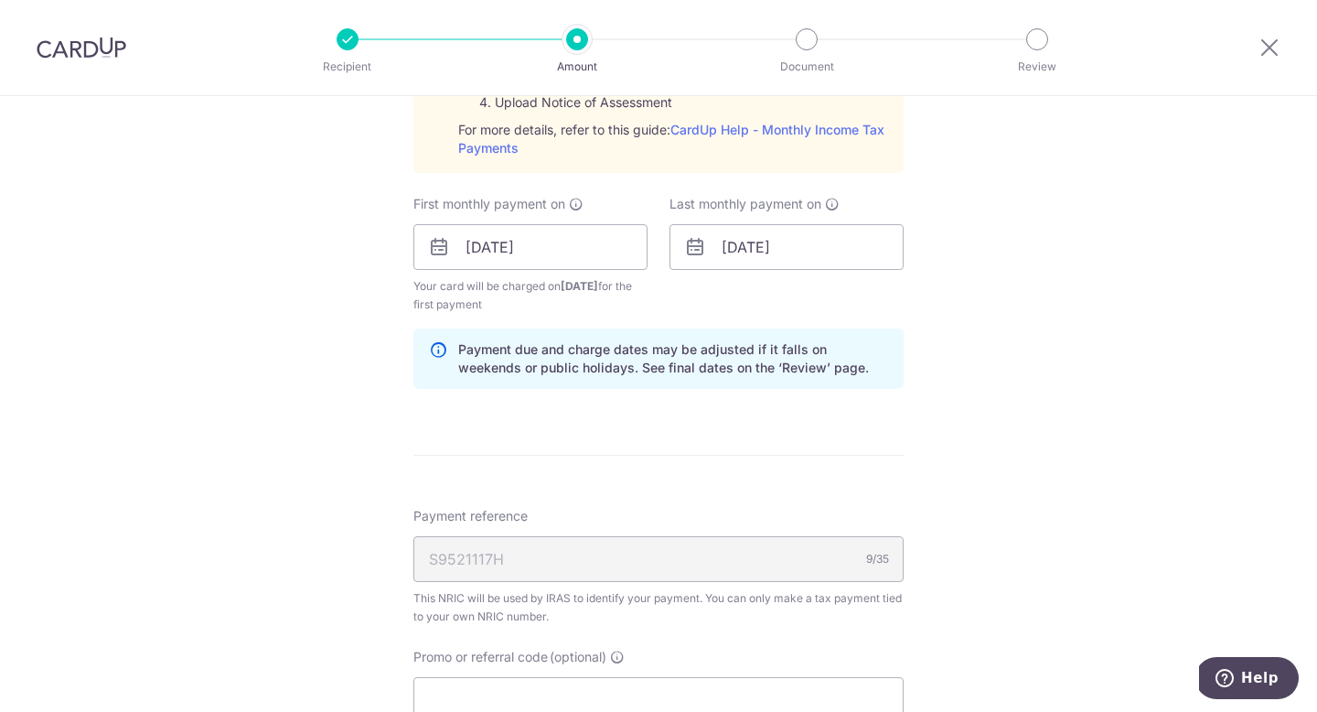
scroll to position [978, 0]
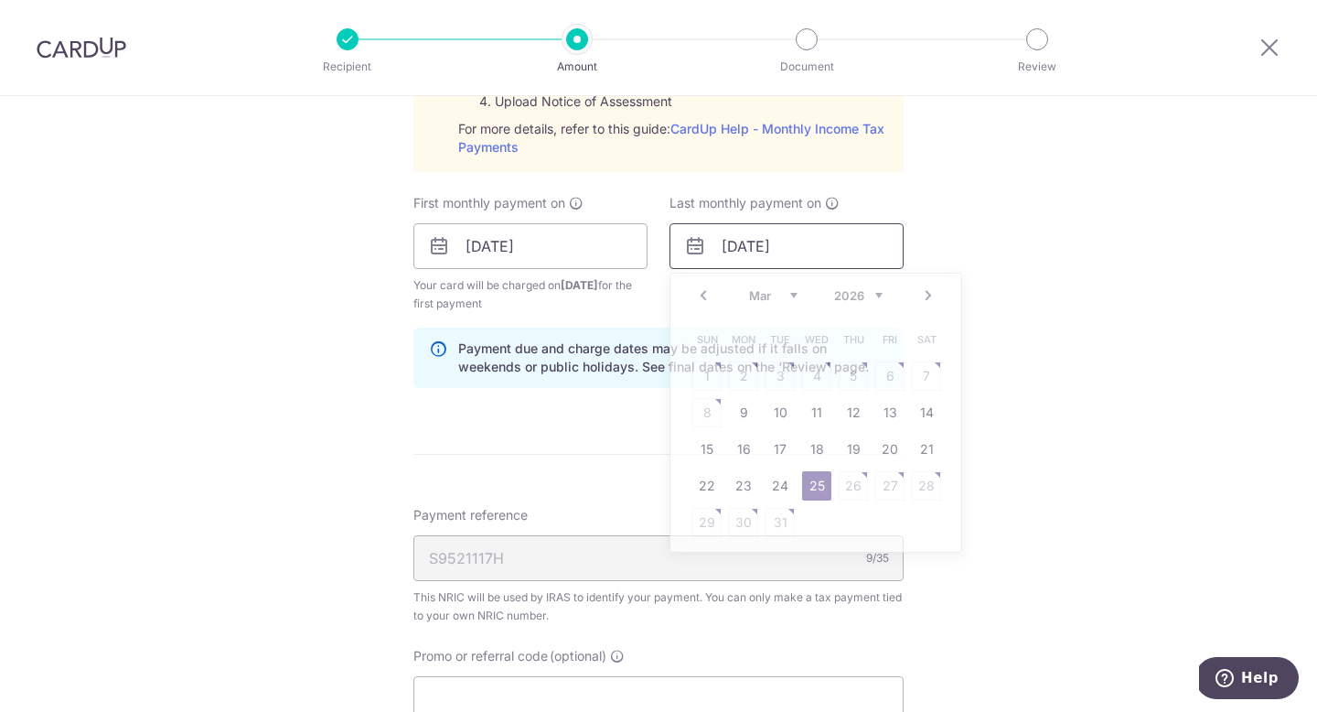
click at [833, 233] on input "25/03/2026" at bounding box center [786, 246] width 234 height 46
click at [774, 487] on link "24" at bounding box center [780, 485] width 29 height 29
type input "[DATE]"
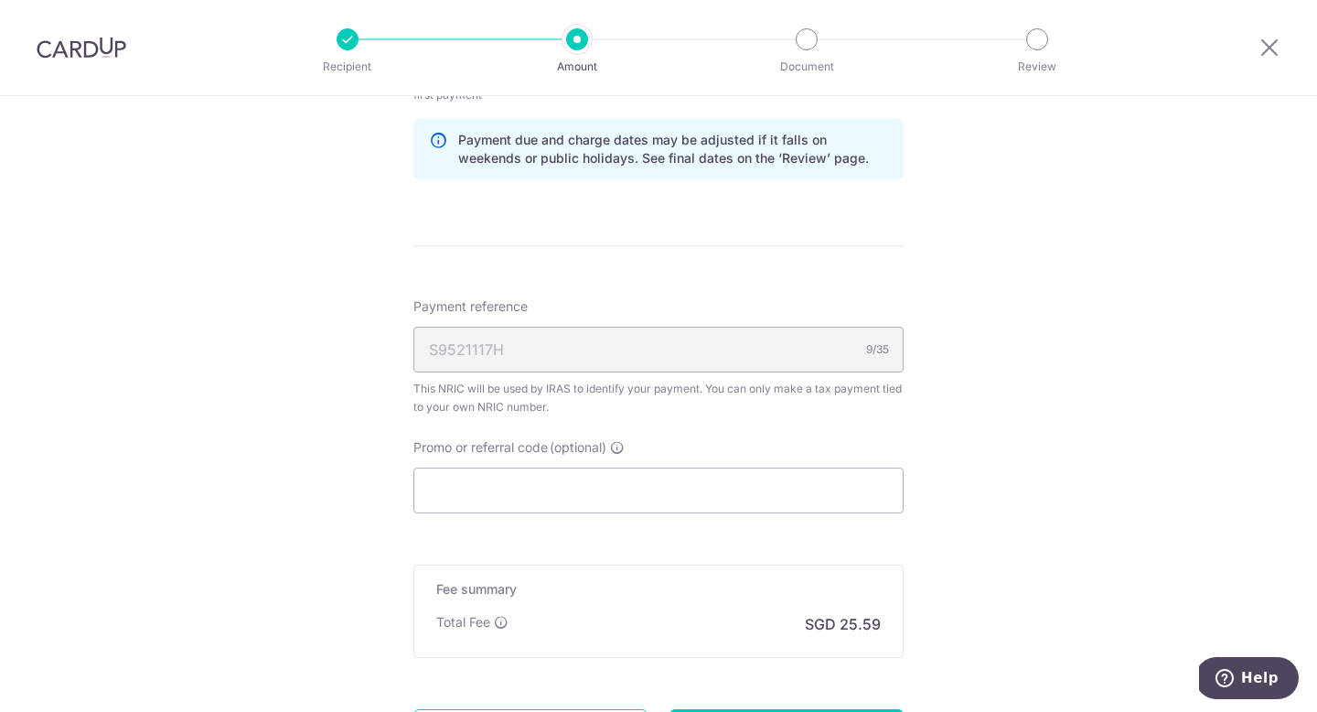
scroll to position [1199, 0]
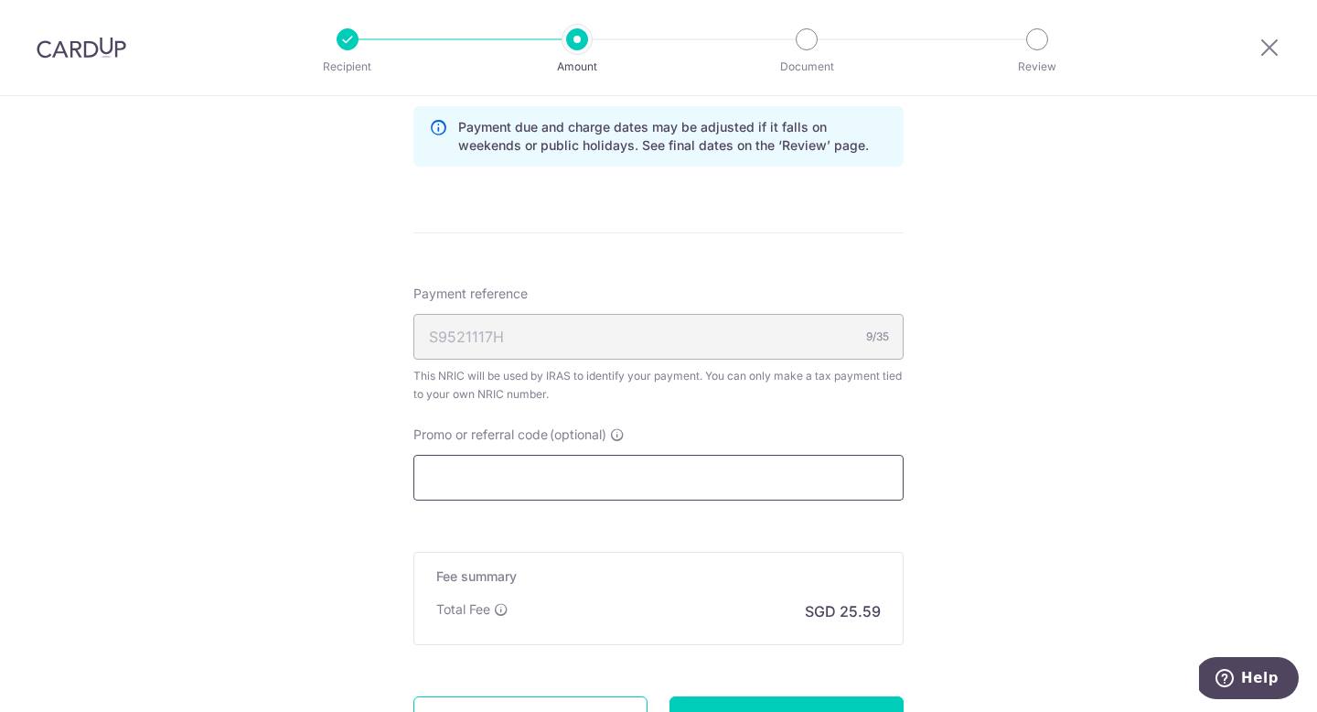
click at [661, 477] on input "Promo or referral code (optional)" at bounding box center [658, 478] width 490 height 46
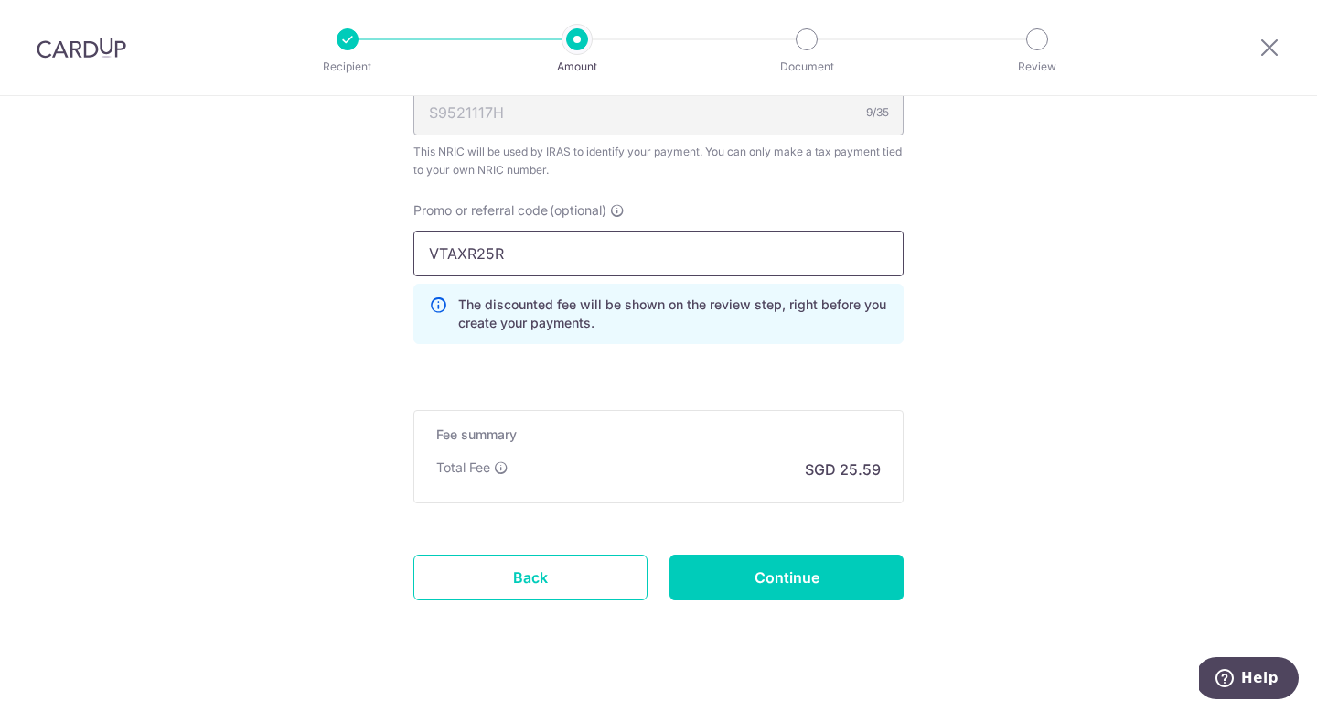
scroll to position [1425, 0]
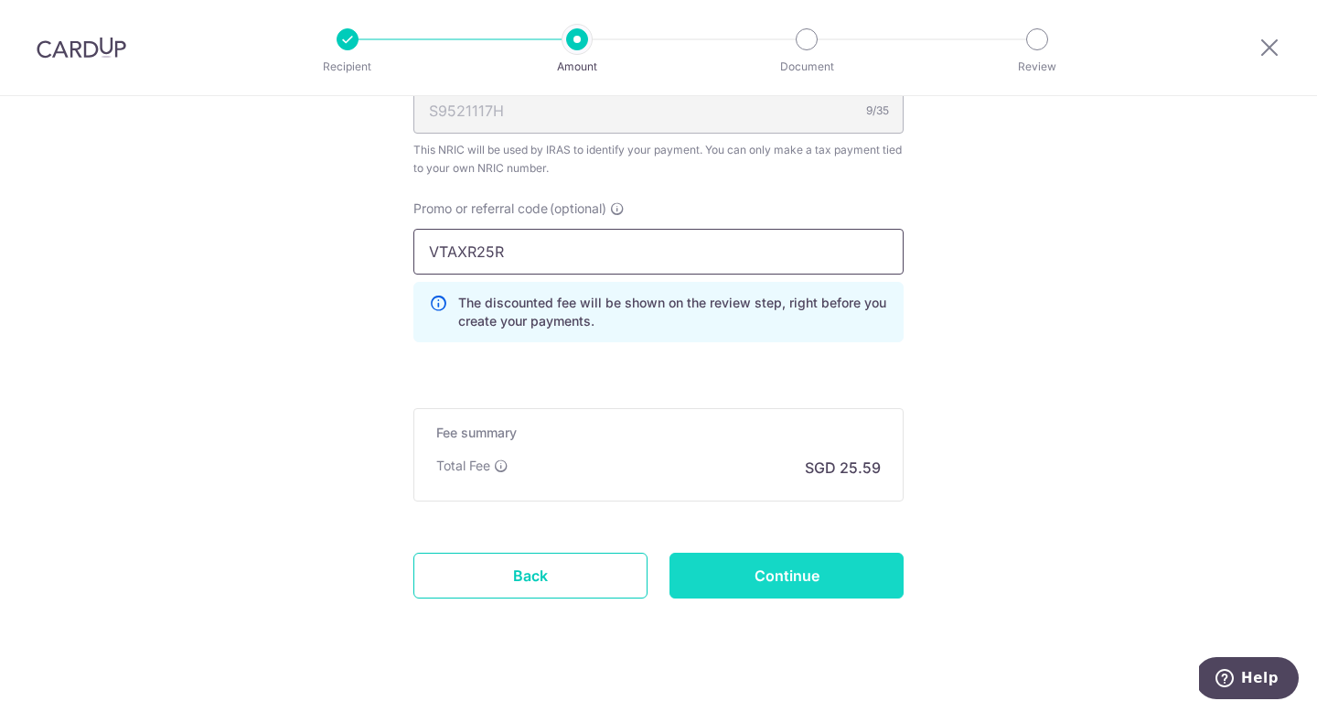
type input "VTAXR25R"
click at [751, 570] on input "Continue" at bounding box center [786, 575] width 234 height 46
type input "Create Schedule"
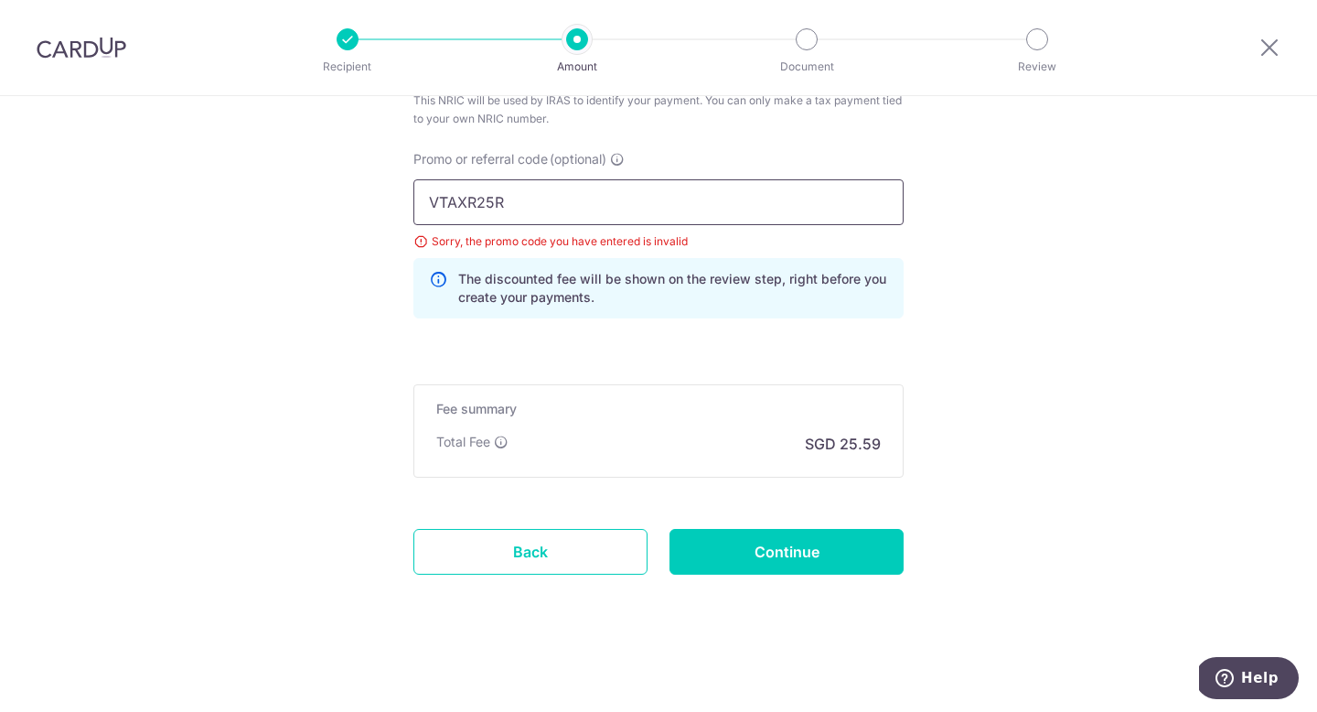
click at [466, 200] on input "VTAXR25R" at bounding box center [658, 202] width 490 height 46
type input "VTAX25R"
click at [809, 558] on input "Continue" at bounding box center [786, 552] width 234 height 46
type input "Update Schedule"
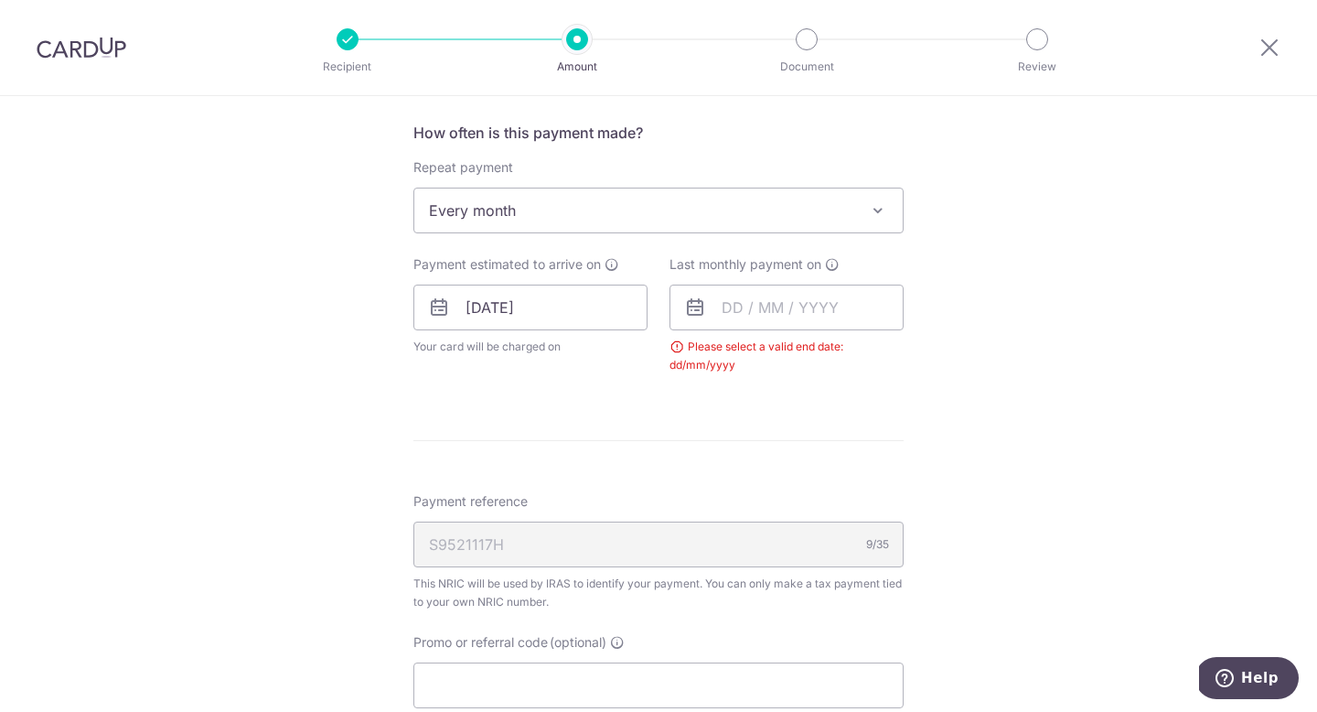
scroll to position [702, 0]
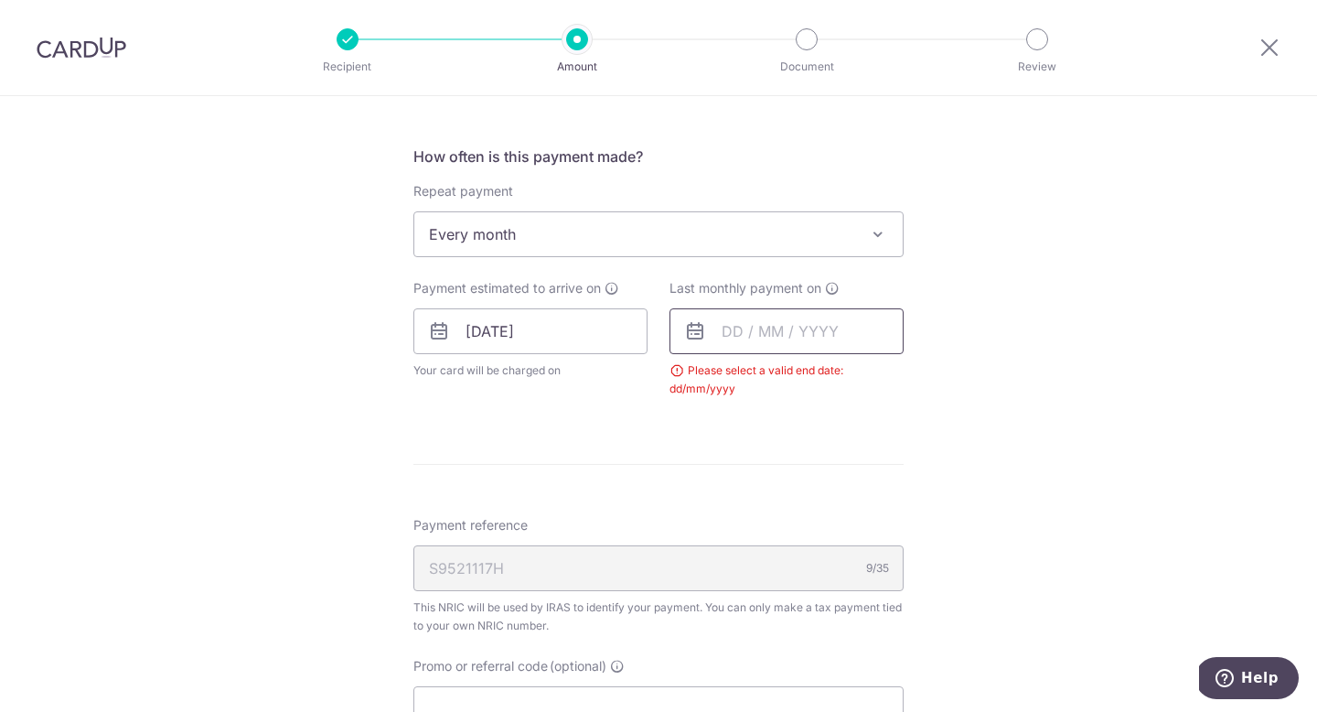
click at [762, 313] on input "text" at bounding box center [786, 331] width 234 height 46
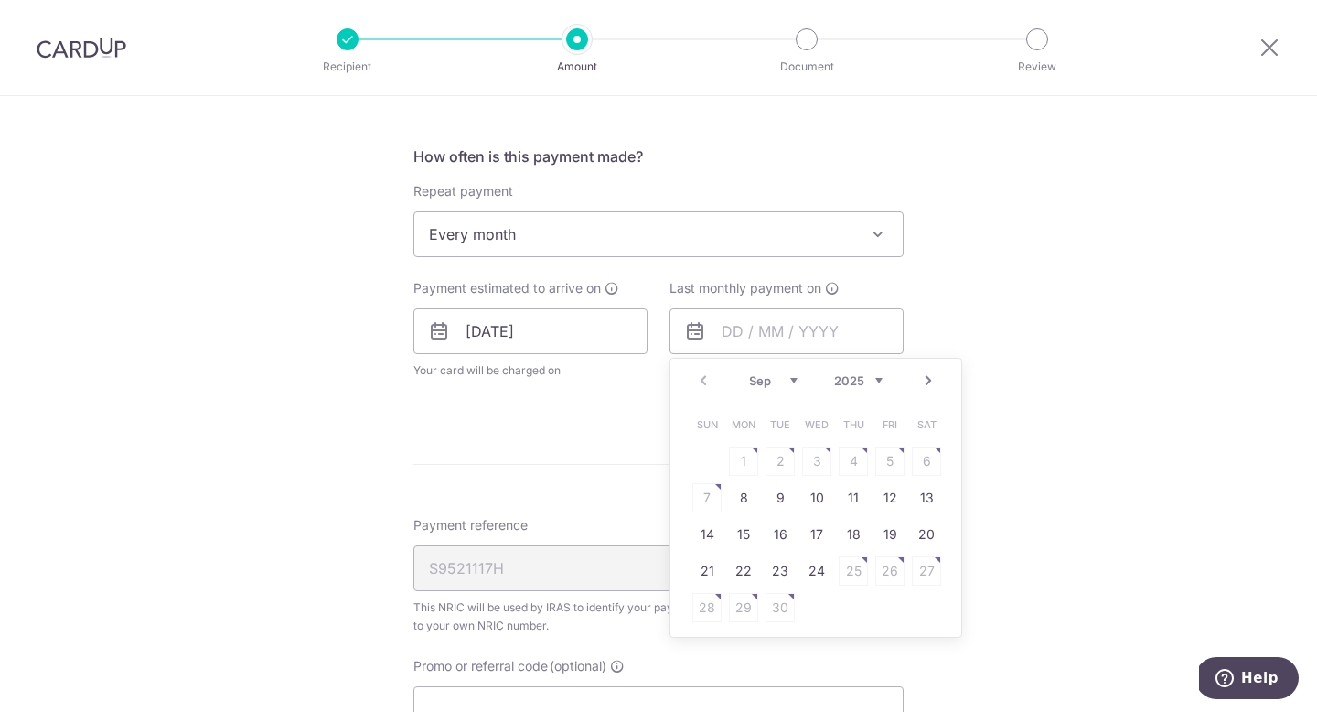
click at [872, 382] on select "2025 2026" at bounding box center [858, 380] width 48 height 15
click at [787, 380] on select "Jan Feb Mar Apr May Jun [DATE] Aug Sep Oct" at bounding box center [773, 380] width 48 height 15
click at [774, 570] on link "24" at bounding box center [780, 570] width 29 height 29
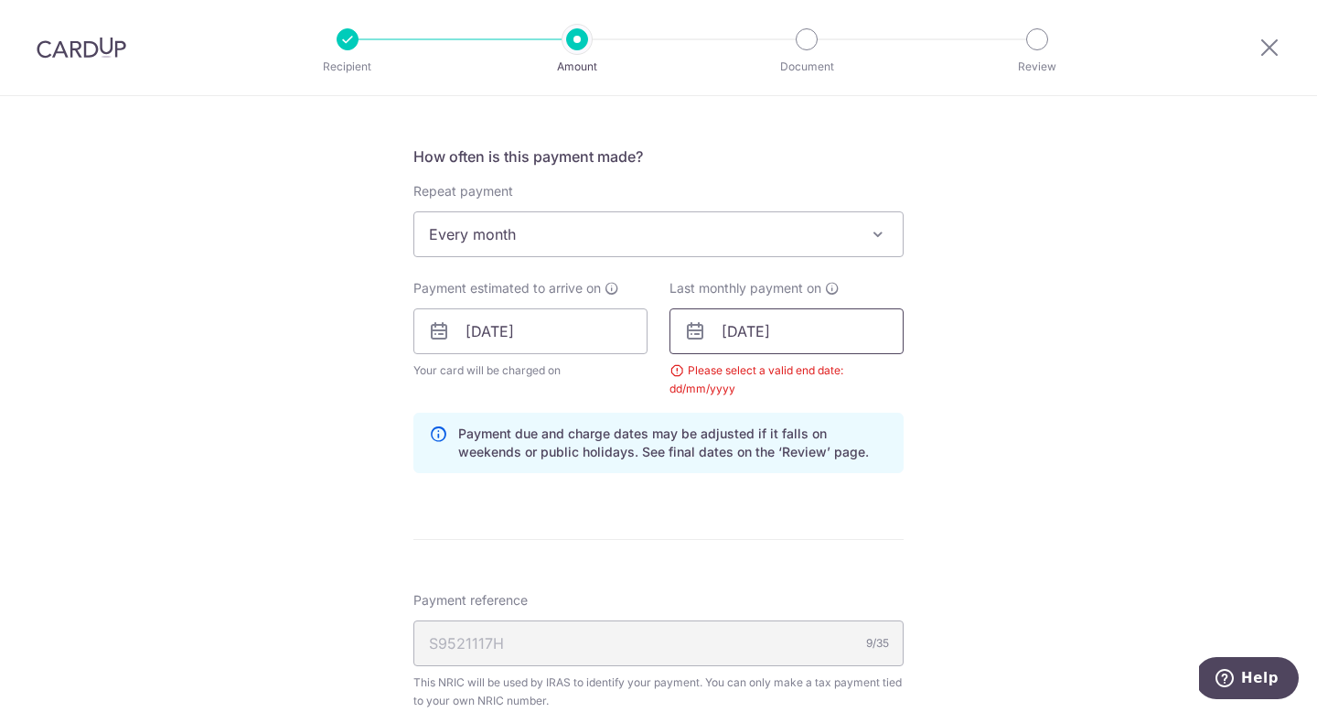
click at [799, 320] on input "24/03/2026" at bounding box center [786, 331] width 234 height 46
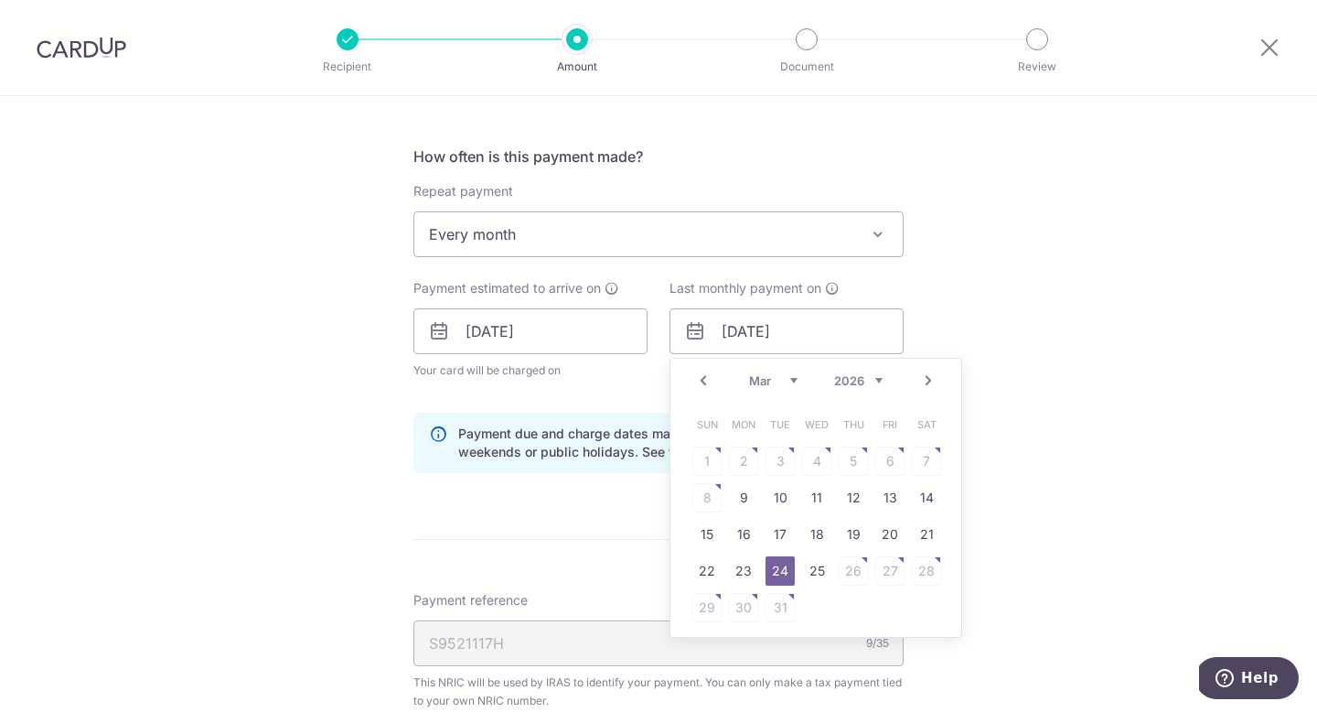
click at [769, 571] on link "24" at bounding box center [780, 570] width 29 height 29
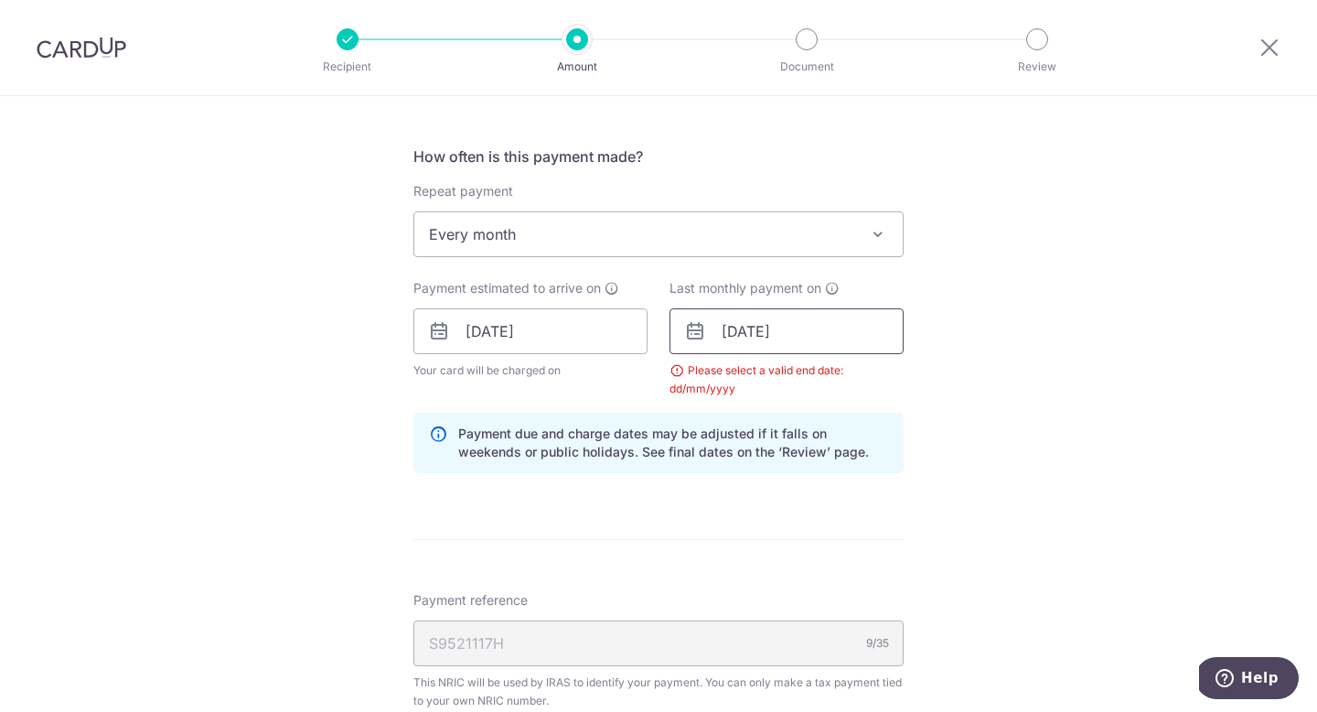
click at [774, 322] on input "24/03/2026" at bounding box center [786, 331] width 234 height 46
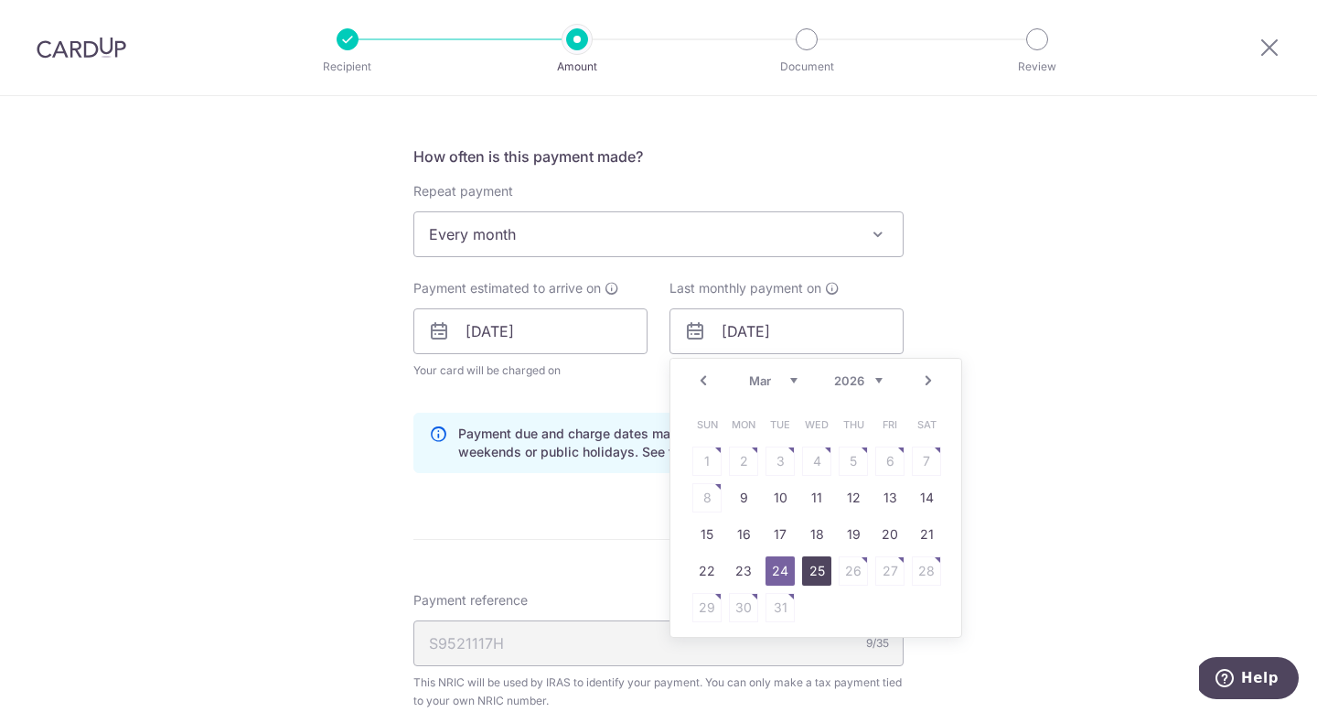
click at [810, 571] on link "25" at bounding box center [816, 570] width 29 height 29
type input "25/03/2026"
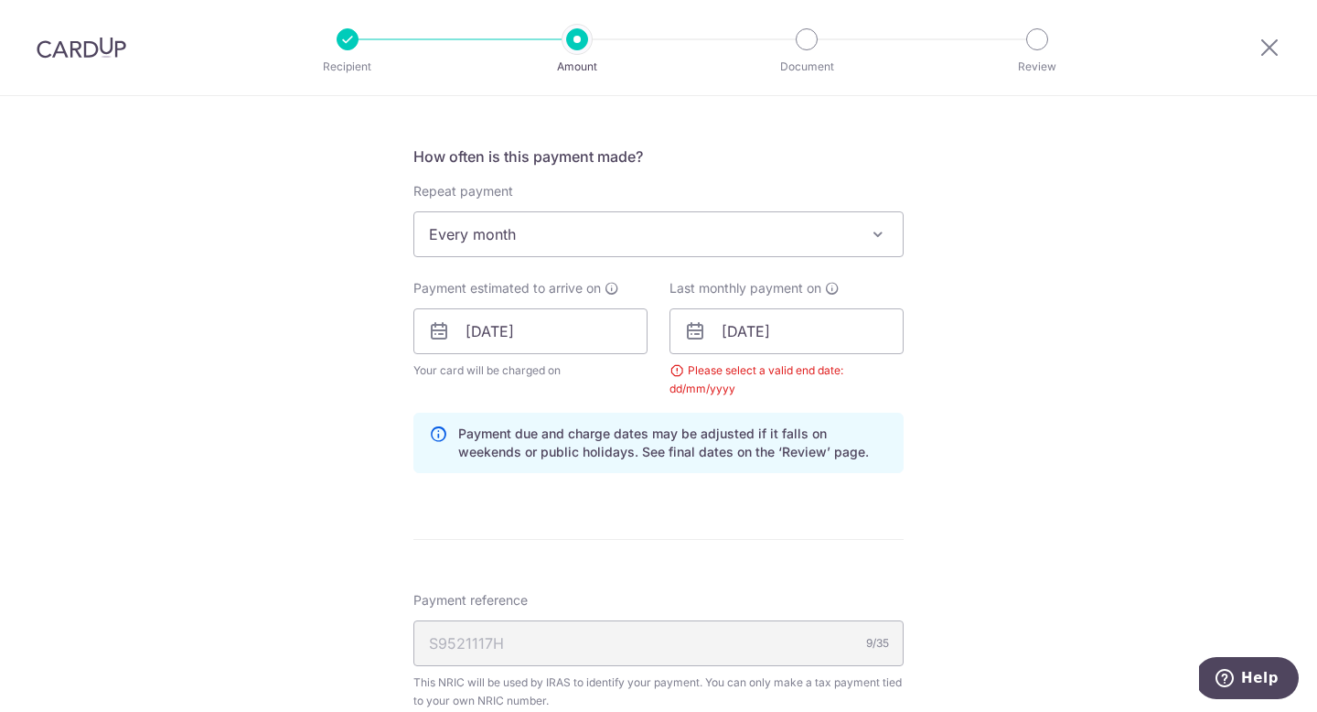
click at [974, 374] on div "Tell us more about your payment Enter one-time or monthly payment amount SGD 98…" at bounding box center [658, 290] width 1317 height 1792
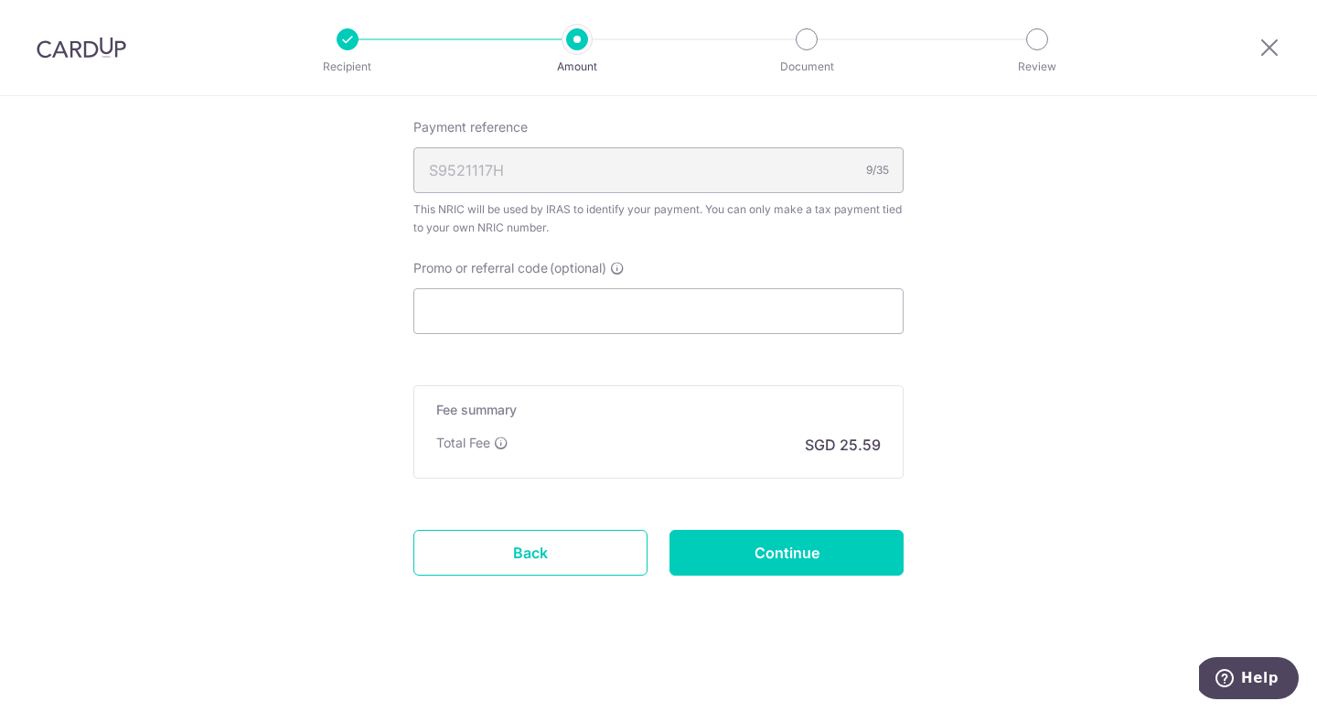
scroll to position [1176, 0]
click at [766, 305] on input "Promo or referral code (optional)" at bounding box center [658, 310] width 490 height 46
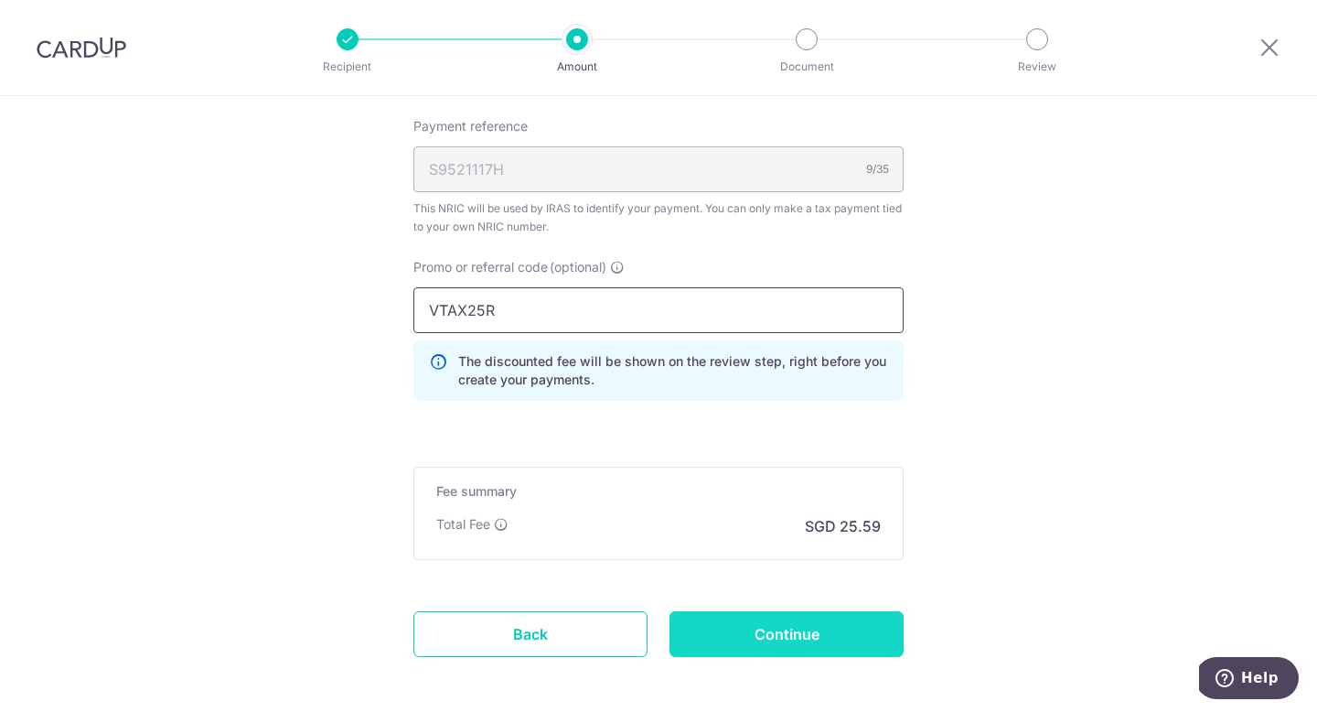
type input "VTAX25R"
click at [838, 624] on input "Continue" at bounding box center [786, 634] width 234 height 46
type input "Update Schedule"
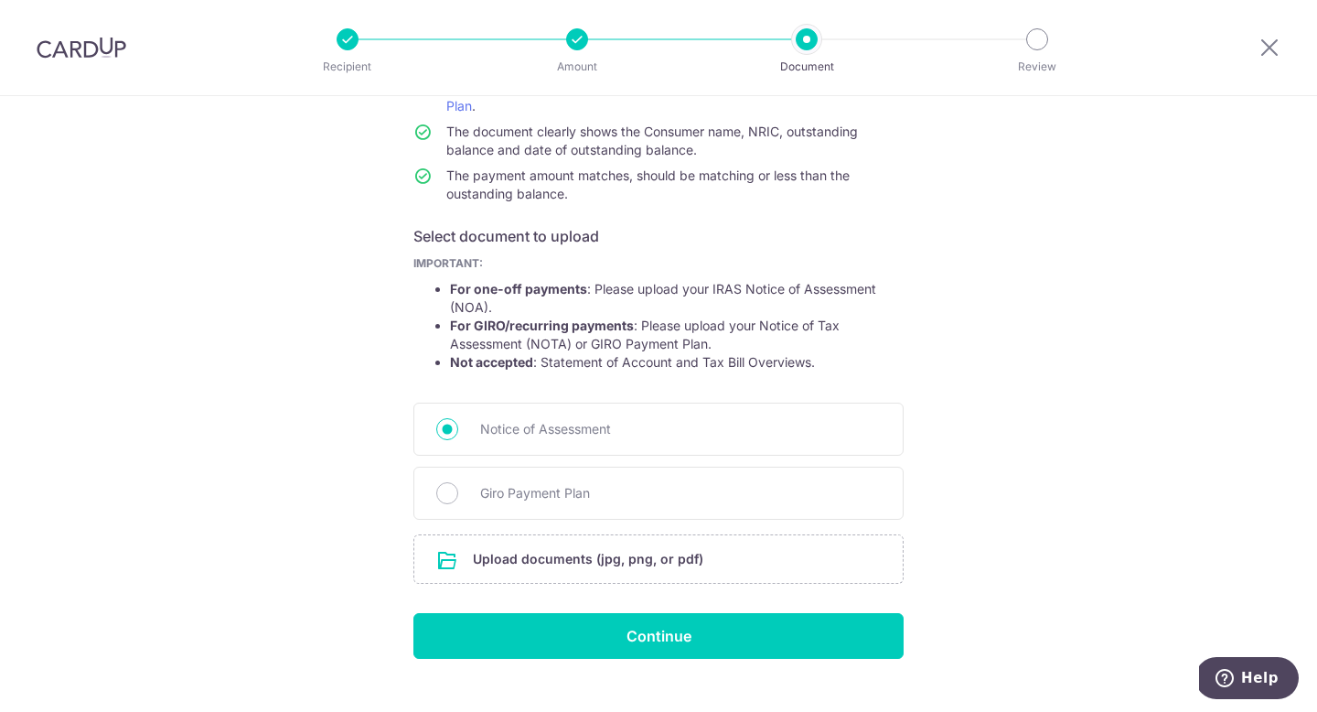
scroll to position [191, 0]
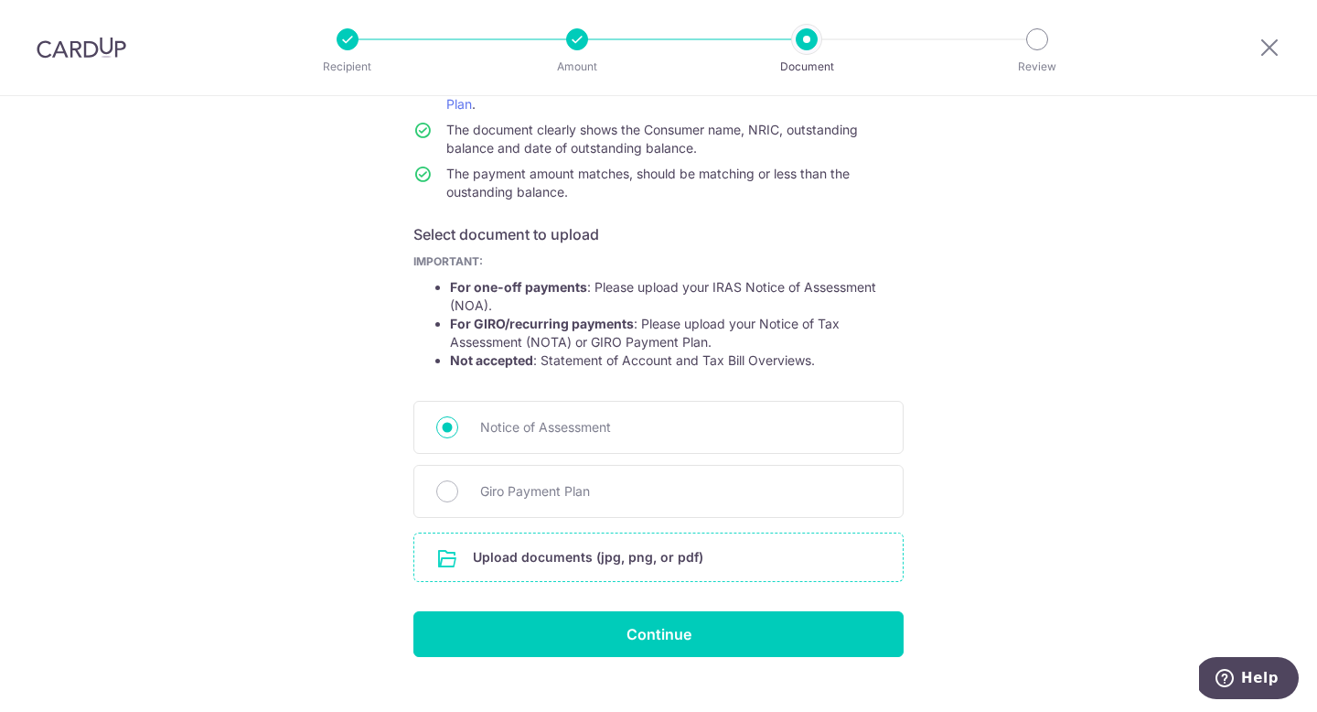
click at [567, 558] on input "file" at bounding box center [658, 557] width 488 height 48
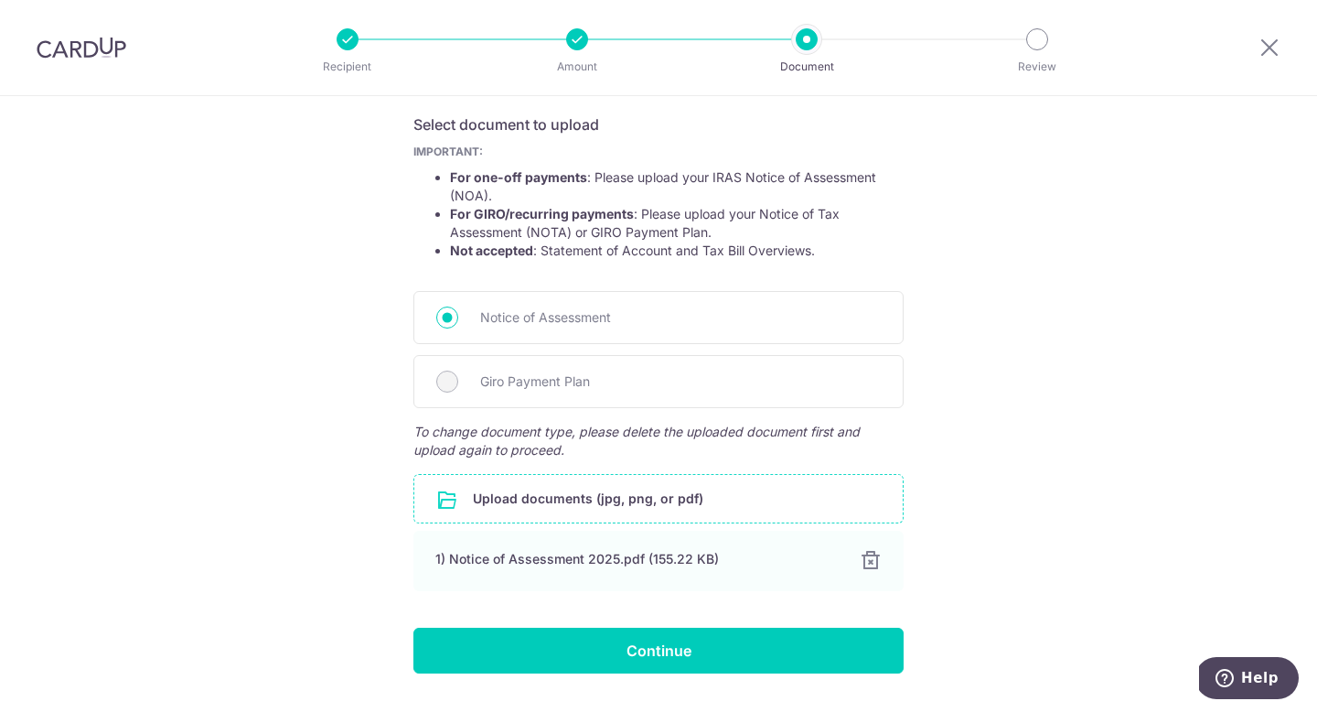
scroll to position [348, 0]
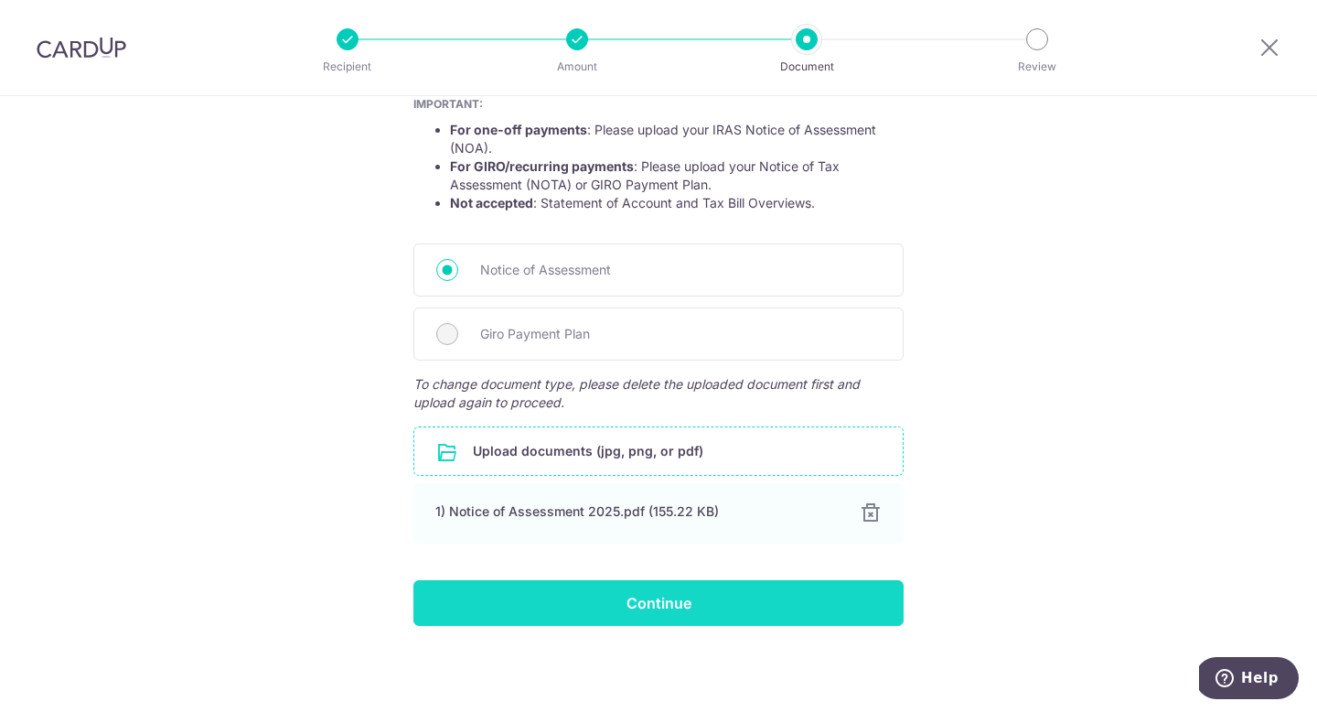
click at [651, 618] on input "Continue" at bounding box center [658, 603] width 490 height 46
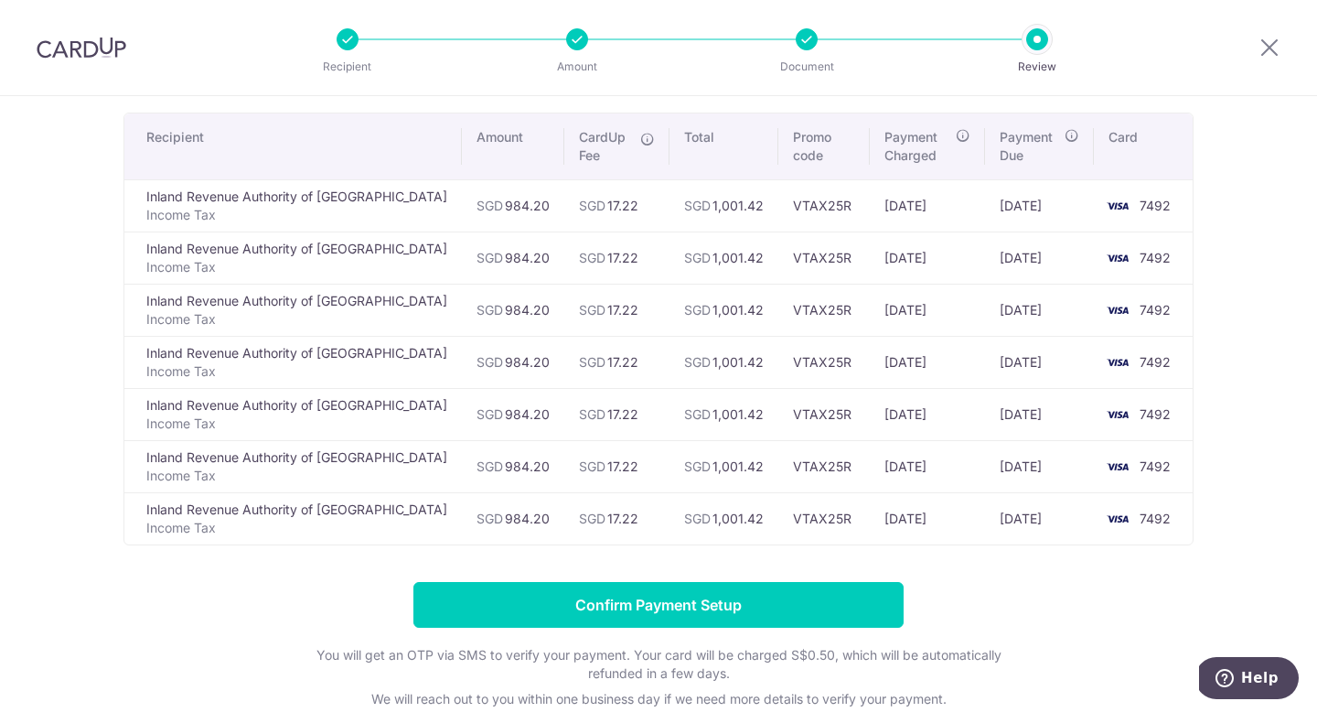
scroll to position [123, 0]
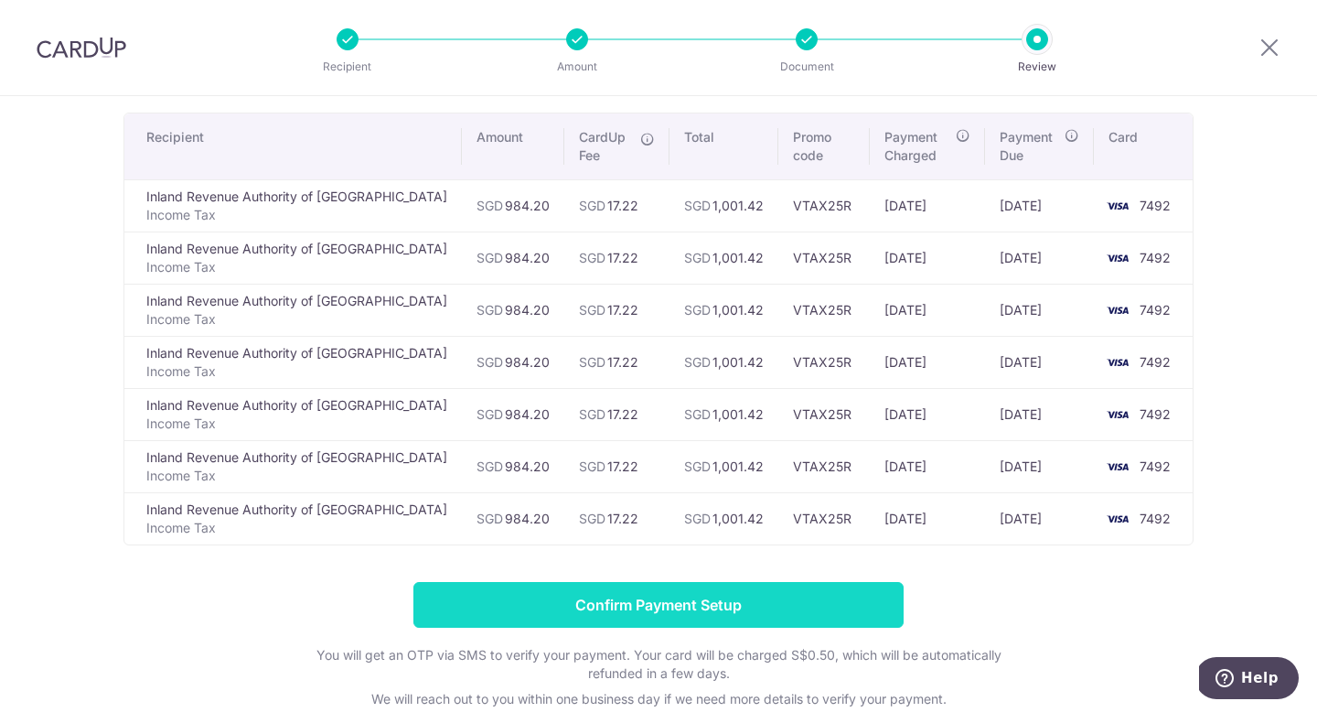
click at [585, 599] on input "Confirm Payment Setup" at bounding box center [658, 605] width 490 height 46
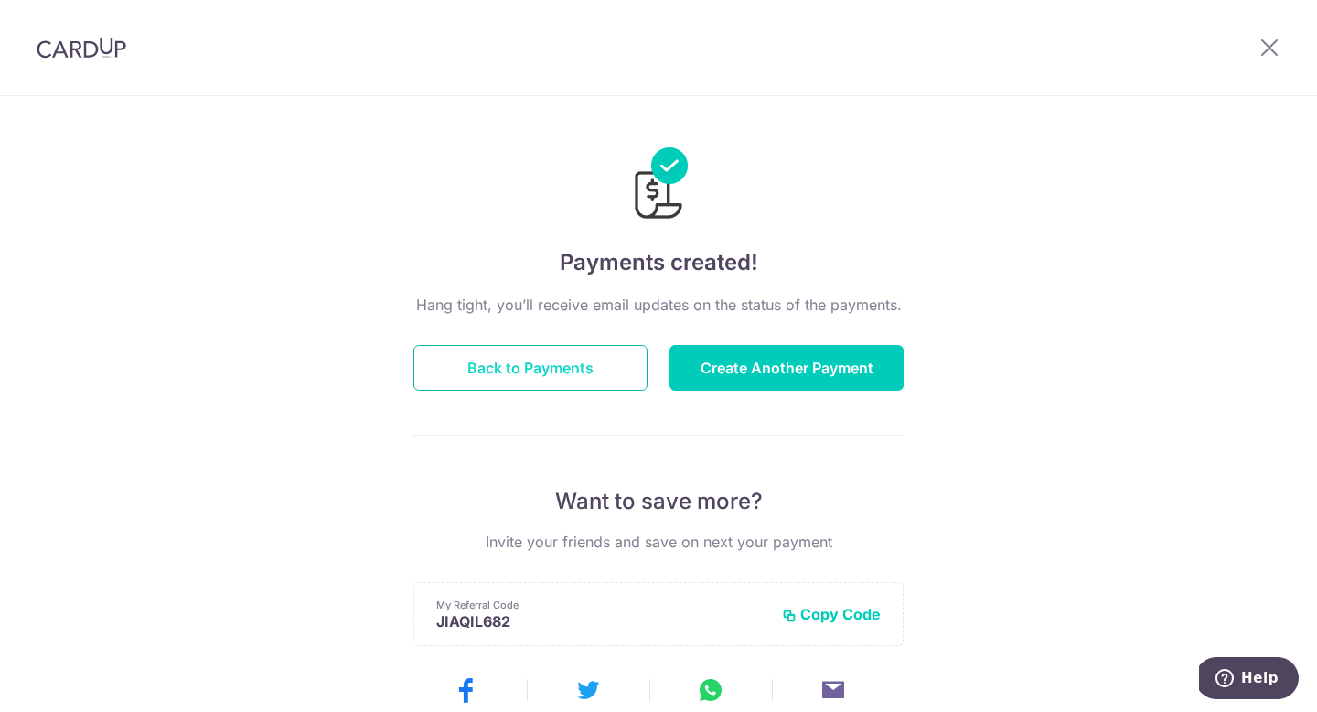
click at [539, 369] on button "Back to Payments" at bounding box center [530, 368] width 234 height 46
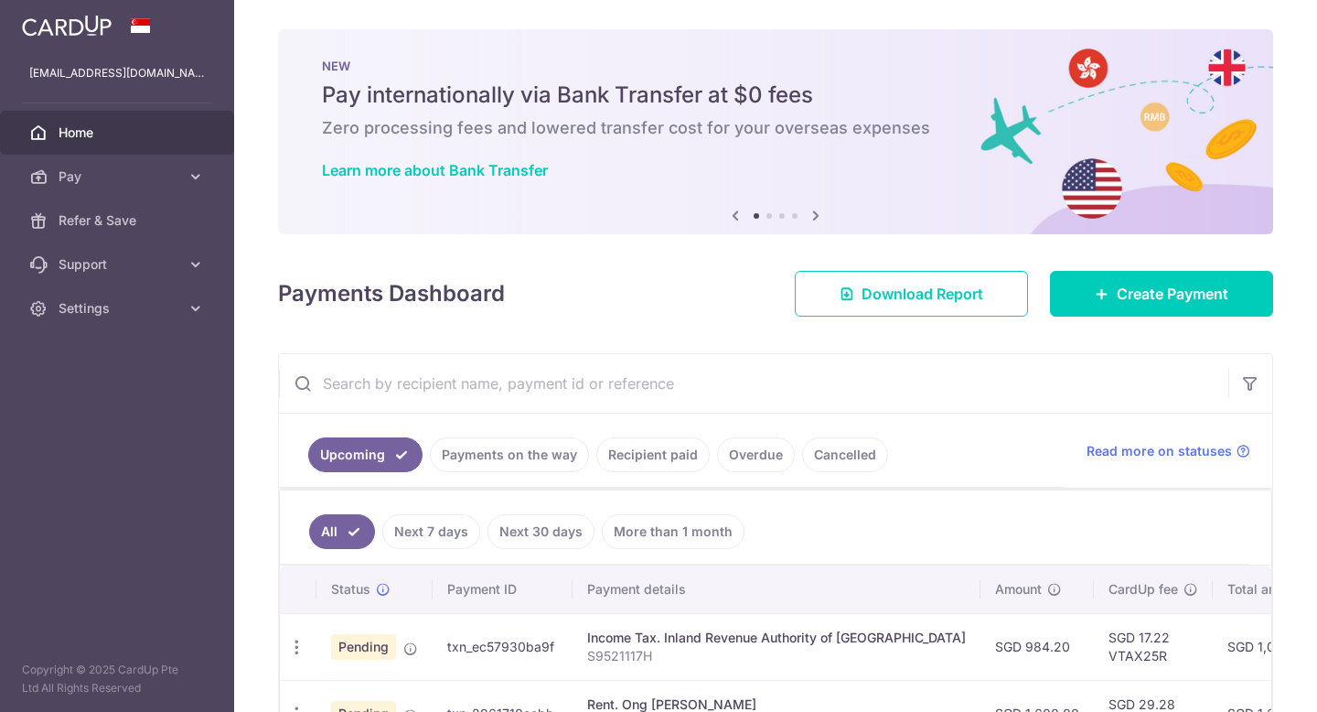
scroll to position [48, 0]
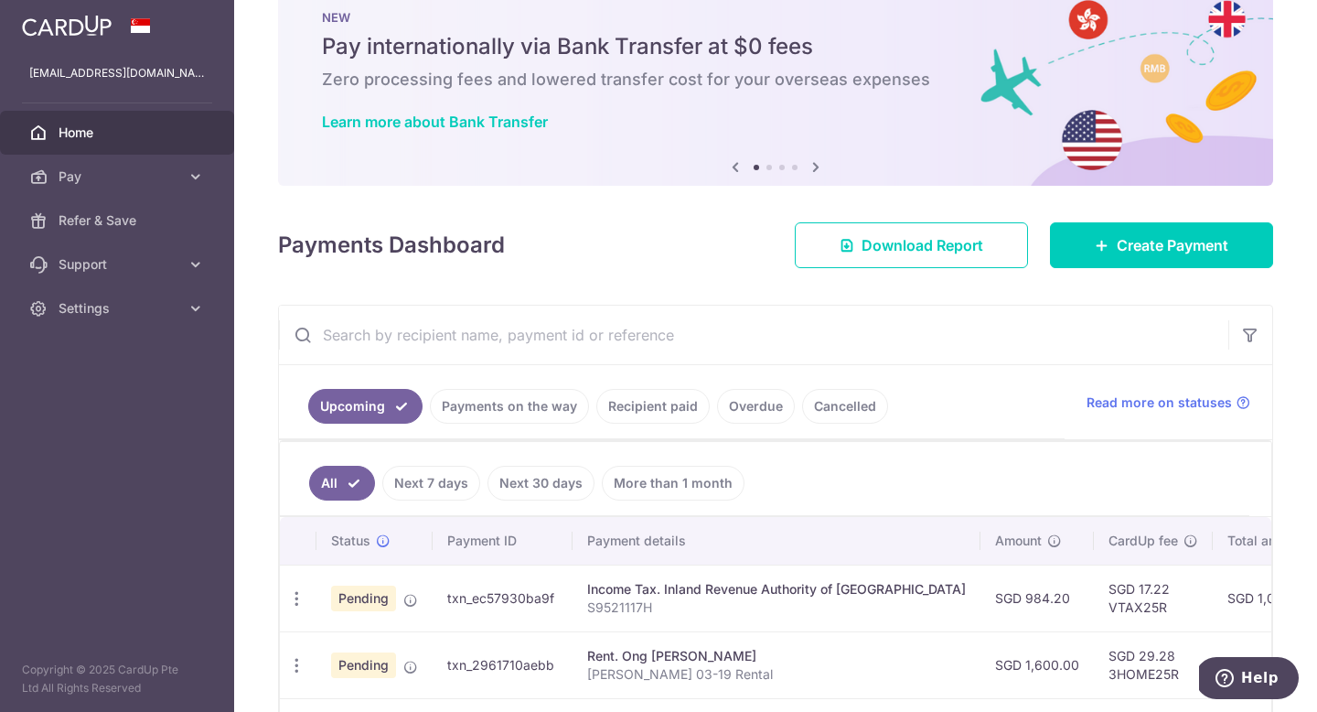
click at [514, 412] on link "Payments on the way" at bounding box center [509, 406] width 159 height 35
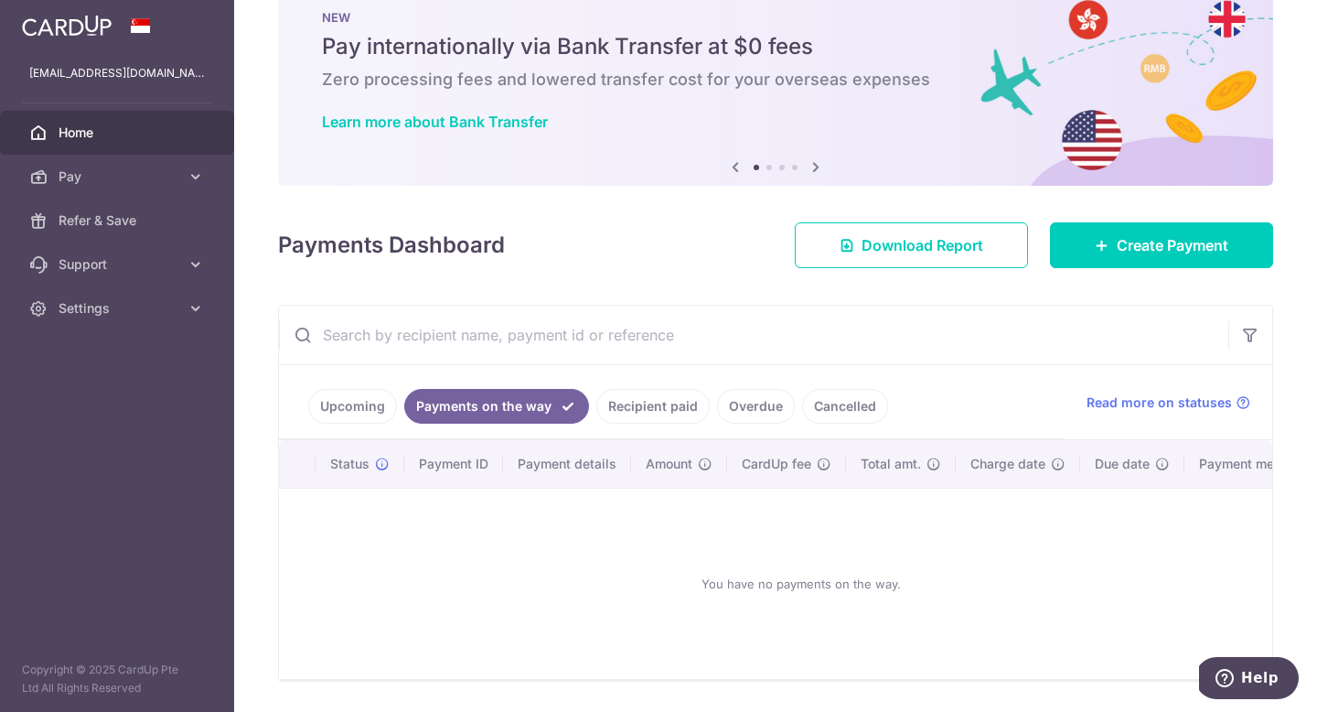
click at [360, 414] on link "Upcoming" at bounding box center [352, 406] width 89 height 35
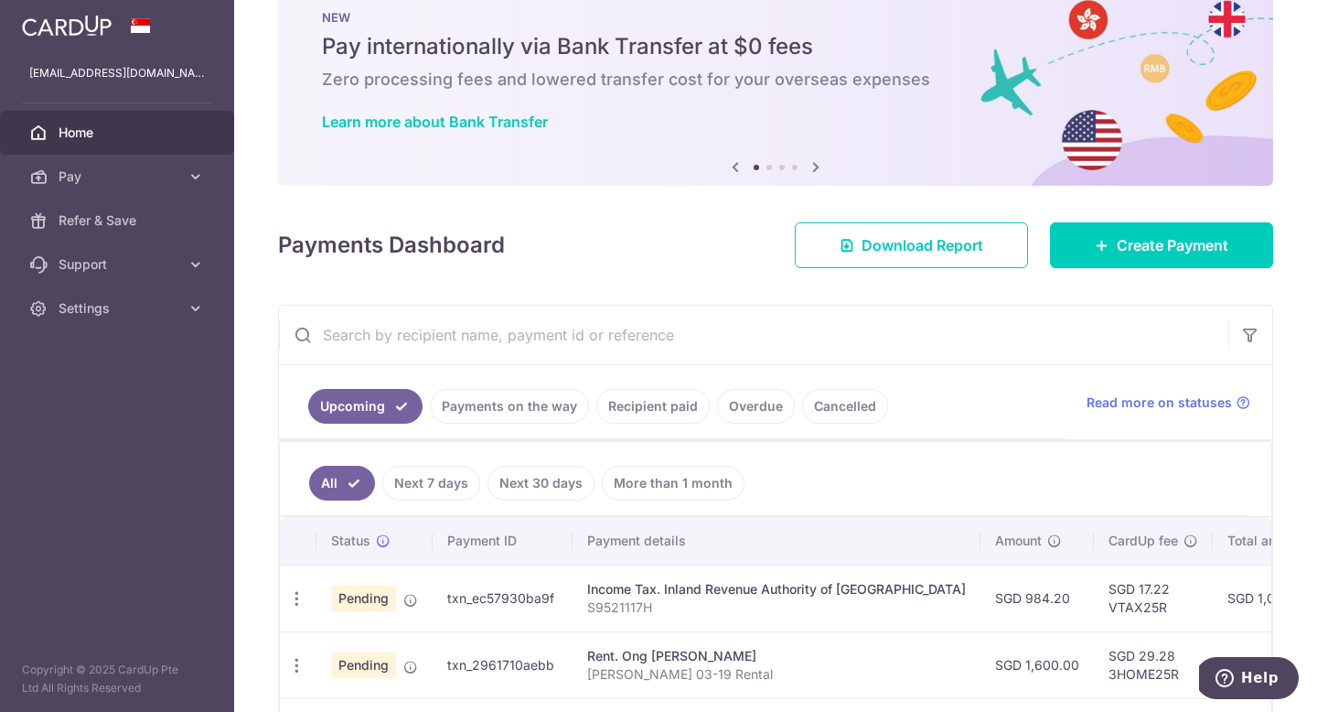
click at [837, 391] on link "Cancelled" at bounding box center [845, 406] width 86 height 35
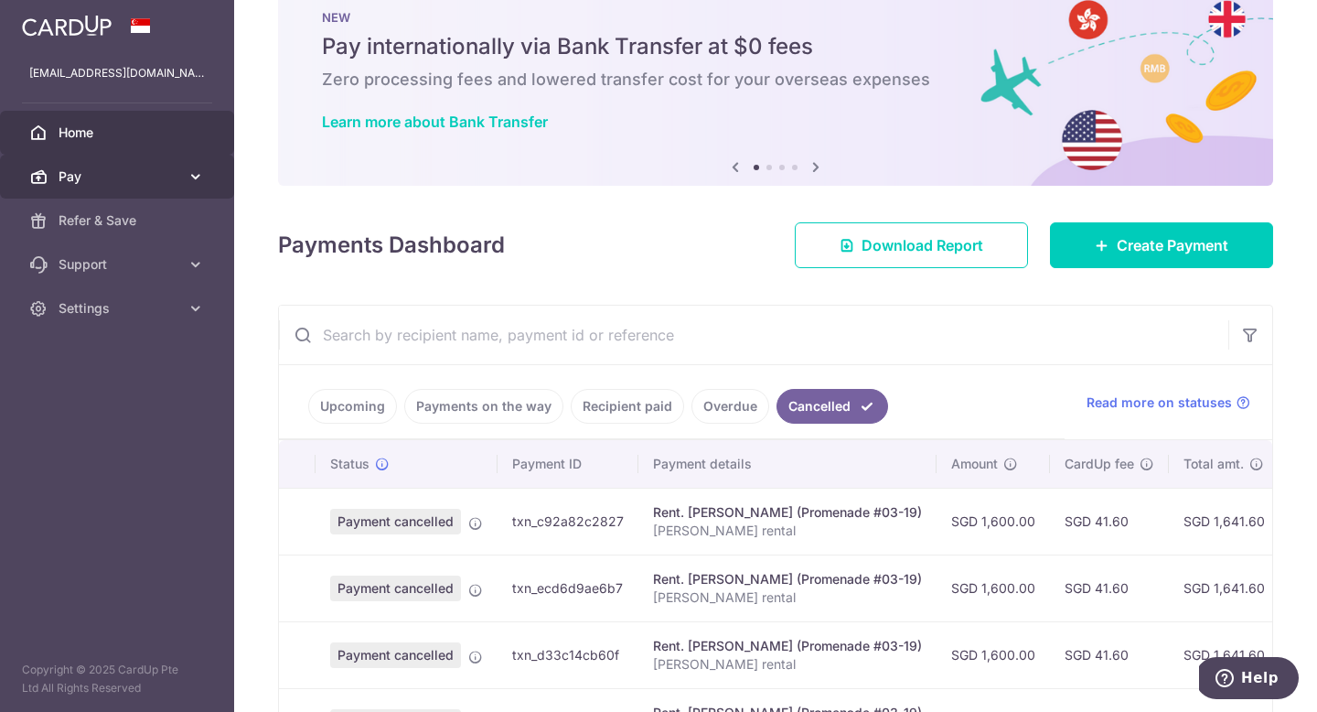
click at [119, 178] on span "Pay" at bounding box center [119, 176] width 121 height 18
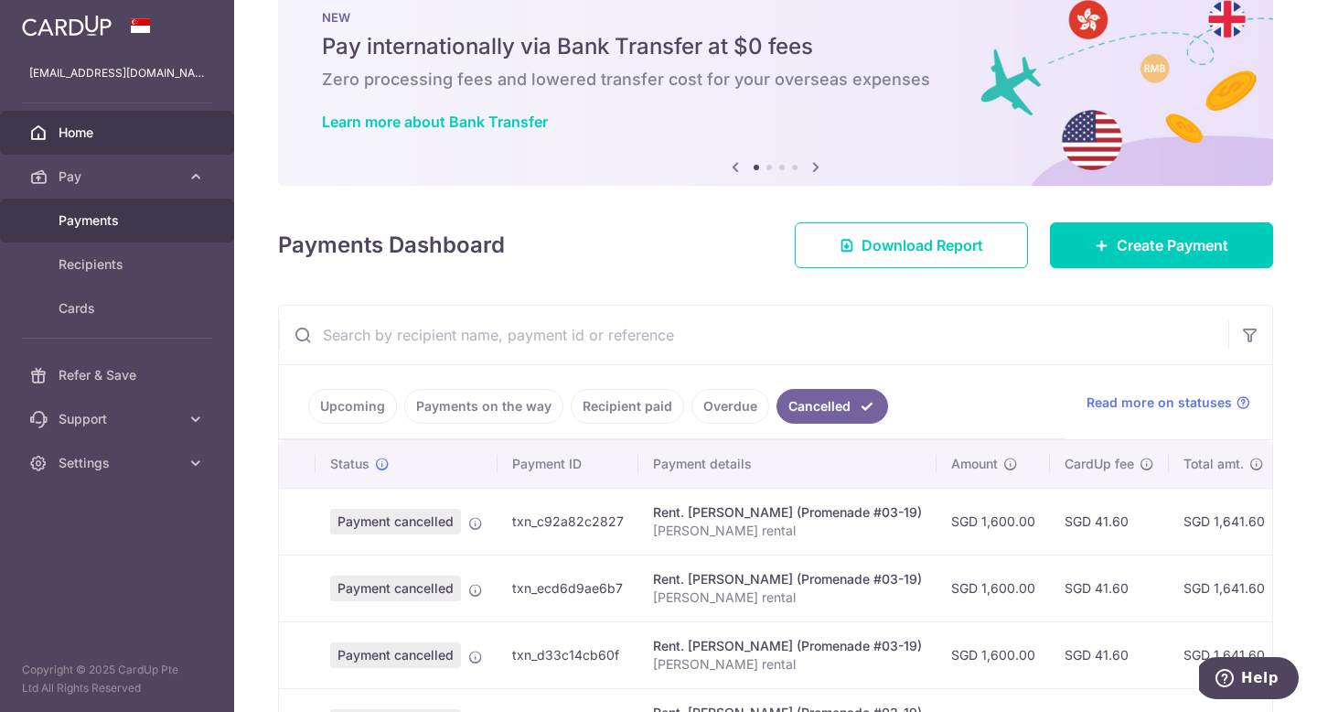
click at [114, 216] on span "Payments" at bounding box center [119, 220] width 121 height 18
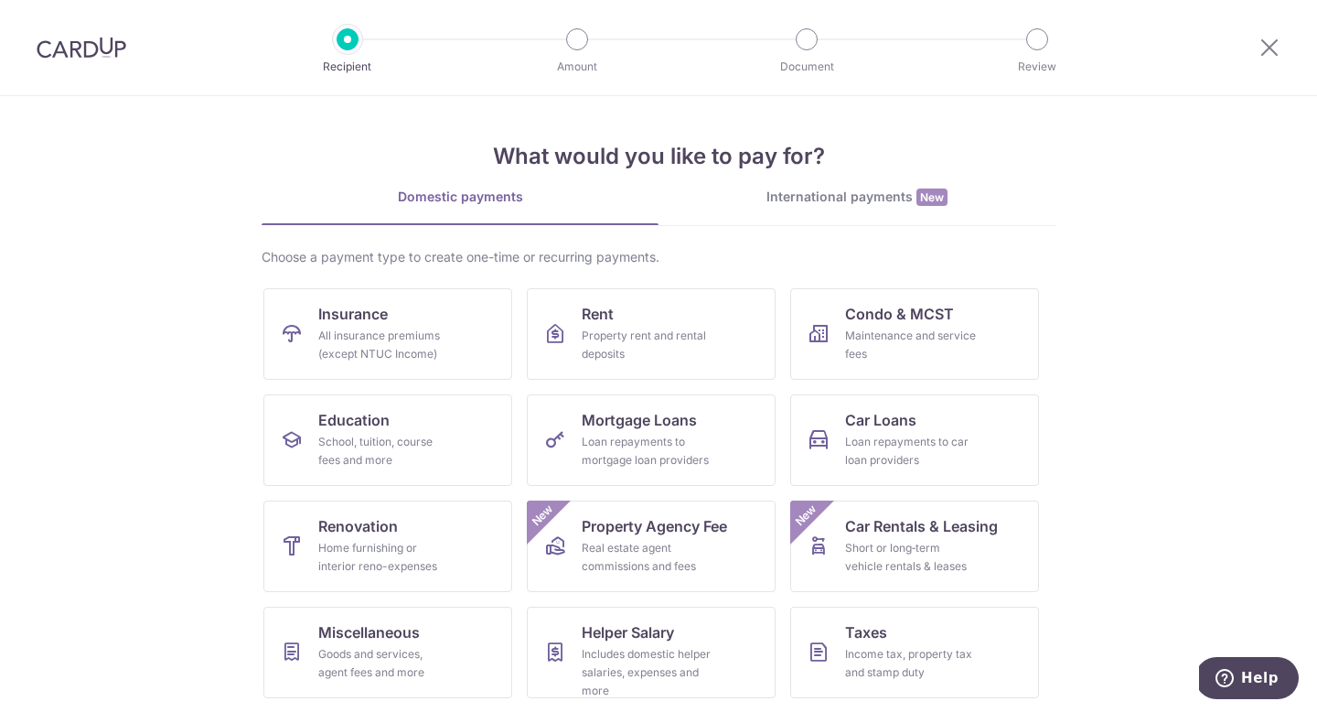
scroll to position [107, 0]
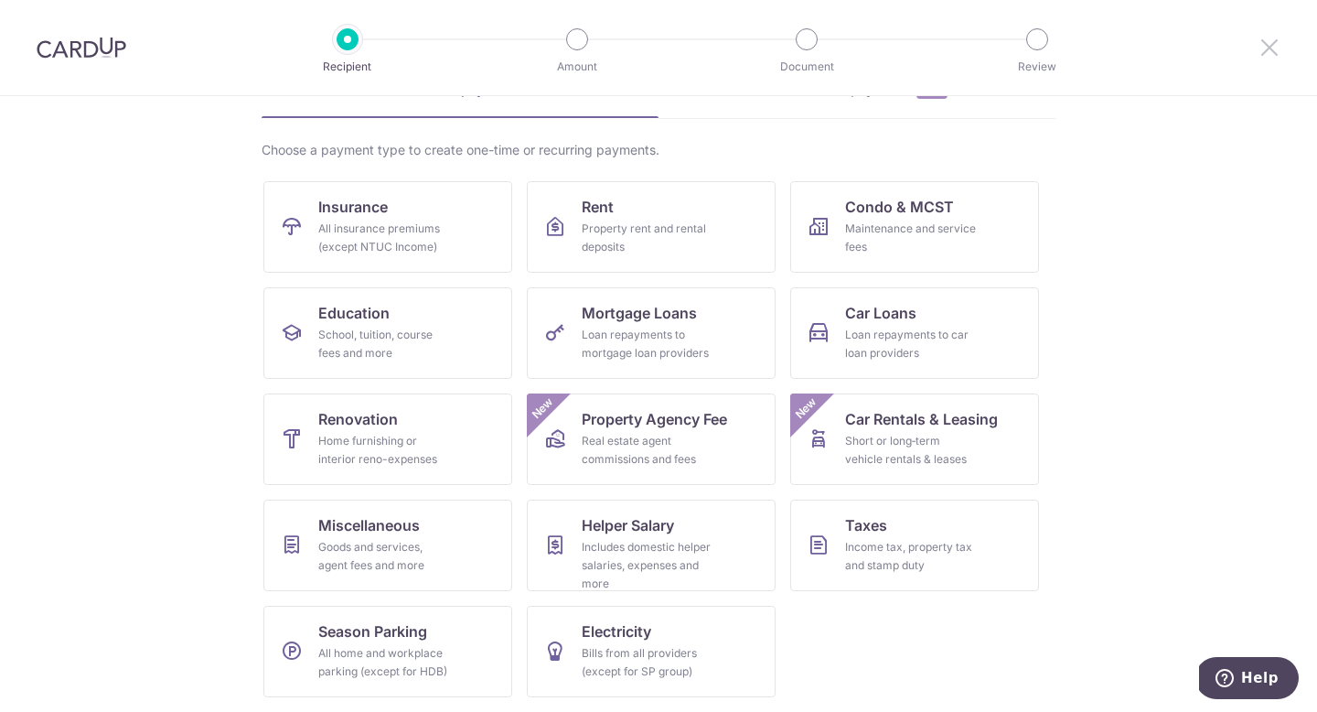
click at [1267, 57] on icon at bounding box center [1269, 47] width 22 height 23
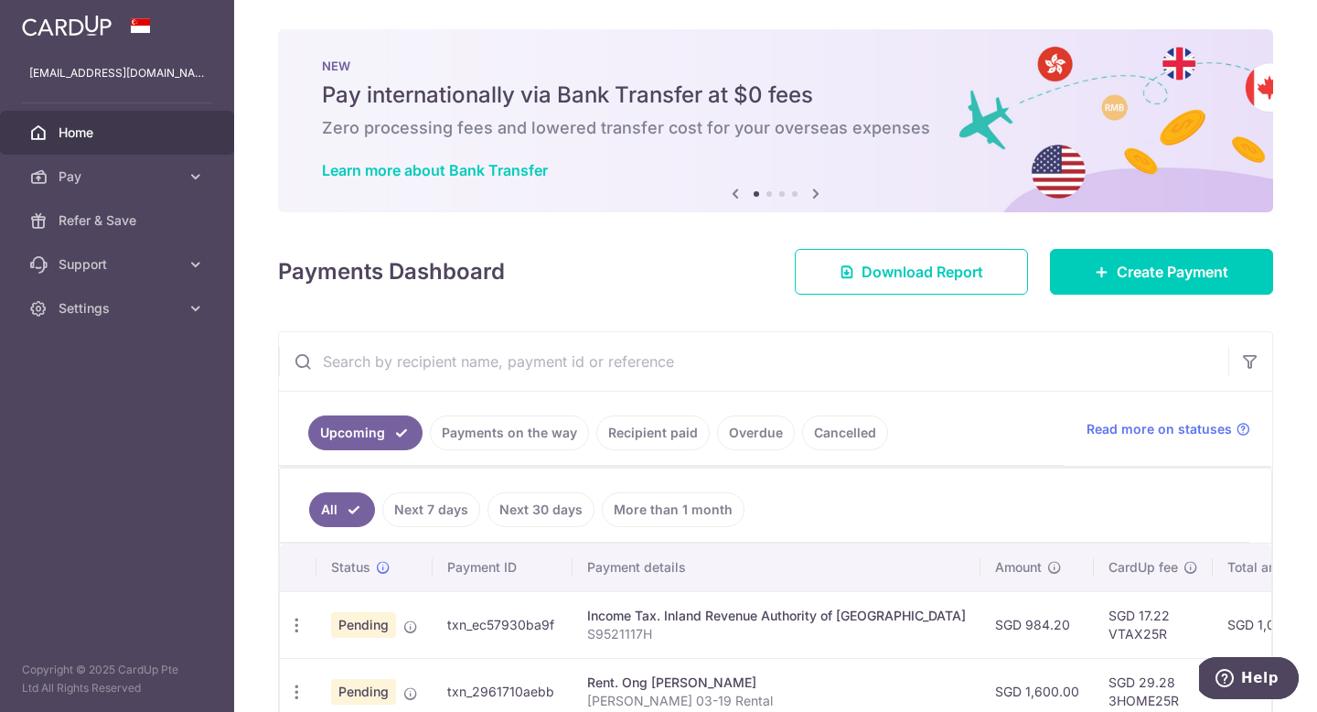
click at [666, 506] on link "More than 1 month" at bounding box center [673, 509] width 143 height 35
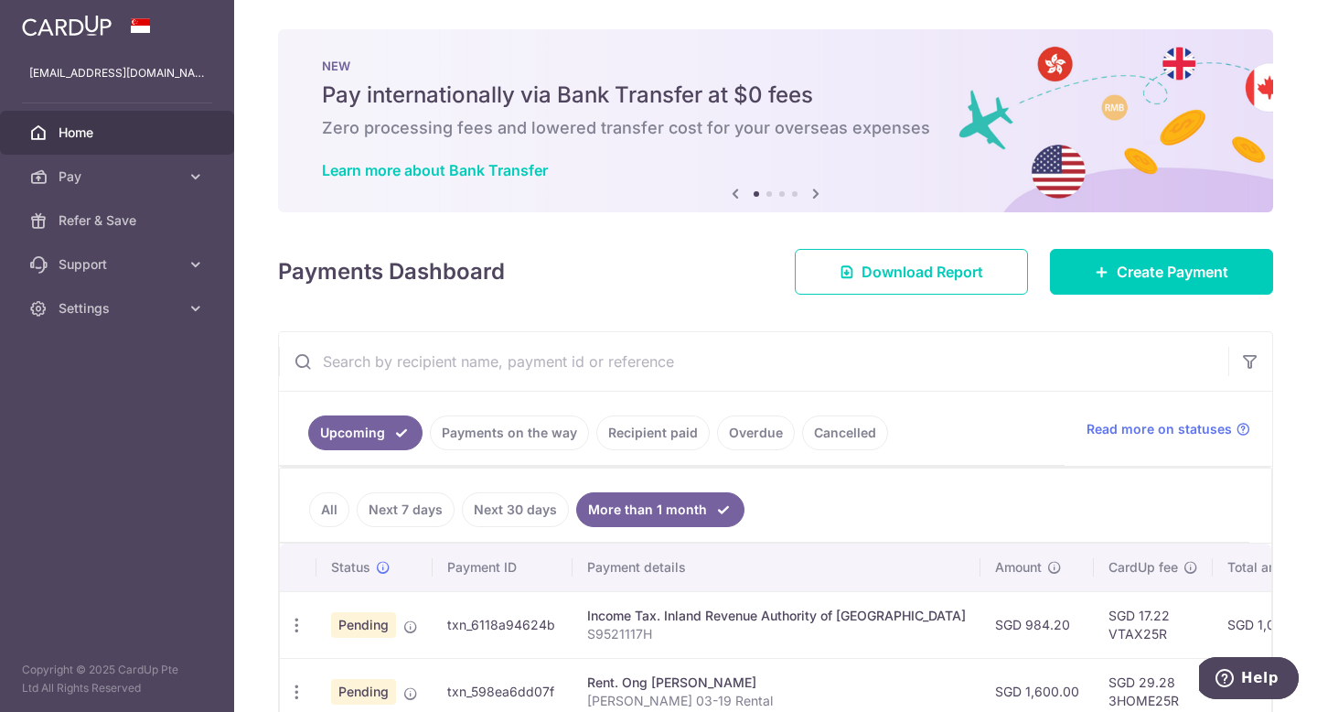
click at [327, 510] on link "All" at bounding box center [329, 509] width 40 height 35
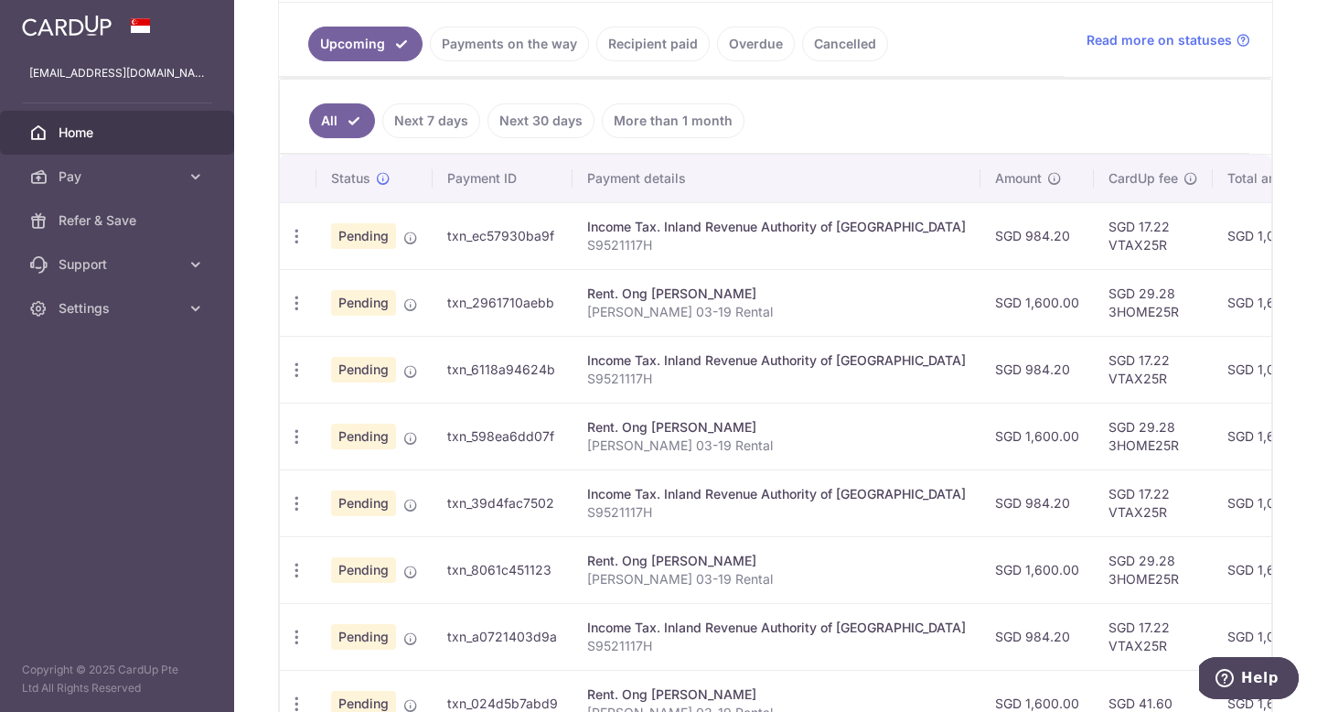
scroll to position [382, 0]
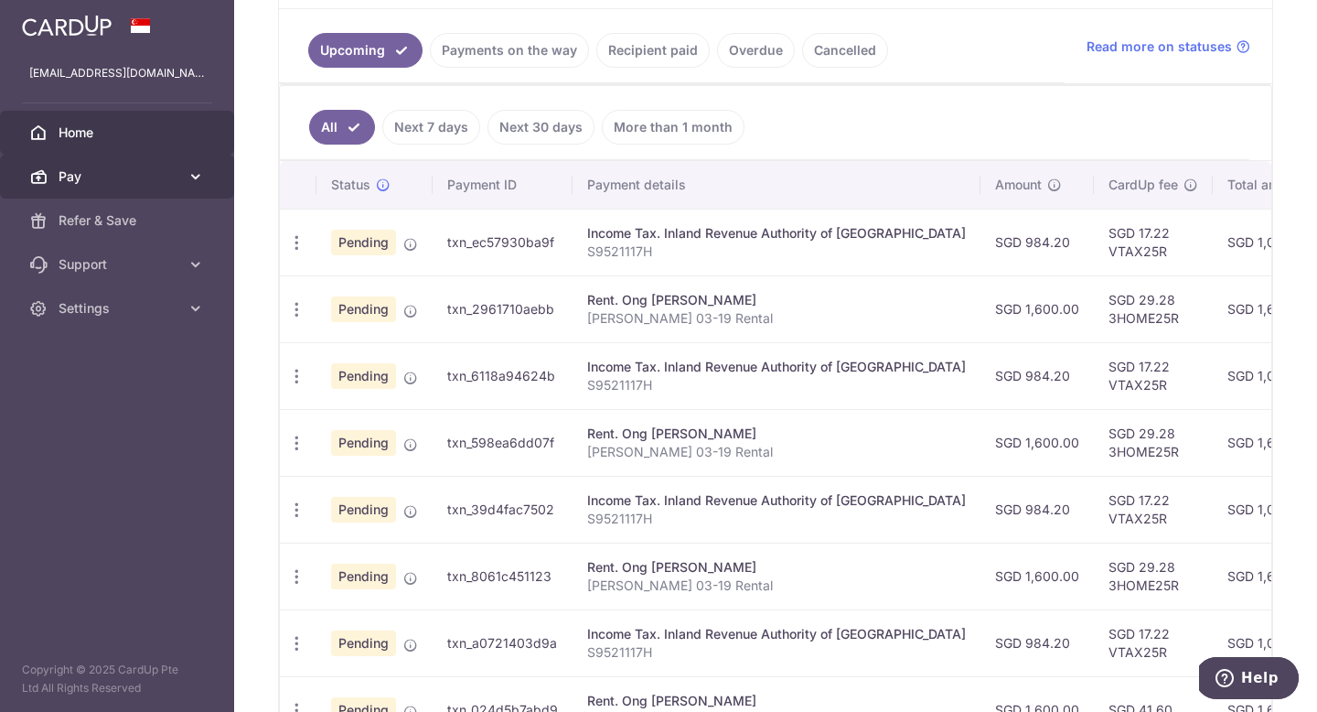
click at [148, 183] on span "Pay" at bounding box center [119, 176] width 121 height 18
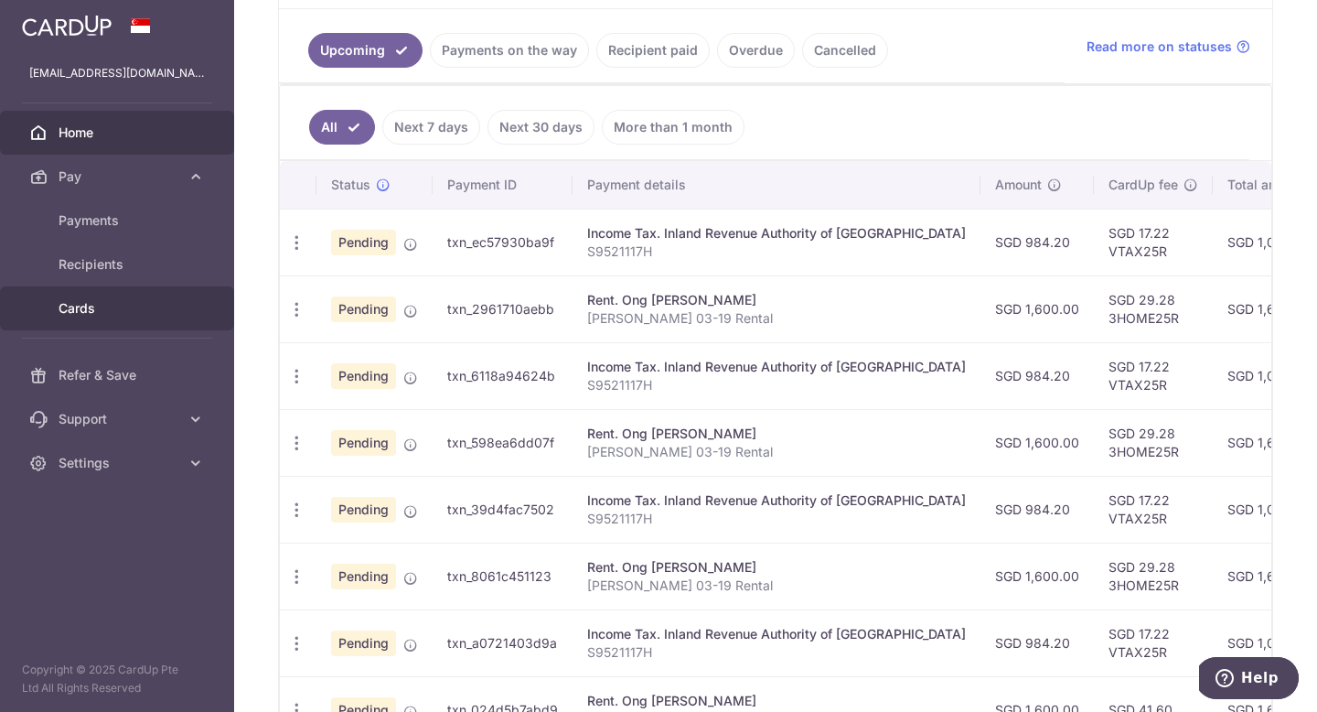
click at [123, 312] on span "Cards" at bounding box center [119, 308] width 121 height 18
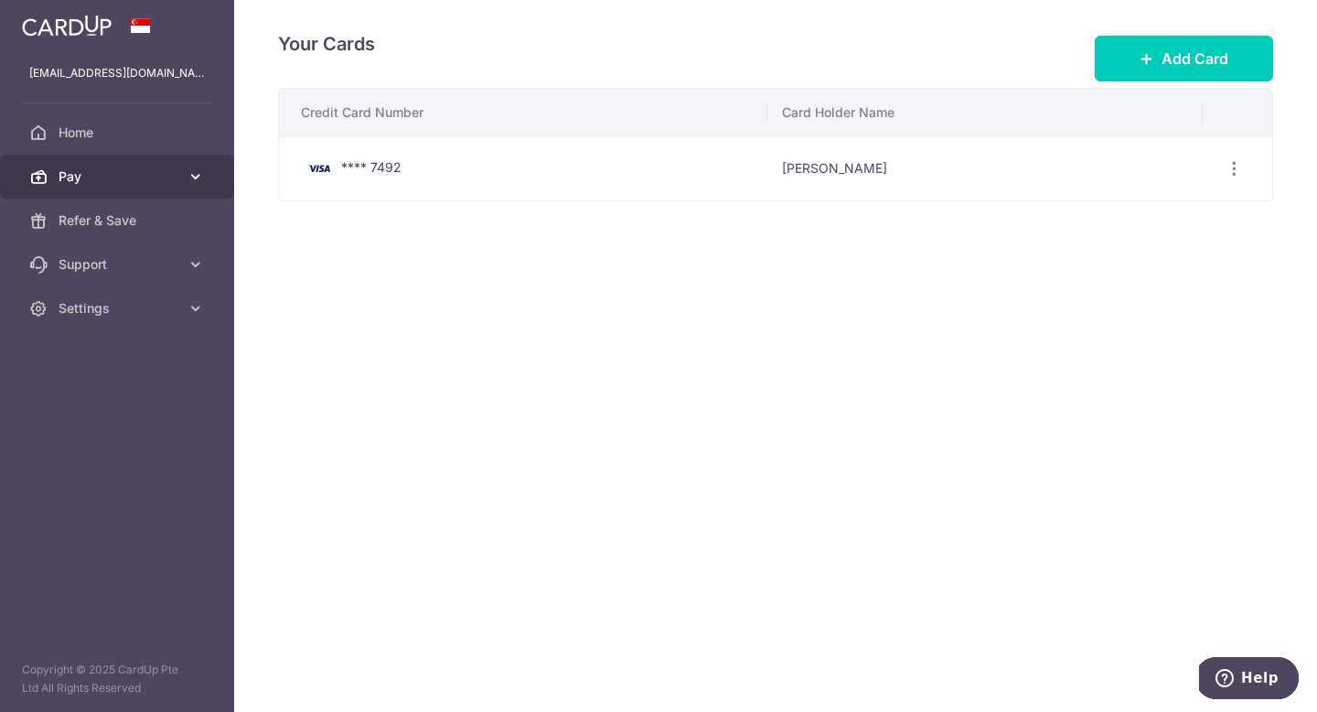
click at [110, 191] on link "Pay" at bounding box center [117, 177] width 234 height 44
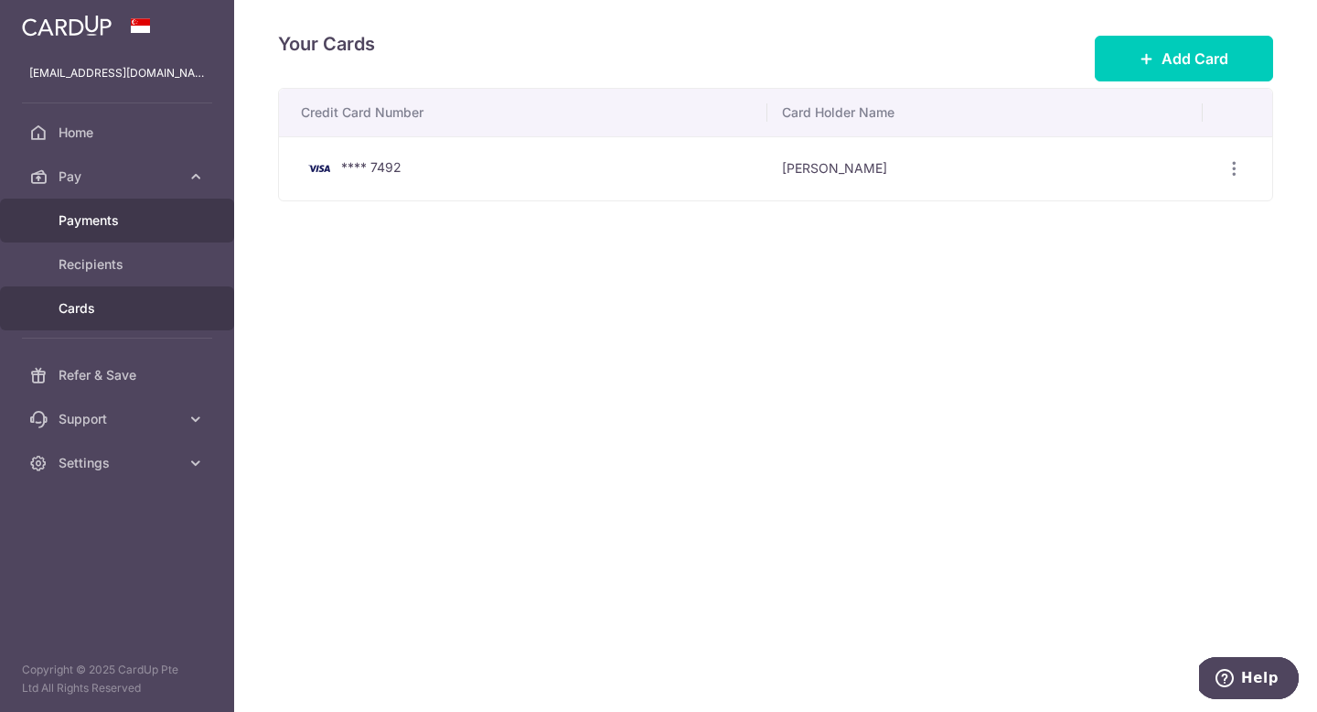
click at [110, 213] on span "Payments" at bounding box center [119, 220] width 121 height 18
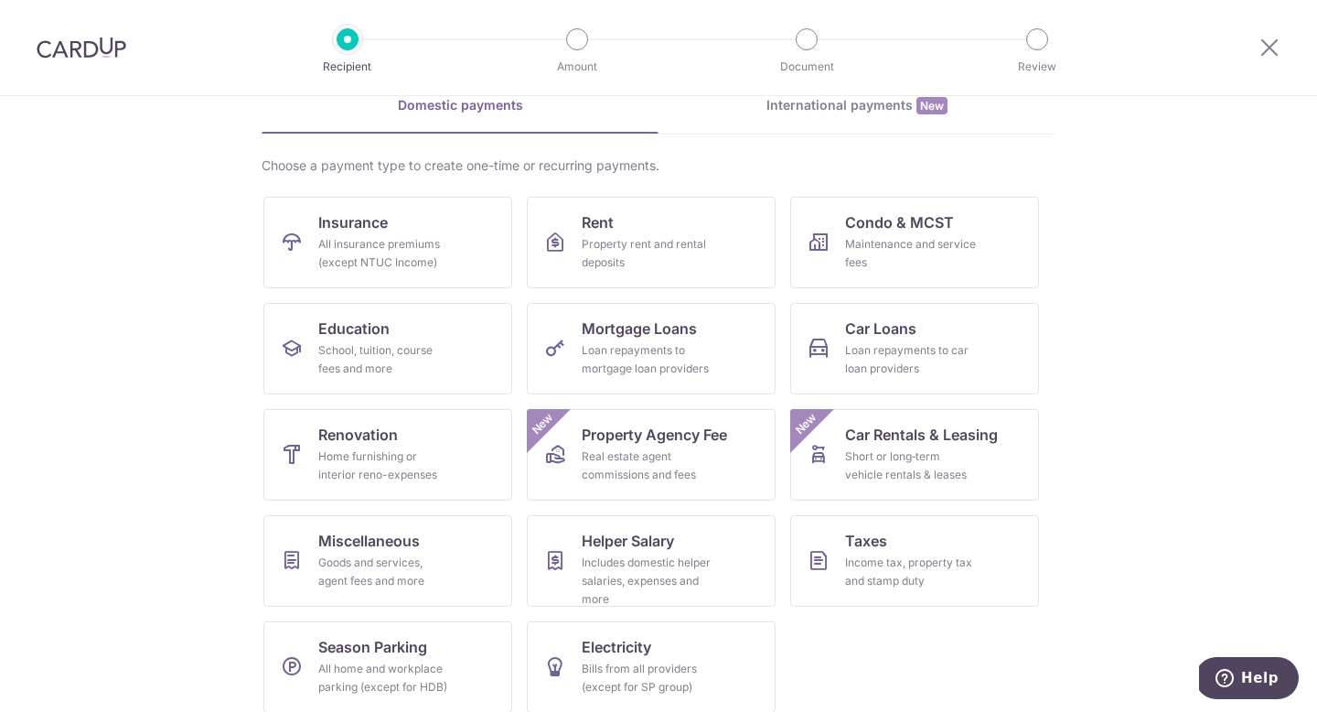
scroll to position [107, 0]
